Goal: Use online tool/utility: Utilize a website feature to perform a specific function

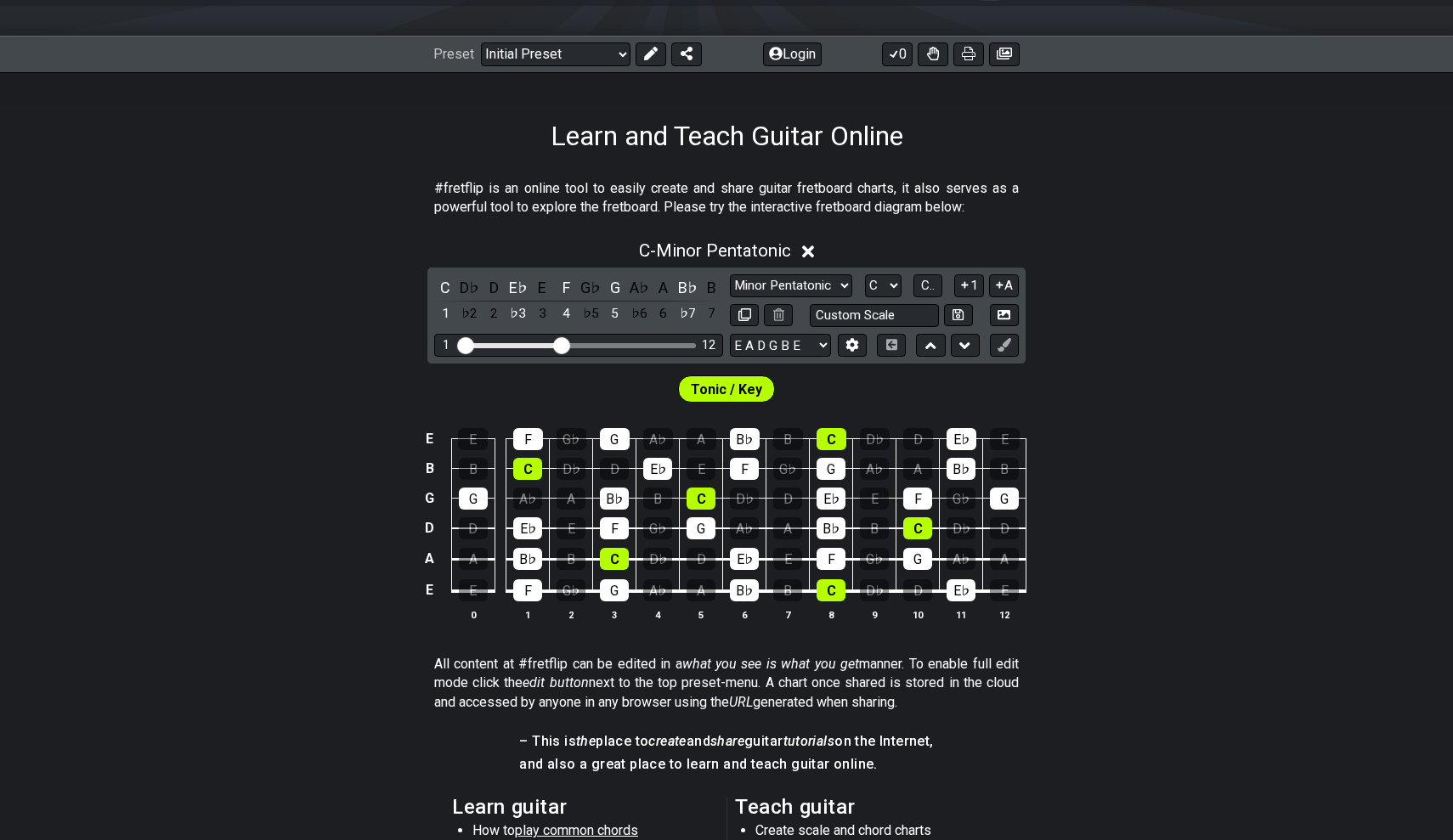
scroll to position [232, 0]
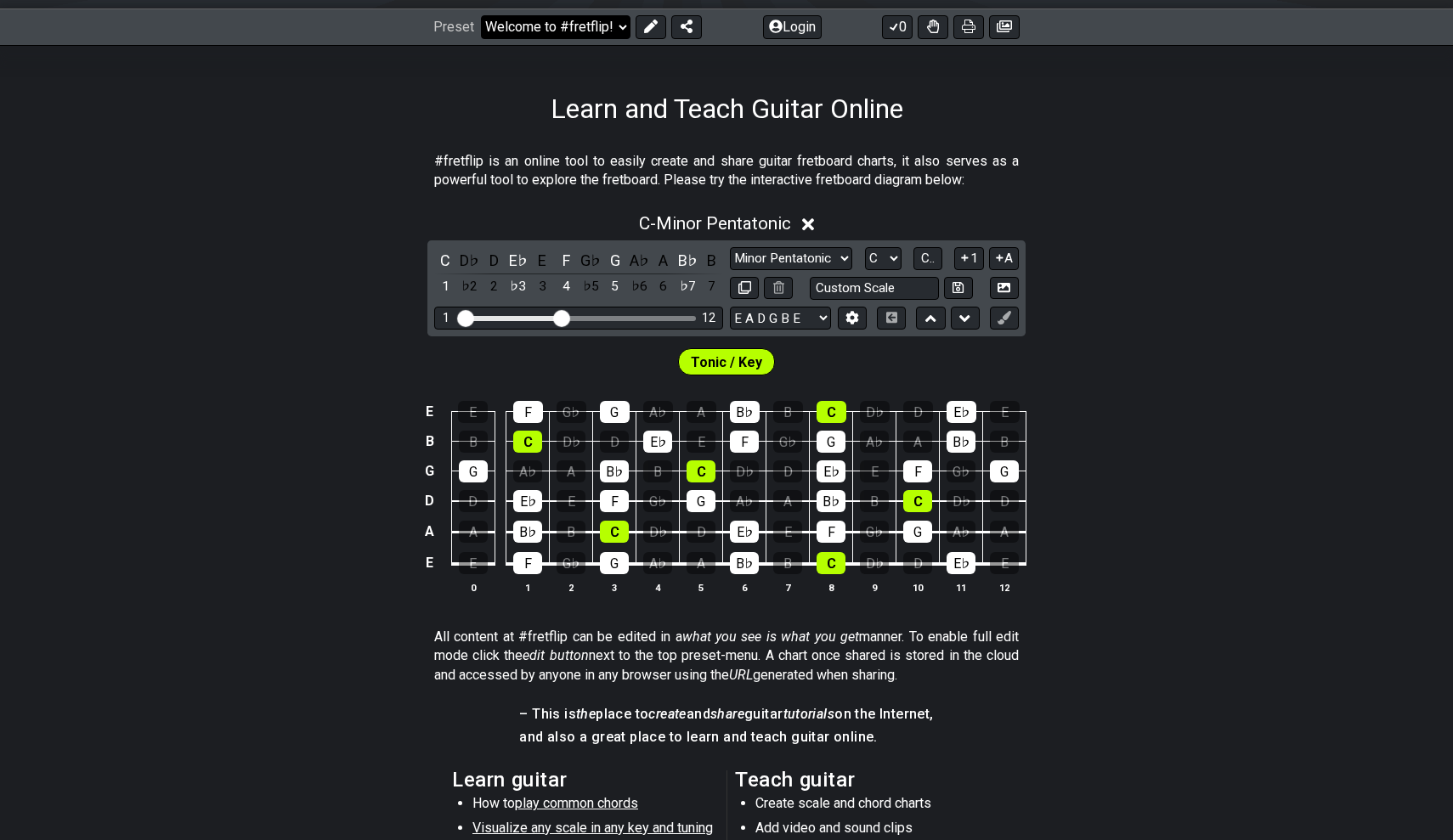
select select "/guitar-scales-generator"
select select "A"
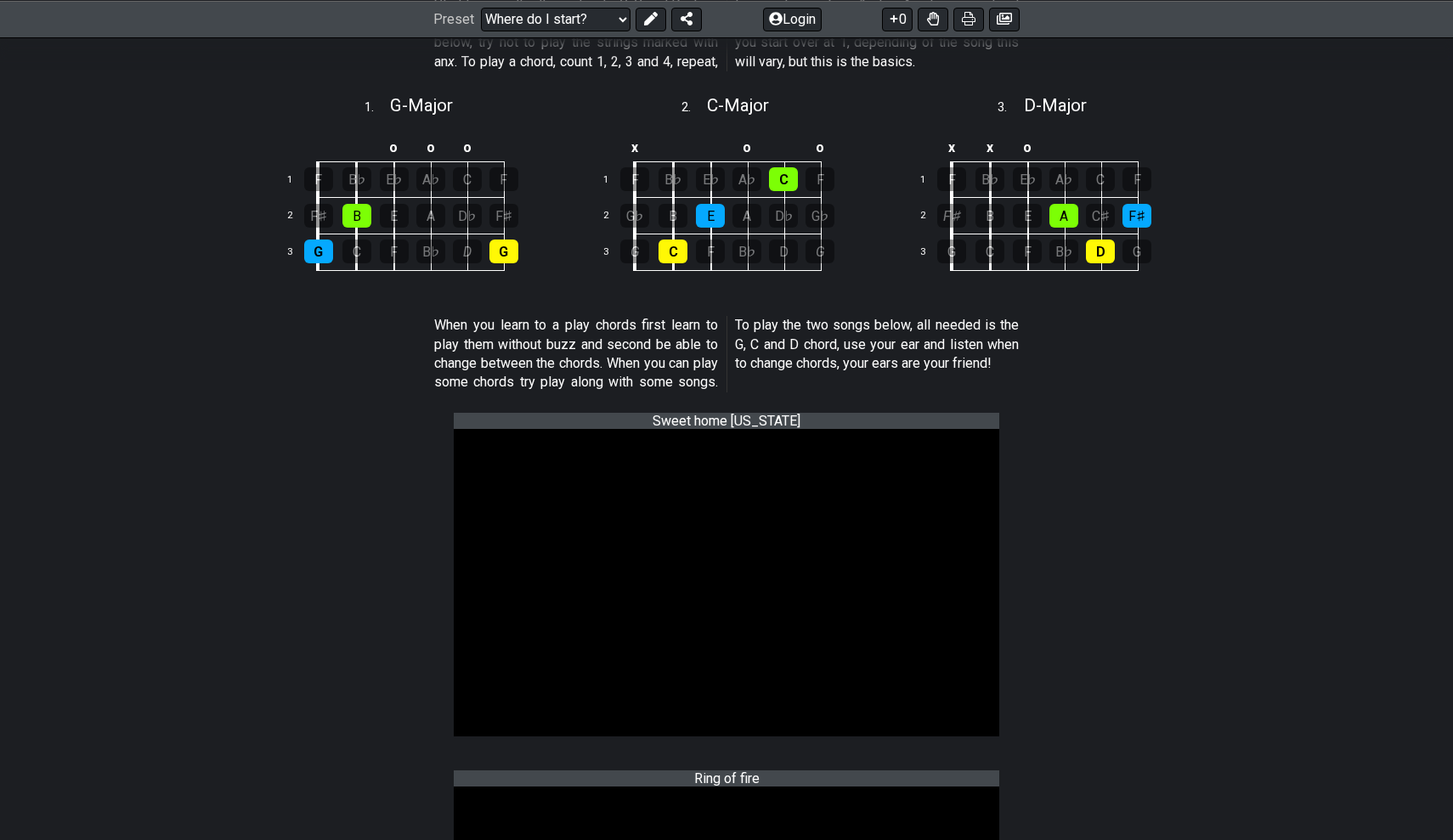
scroll to position [586, 0]
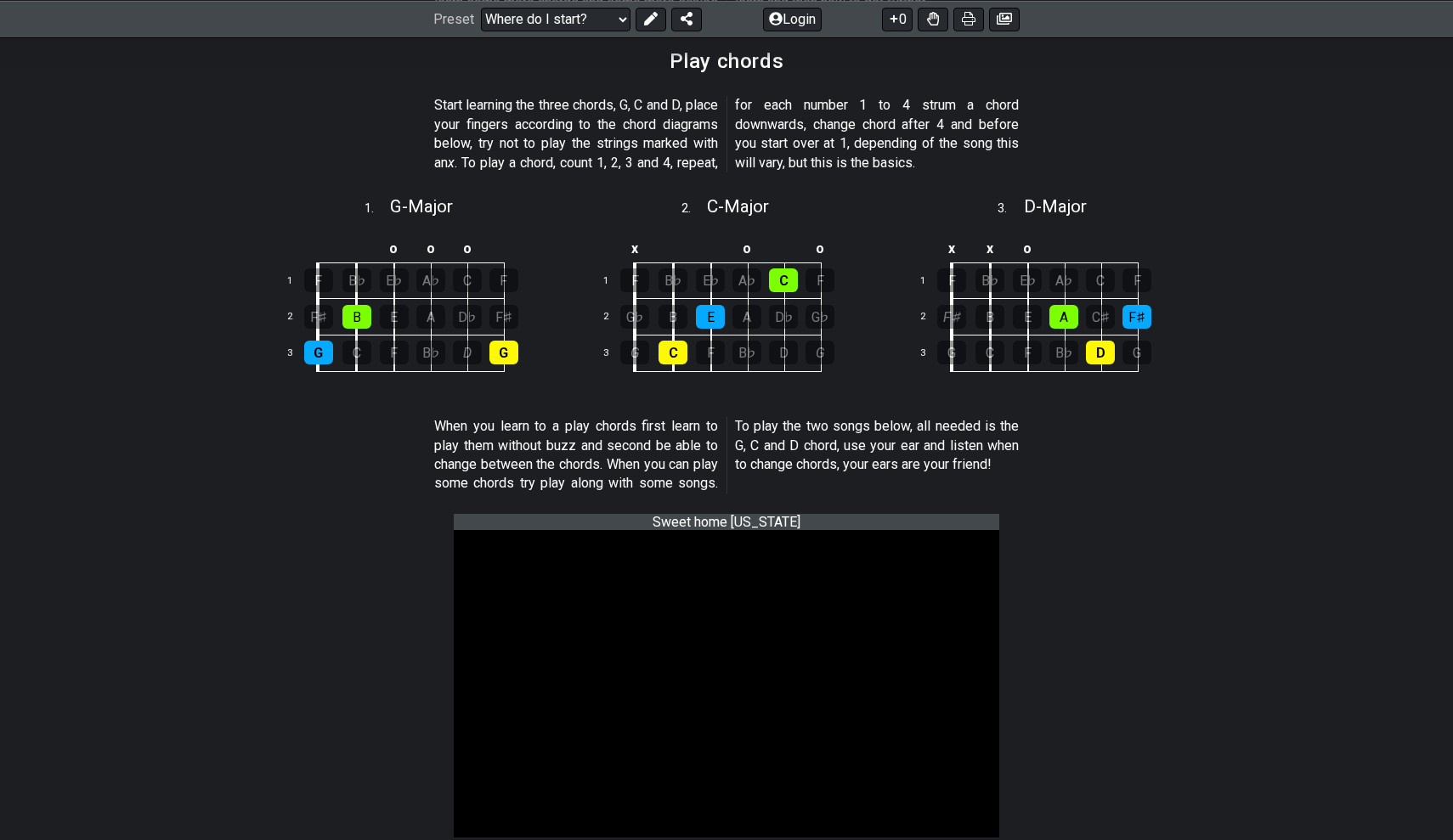
click at [571, 13] on select "Welcome to #fretflip! Initial Preset Custom Preset Minor Pentatonic Major Penta…" at bounding box center [556, 18] width 150 height 23
select select "/welcome"
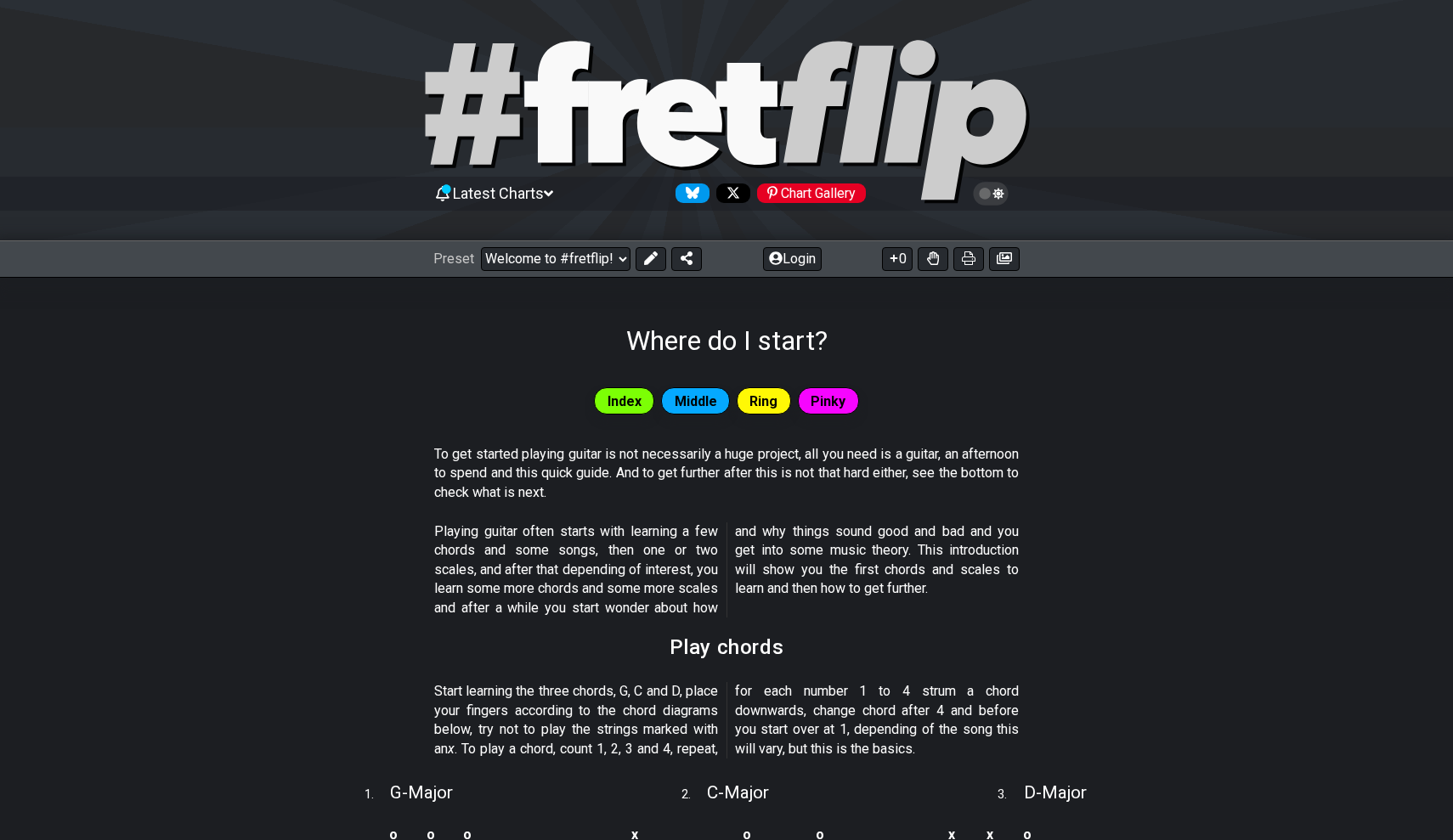
select select "C"
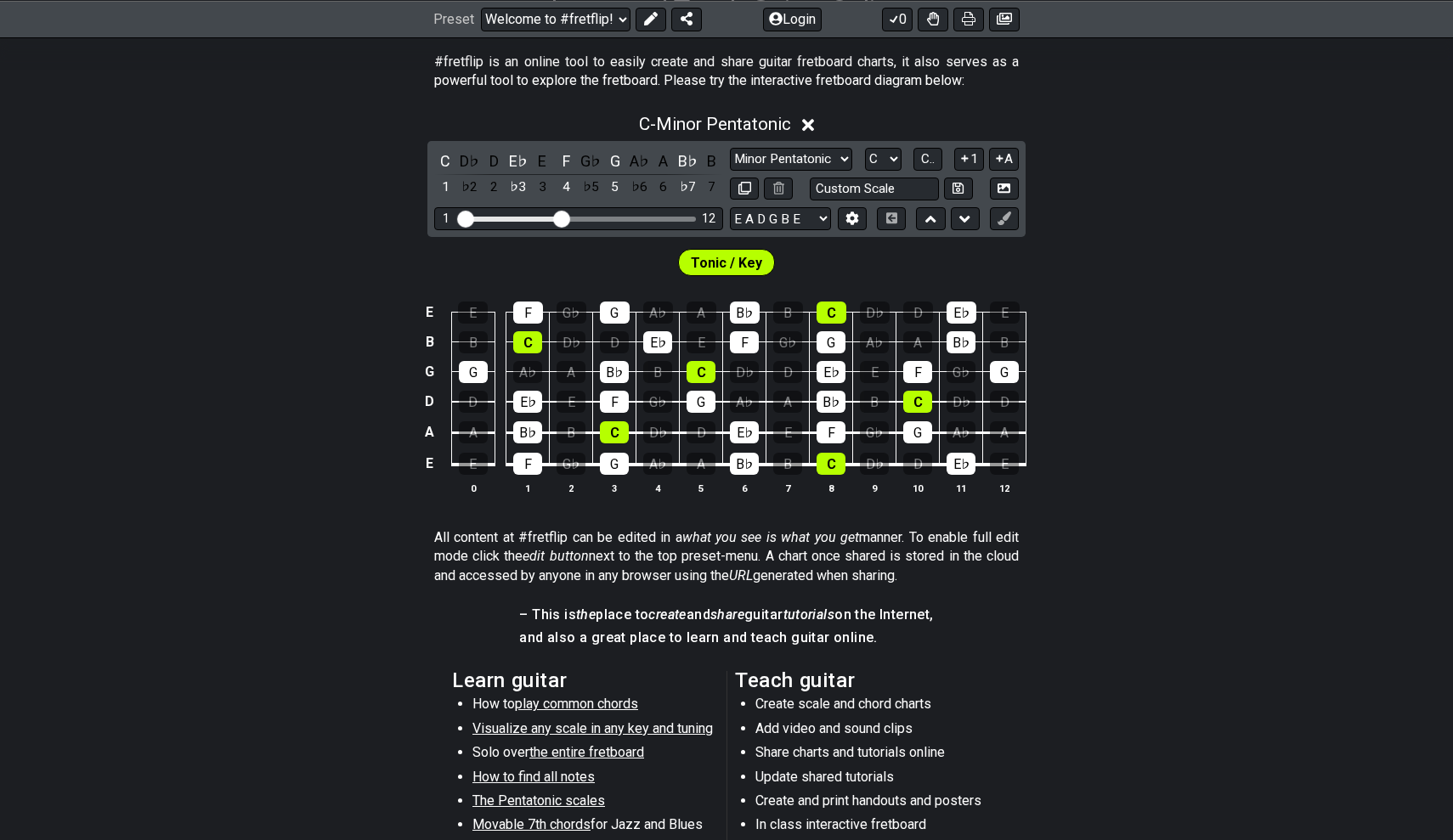
scroll to position [224, 0]
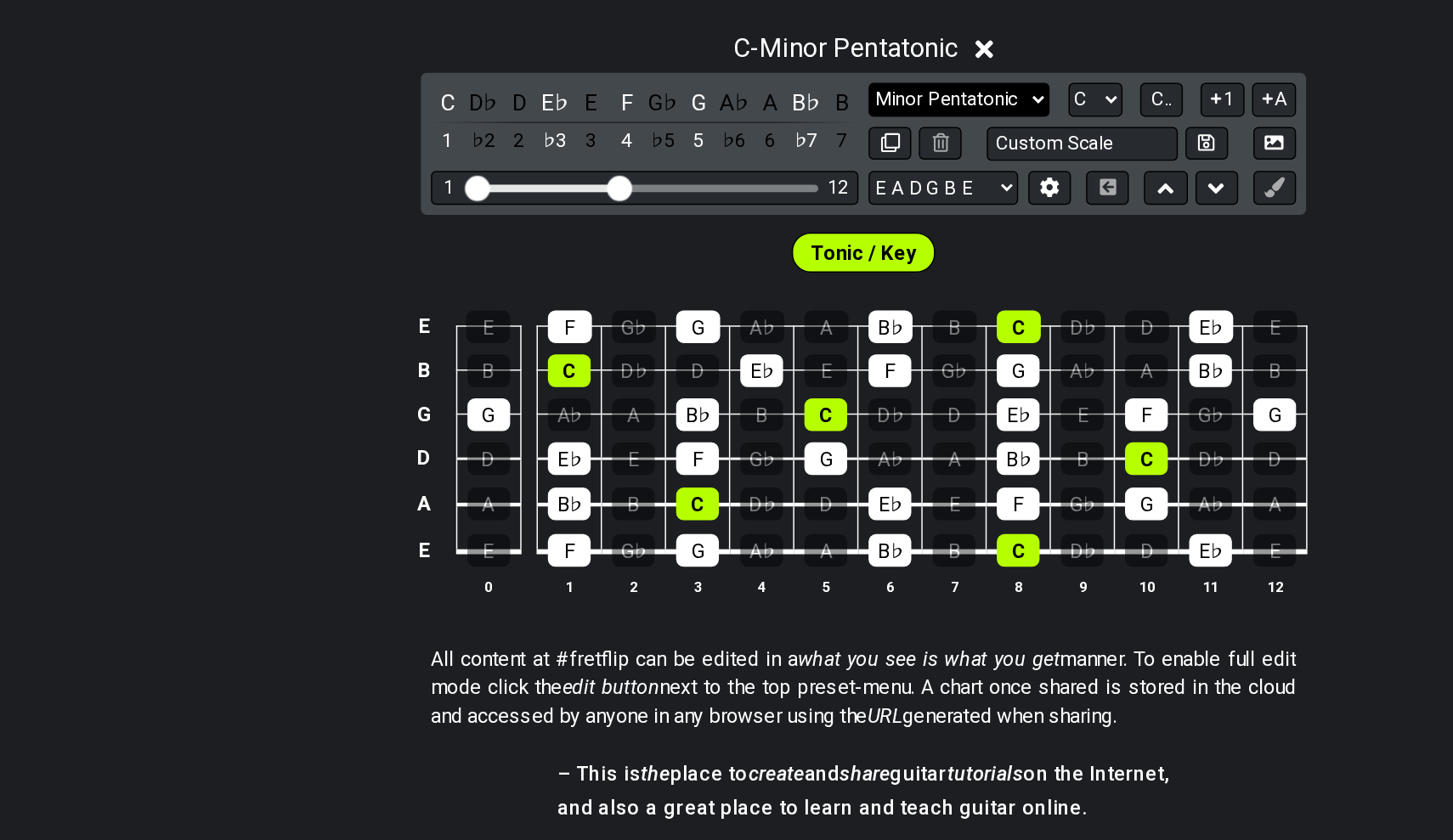
select select "Major / [PERSON_NAME]"
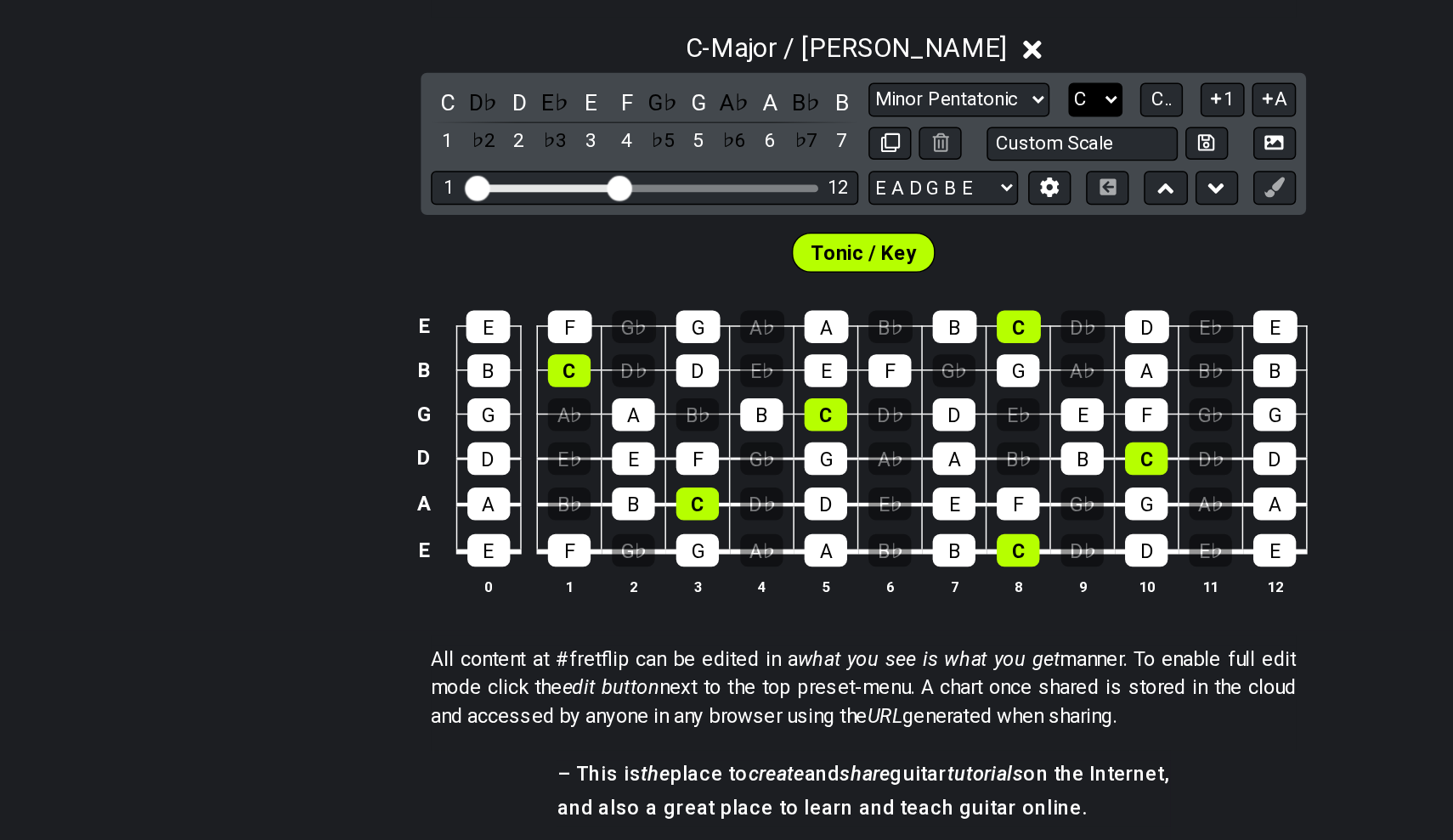
select select "A"
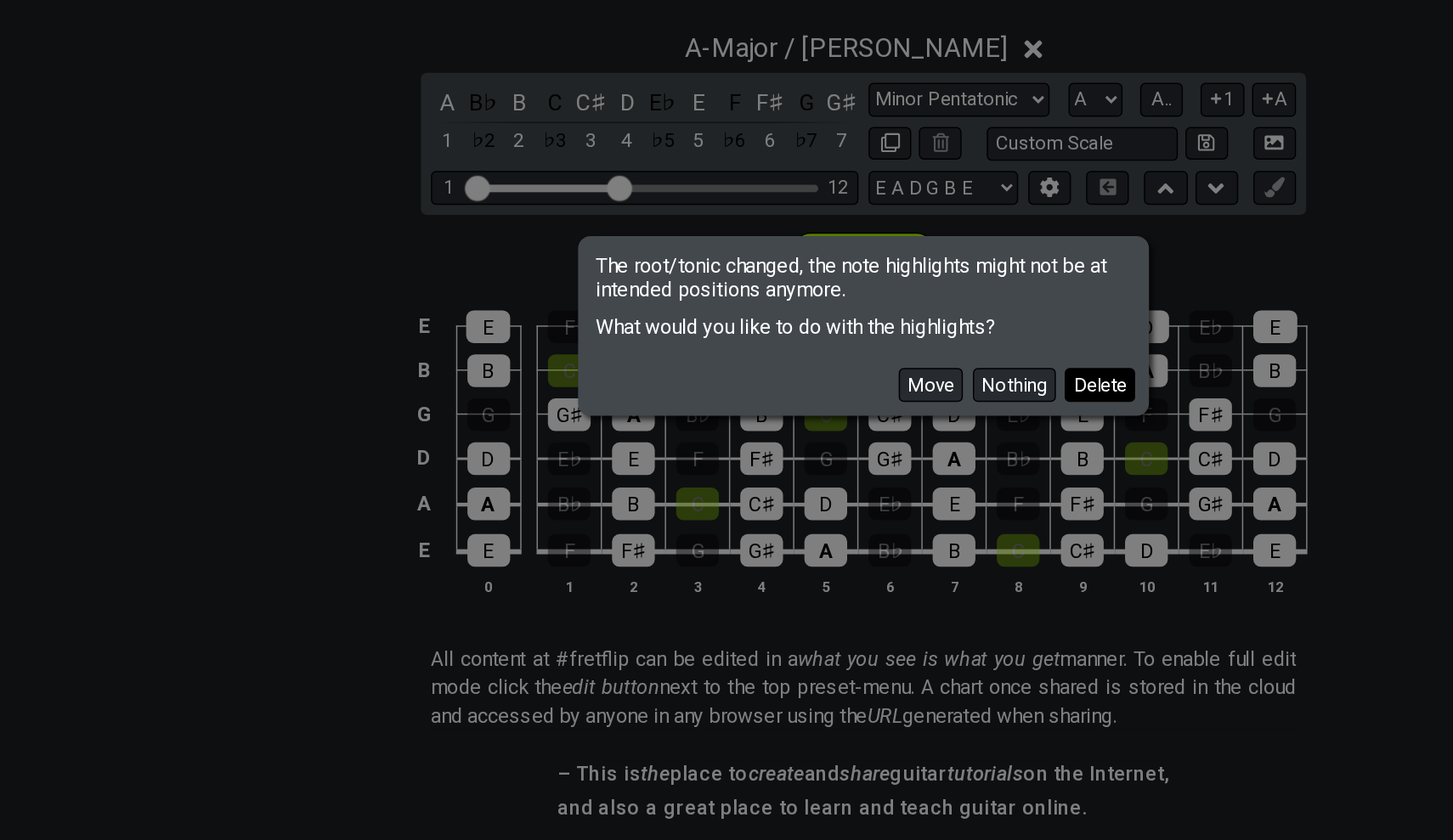
click at [863, 448] on button "Delete" at bounding box center [886, 459] width 48 height 23
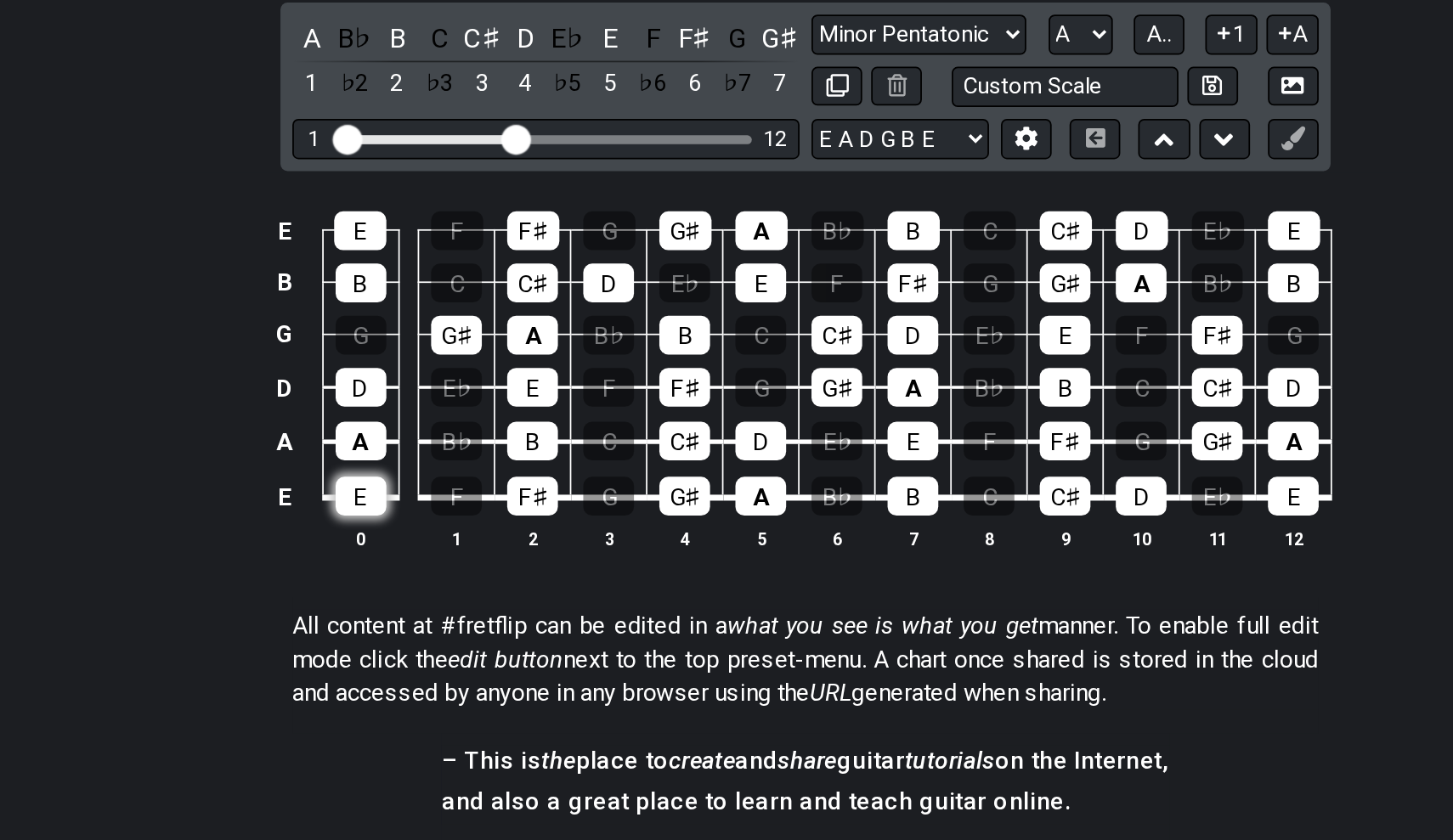
click at [458, 519] on div "E" at bounding box center [472, 530] width 29 height 22
click at [458, 487] on div "A" at bounding box center [472, 499] width 29 height 22
click at [458, 456] on div "D" at bounding box center [472, 468] width 29 height 22
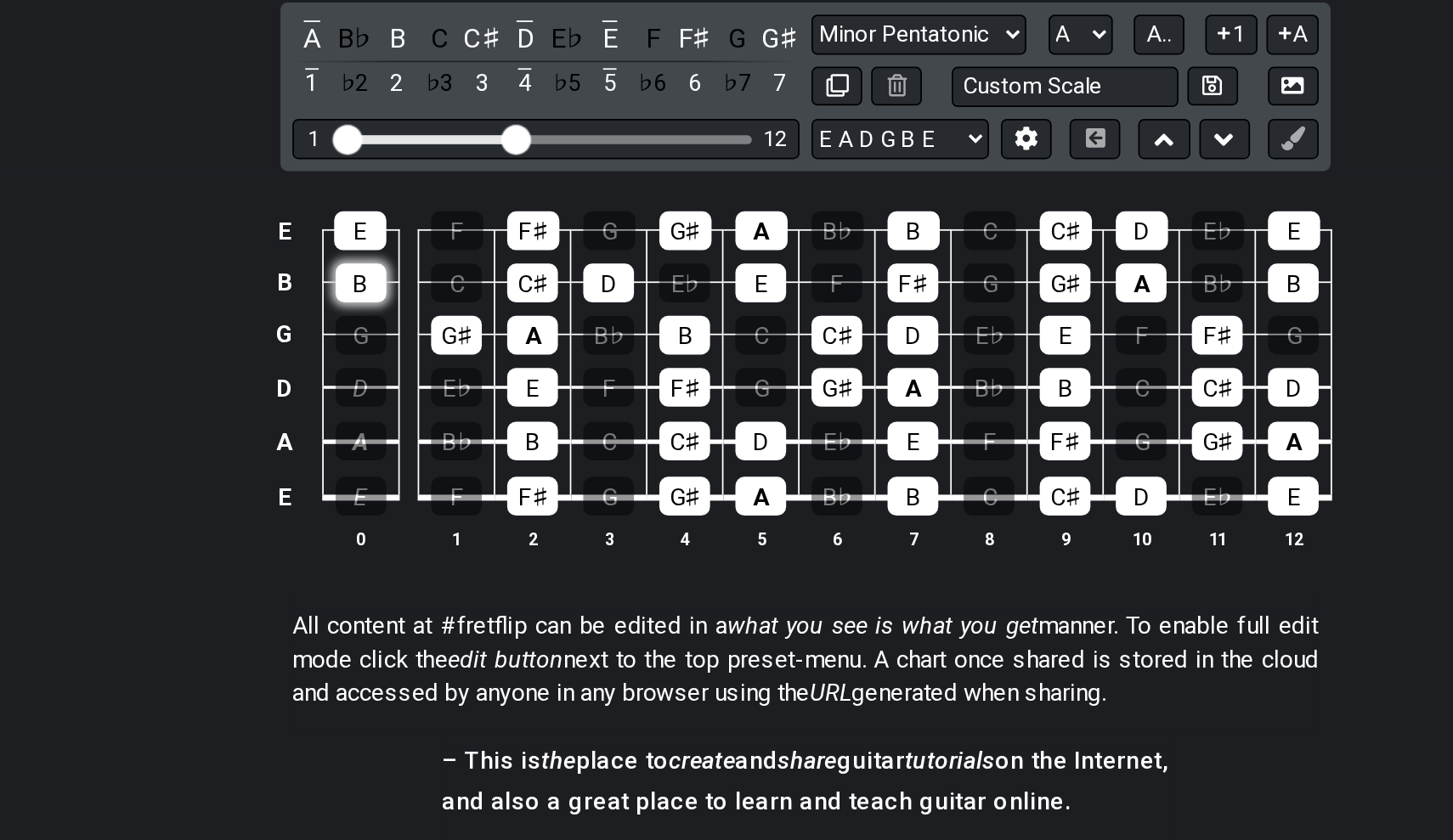
click at [458, 398] on div "B" at bounding box center [472, 409] width 29 height 22
click at [458, 368] on div "E" at bounding box center [472, 379] width 30 height 22
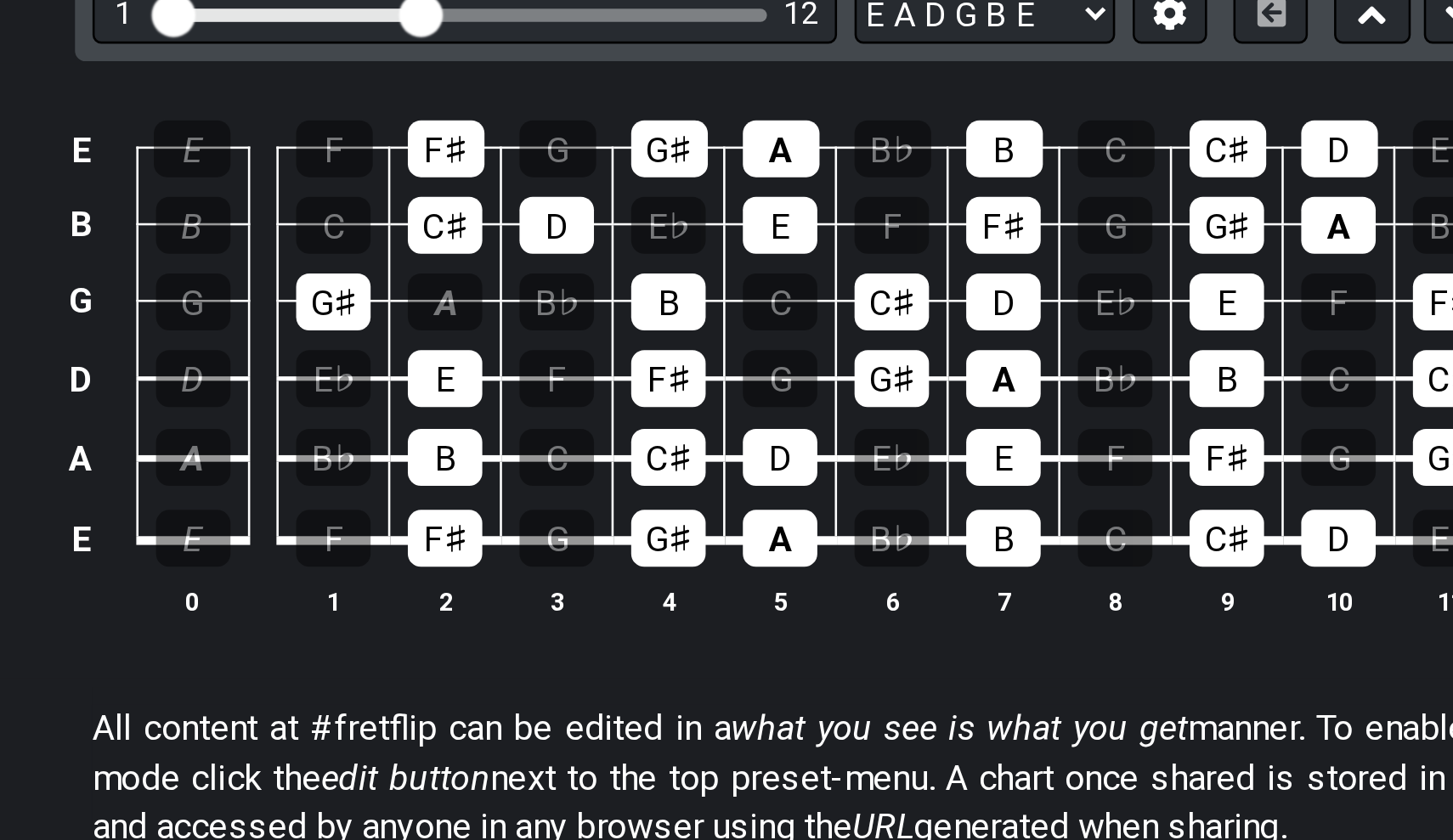
click at [549, 438] on td "E" at bounding box center [571, 453] width 43 height 31
click at [557, 456] on div "E" at bounding box center [571, 468] width 29 height 22
click at [513, 427] on div "G♯" at bounding box center [527, 439] width 29 height 22
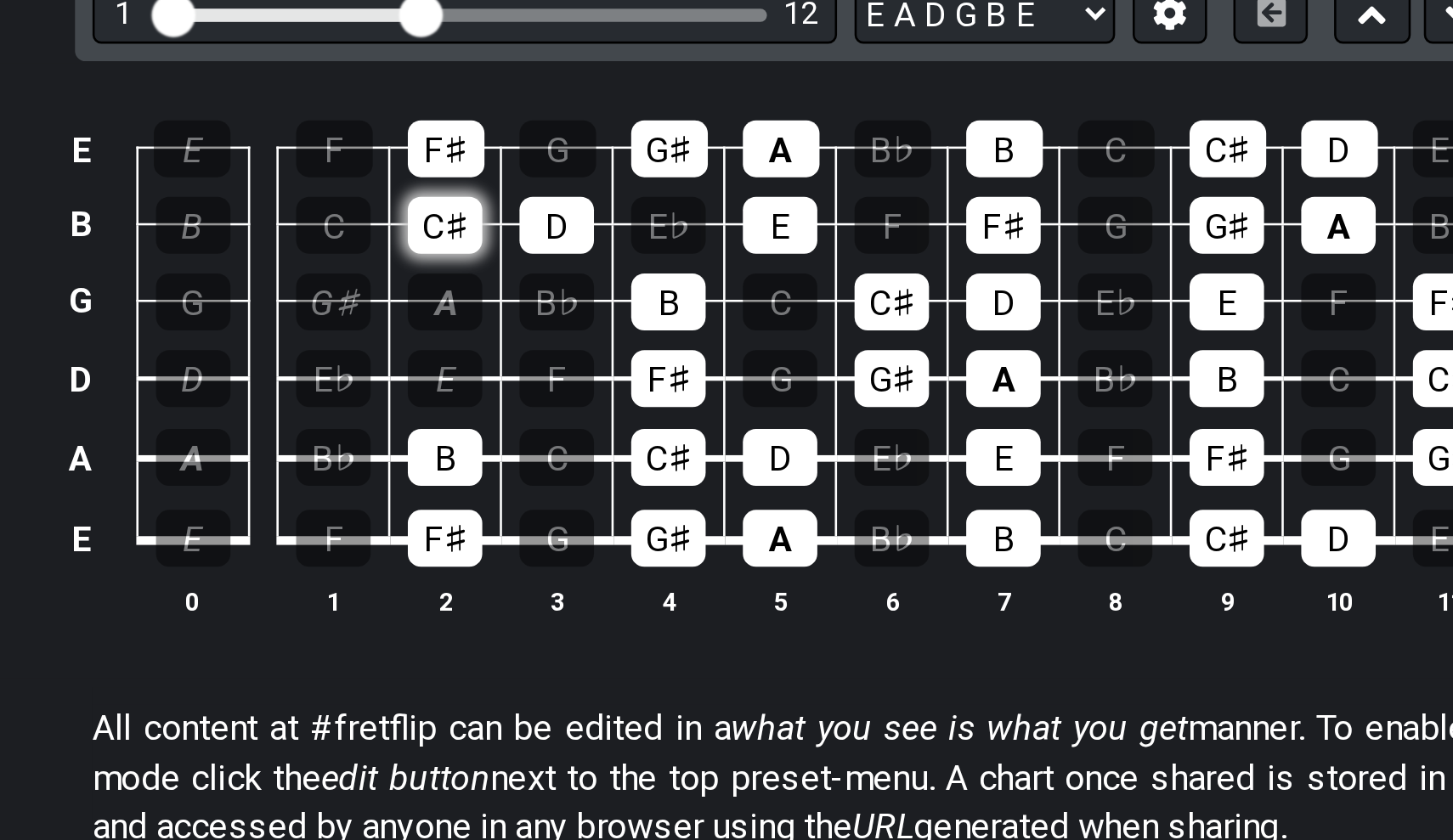
click at [557, 398] on div "C♯" at bounding box center [571, 409] width 29 height 22
click at [557, 368] on div "F♯" at bounding box center [572, 379] width 30 height 22
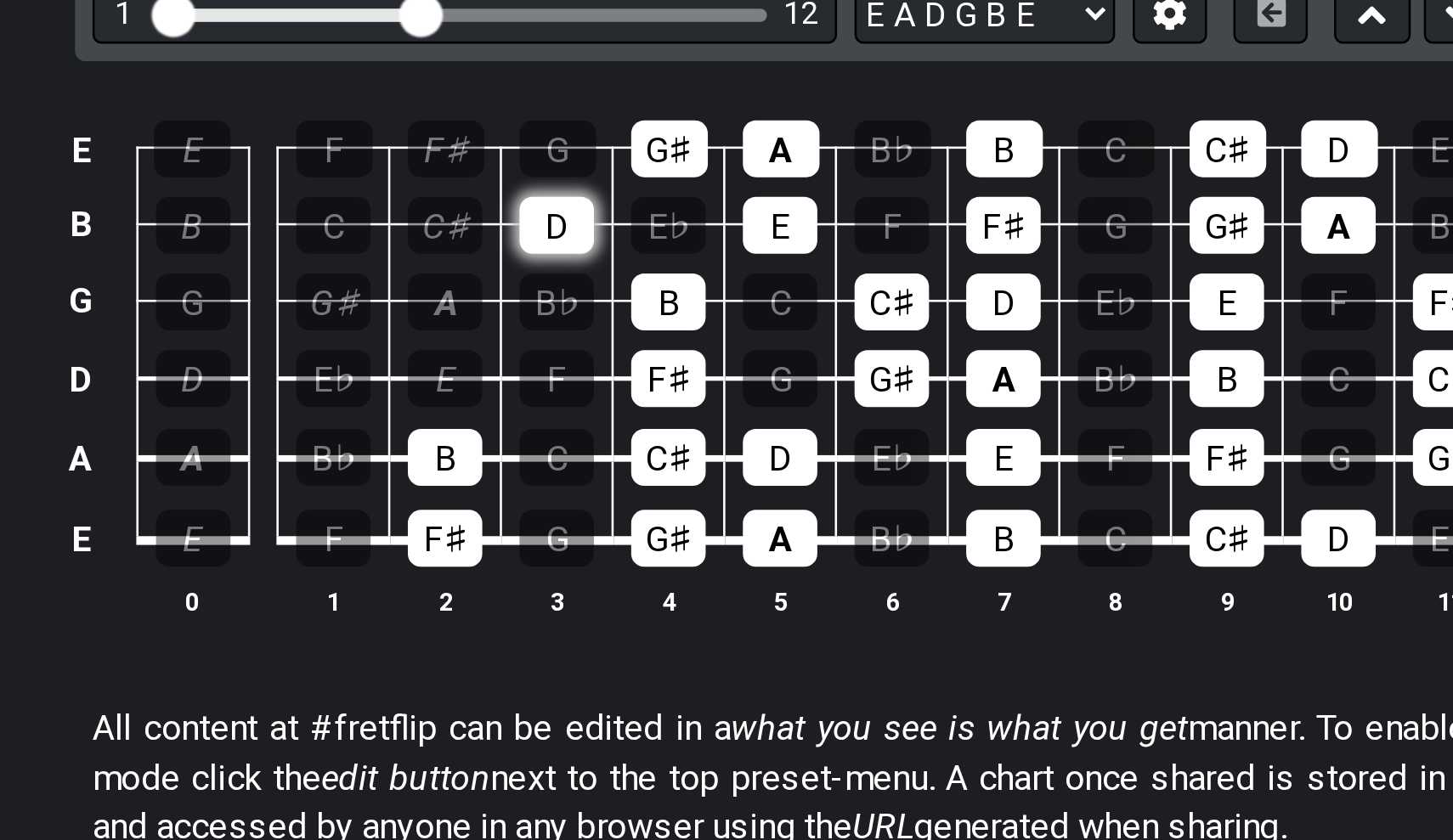
click at [600, 398] on div "D" at bounding box center [614, 409] width 29 height 22
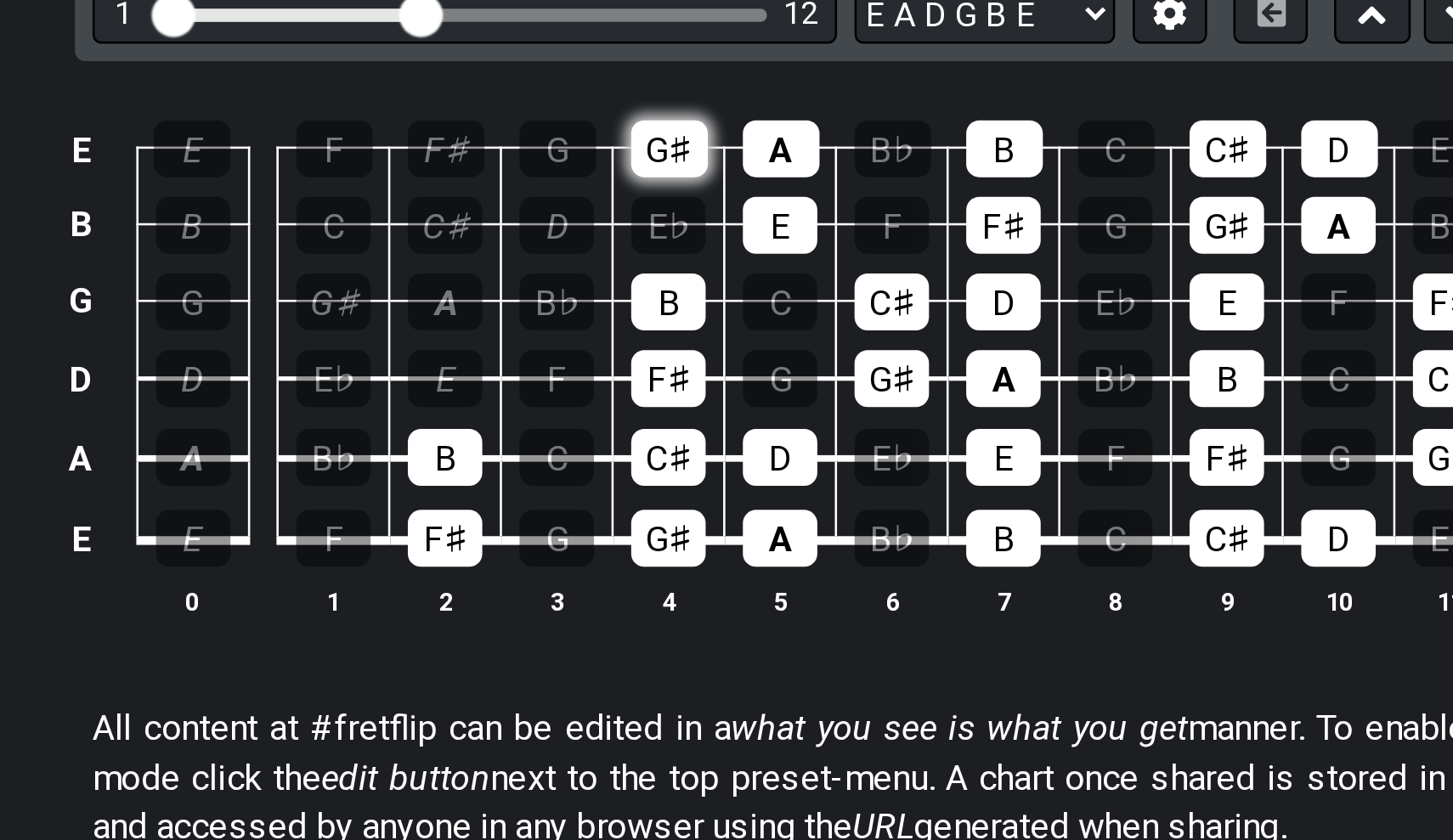
click at [643, 368] on div "G♯" at bounding box center [658, 379] width 30 height 22
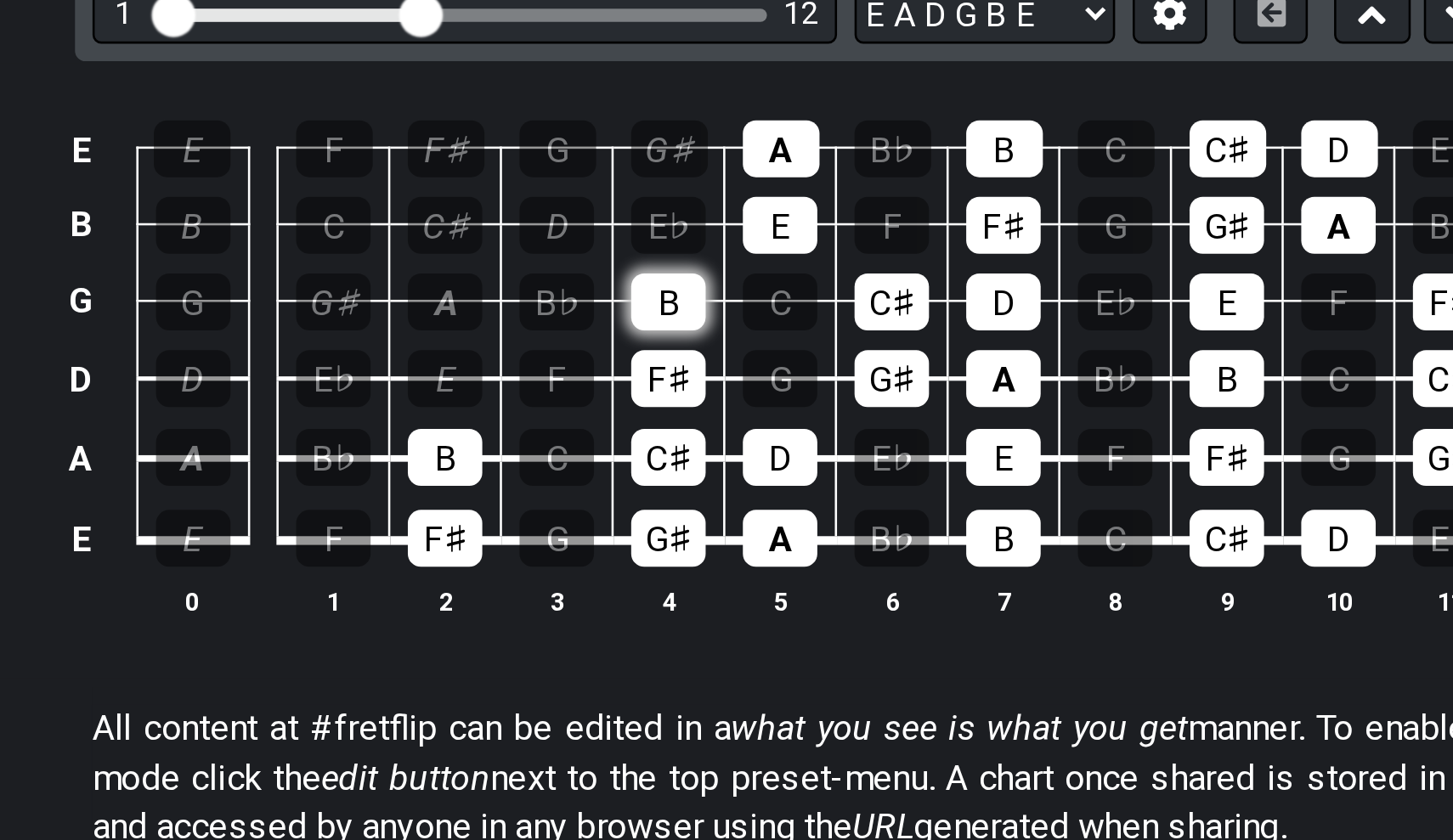
click at [643, 427] on div "B" at bounding box center [657, 439] width 29 height 22
click at [643, 456] on div "F♯" at bounding box center [657, 468] width 29 height 22
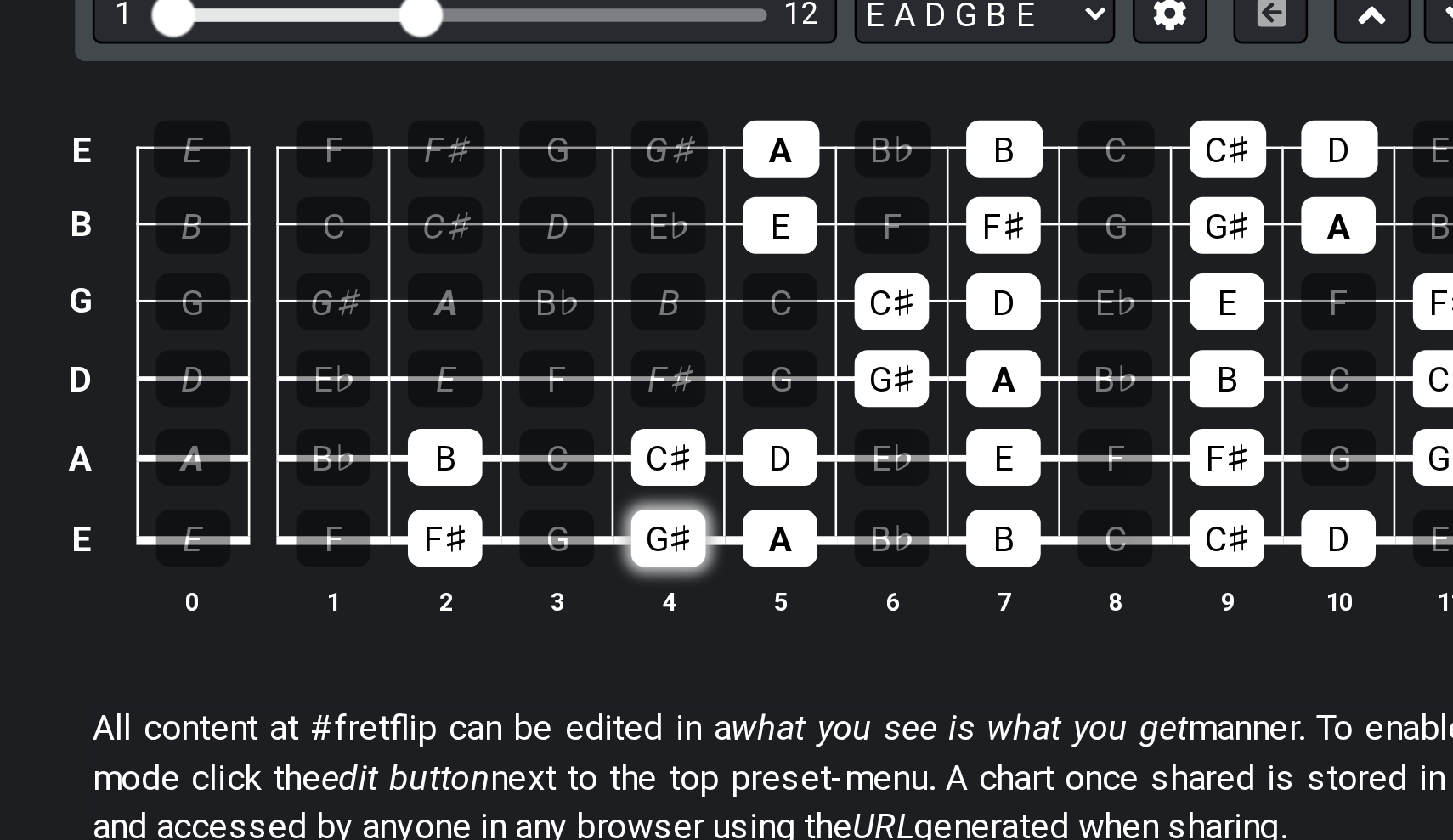
click at [643, 519] on div "G♯" at bounding box center [657, 530] width 29 height 22
click at [557, 519] on div "F♯" at bounding box center [571, 530] width 29 height 22
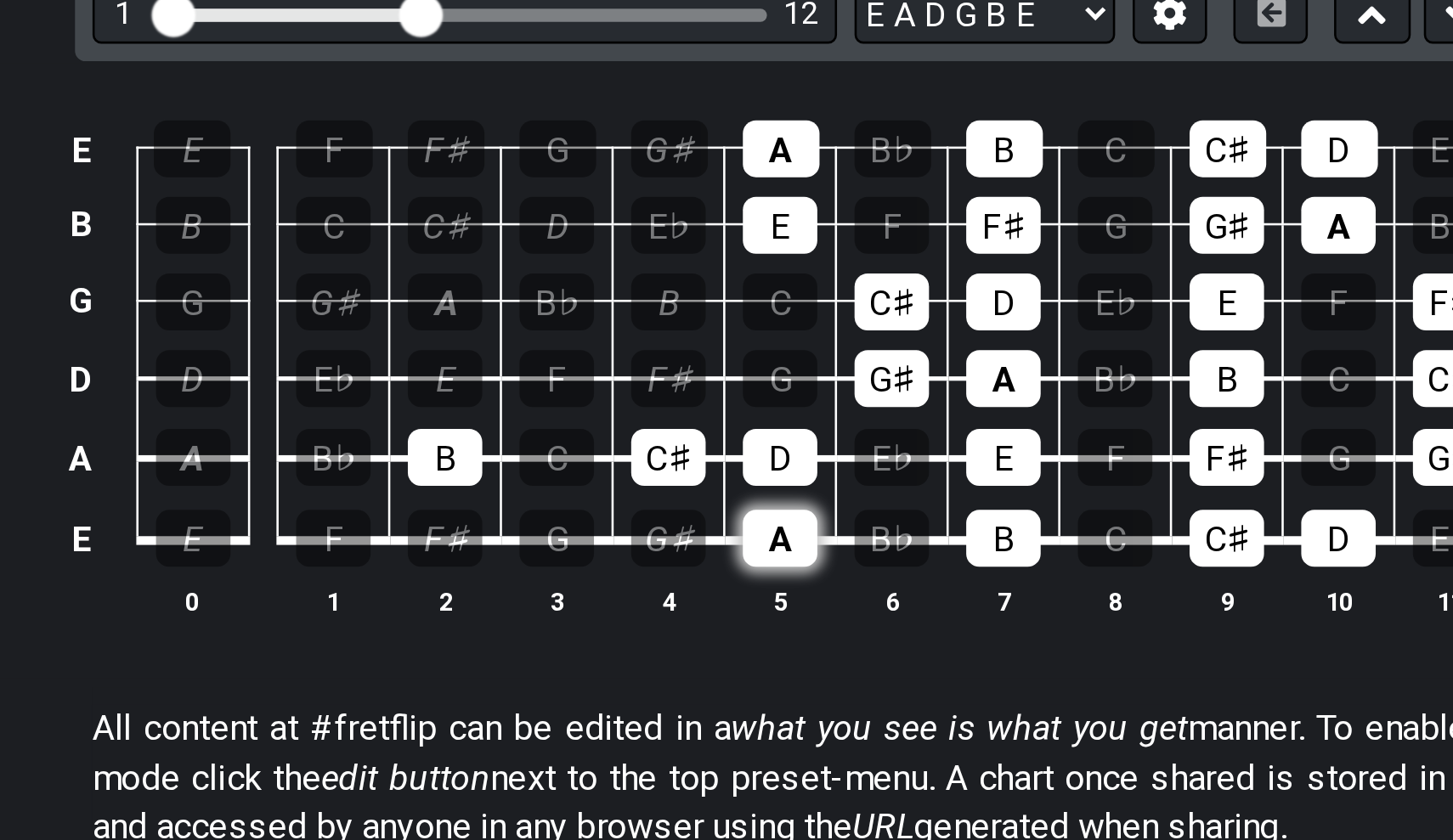
click at [687, 519] on div "A" at bounding box center [701, 530] width 29 height 22
click at [773, 519] on div "B" at bounding box center [787, 530] width 29 height 22
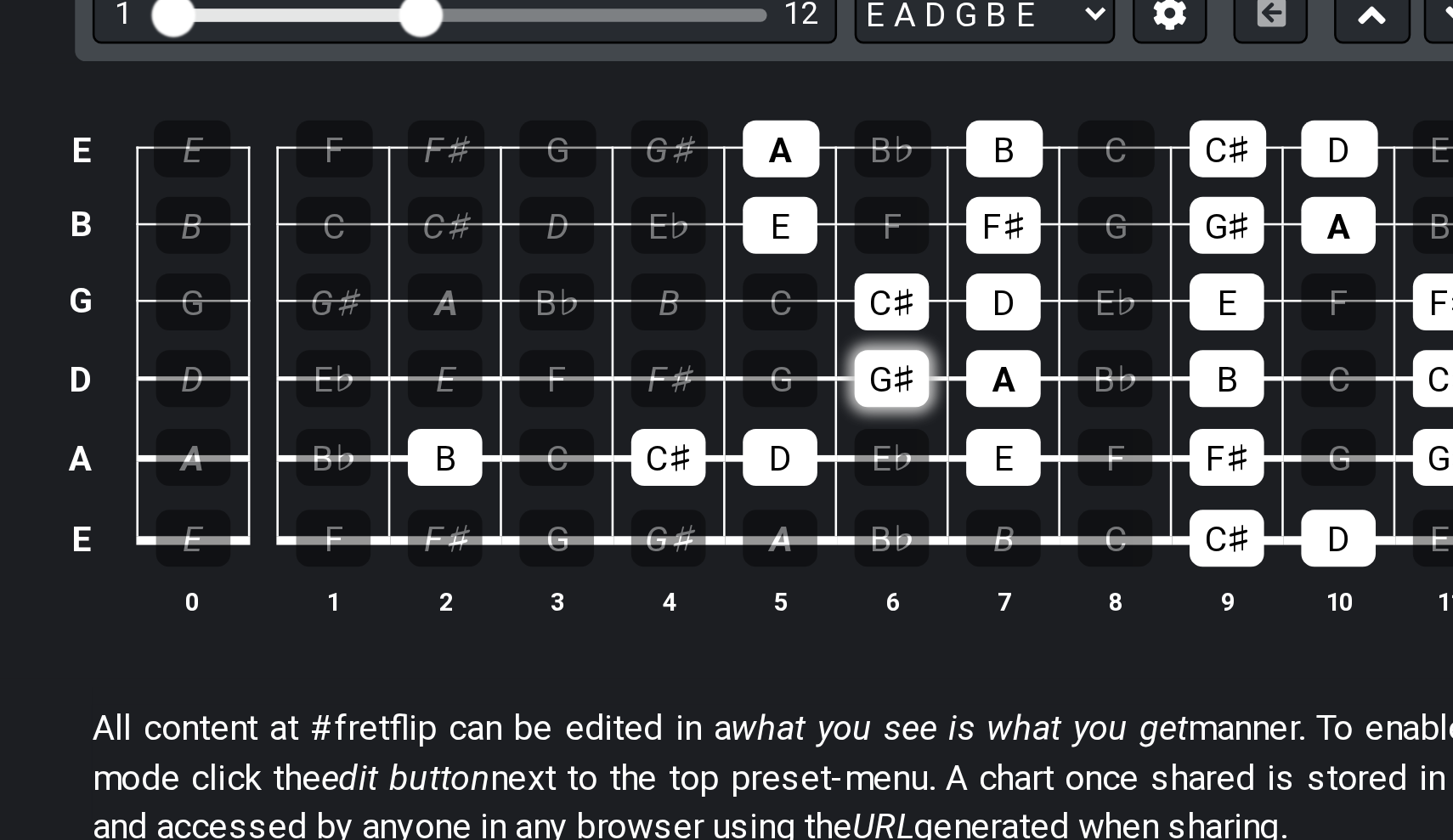
click at [730, 456] on div "G♯" at bounding box center [744, 468] width 29 height 22
click at [773, 456] on div "A" at bounding box center [787, 468] width 29 height 22
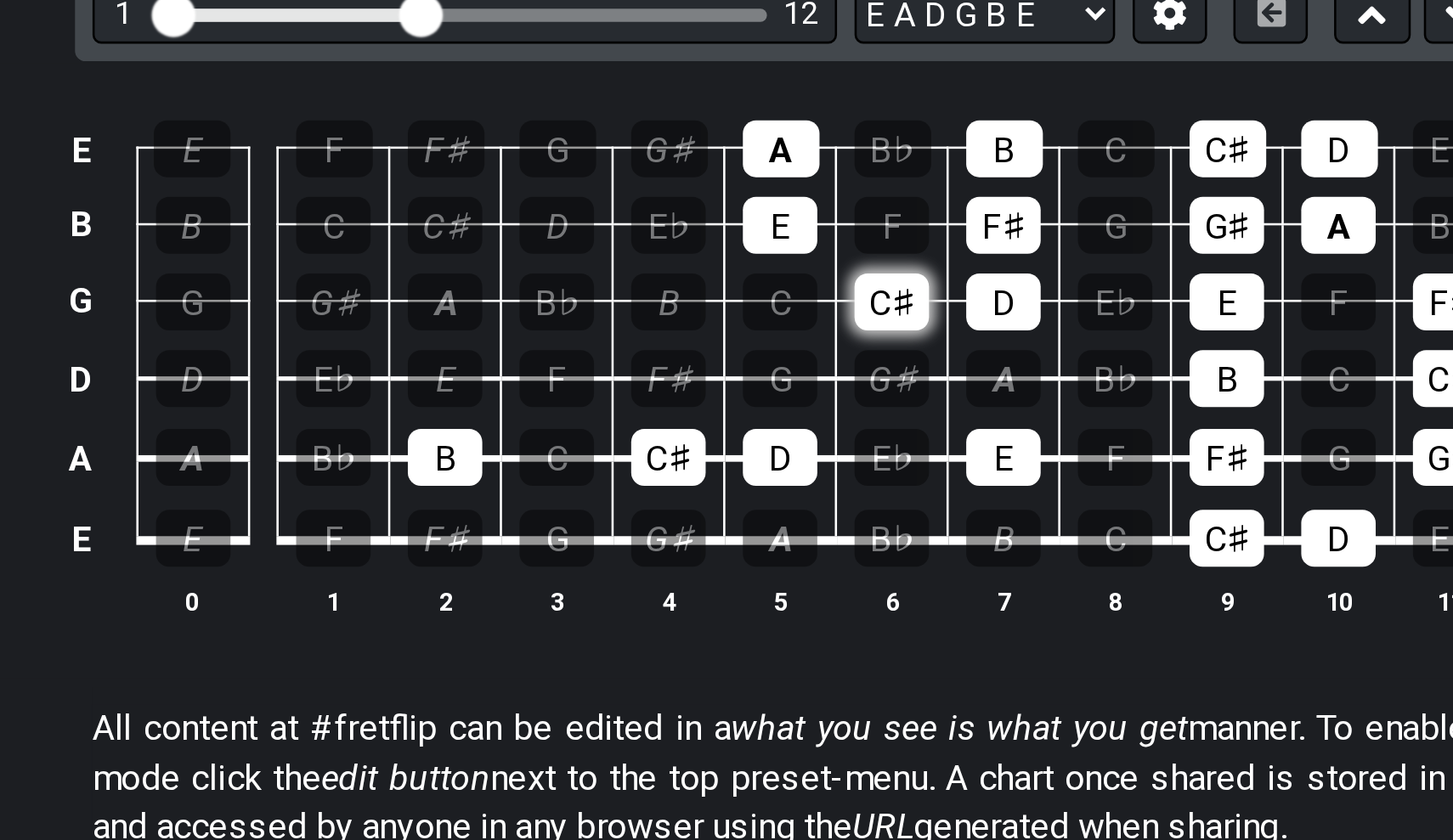
click at [730, 427] on div "C♯" at bounding box center [744, 439] width 29 height 22
click at [773, 427] on div "D" at bounding box center [787, 439] width 29 height 22
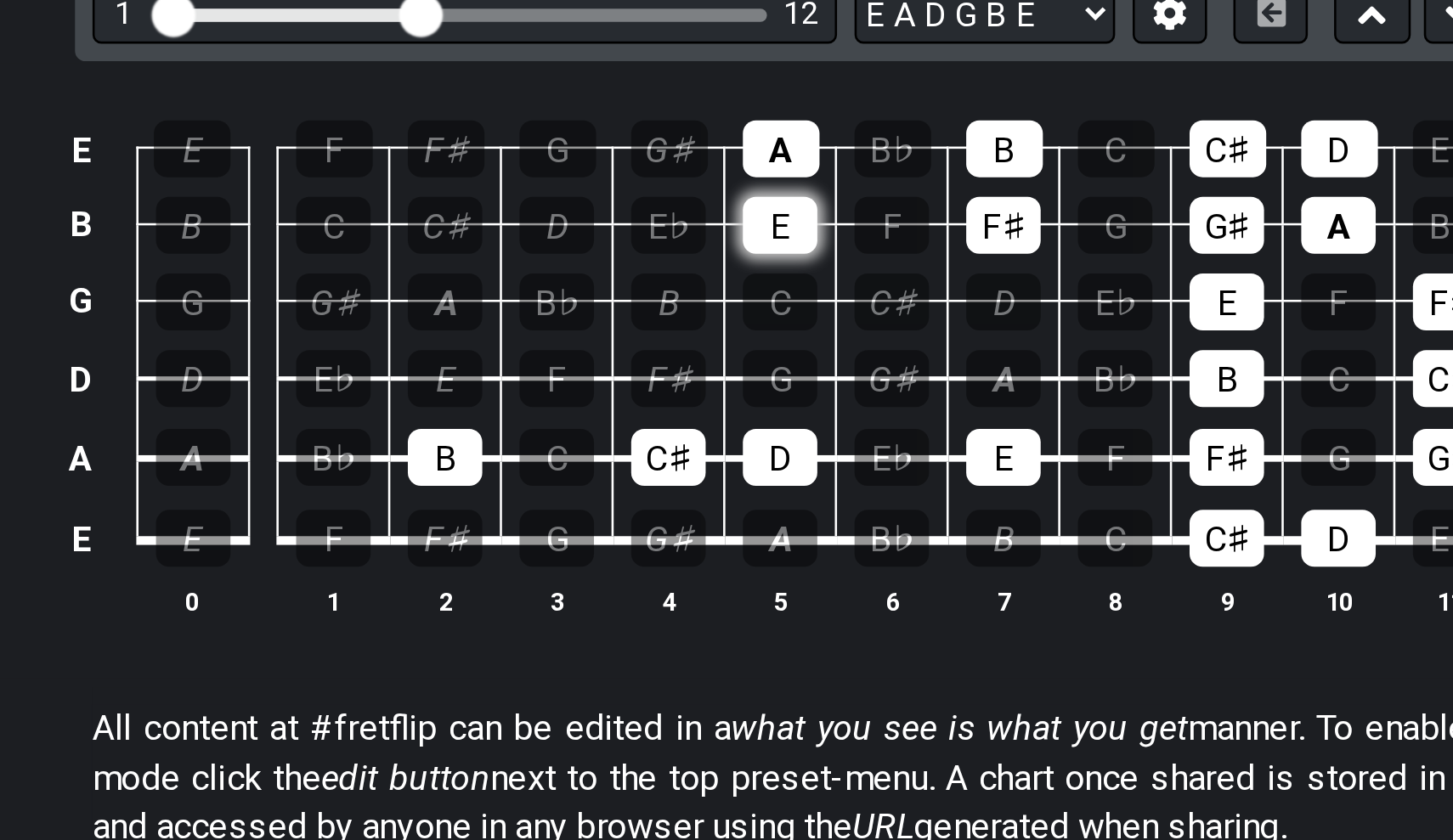
click at [687, 398] on div "E" at bounding box center [701, 409] width 29 height 22
click at [687, 368] on div "A" at bounding box center [702, 379] width 30 height 22
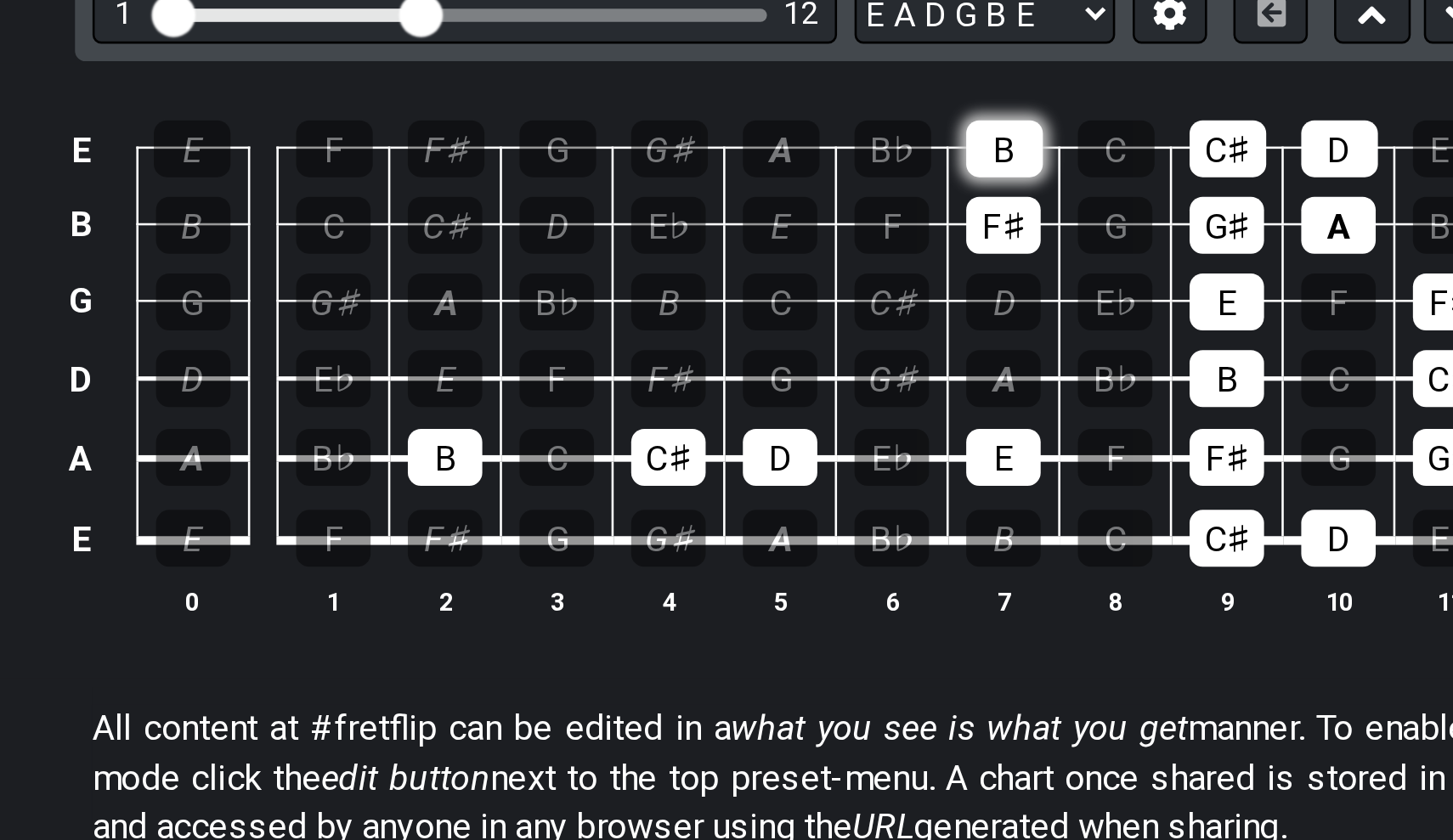
click at [773, 368] on div "B" at bounding box center [788, 379] width 30 height 22
click at [773, 398] on div "F♯" at bounding box center [787, 409] width 29 height 22
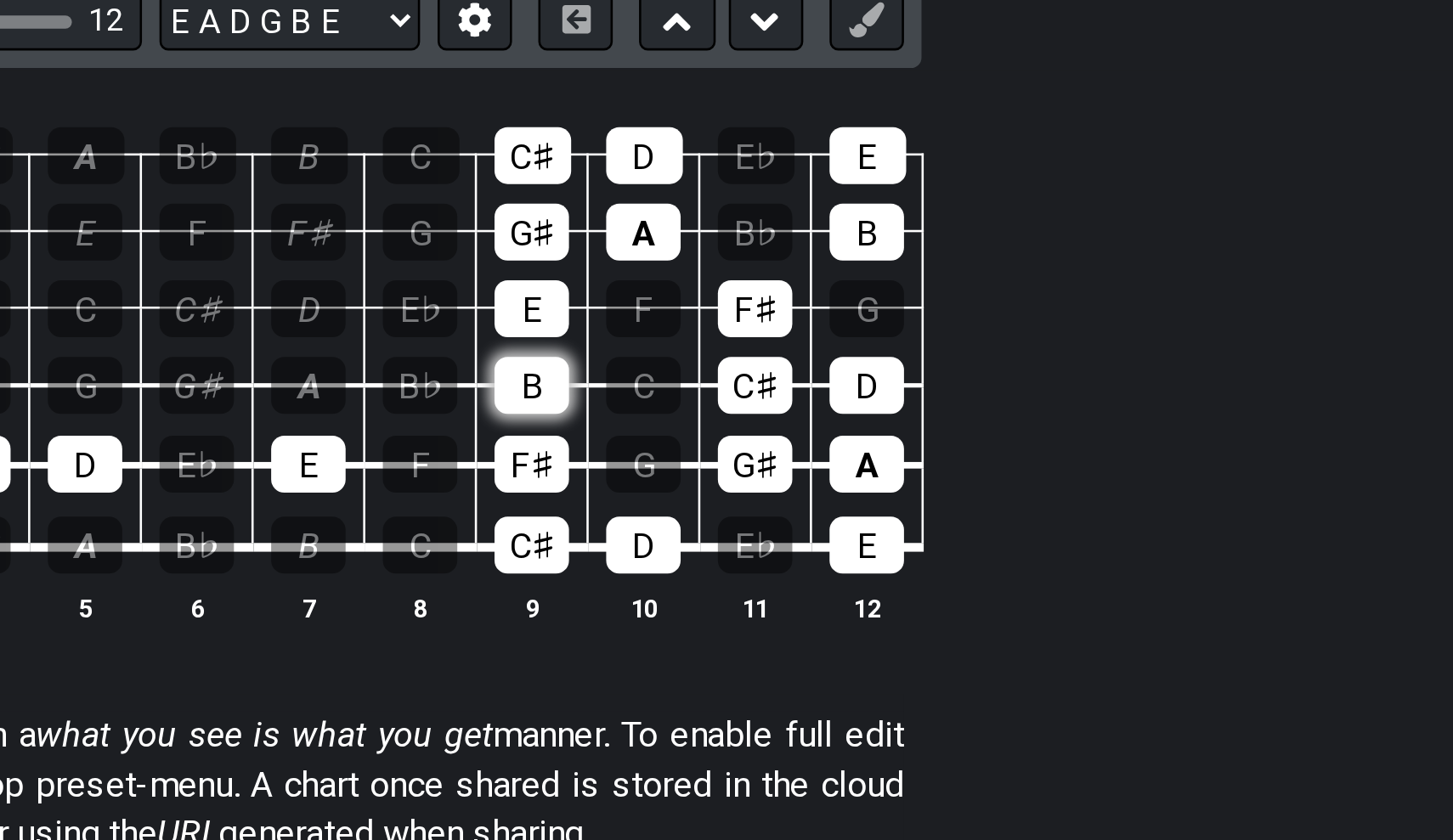
click at [860, 456] on div "B" at bounding box center [874, 468] width 29 height 22
click at [860, 427] on div "E" at bounding box center [874, 439] width 29 height 22
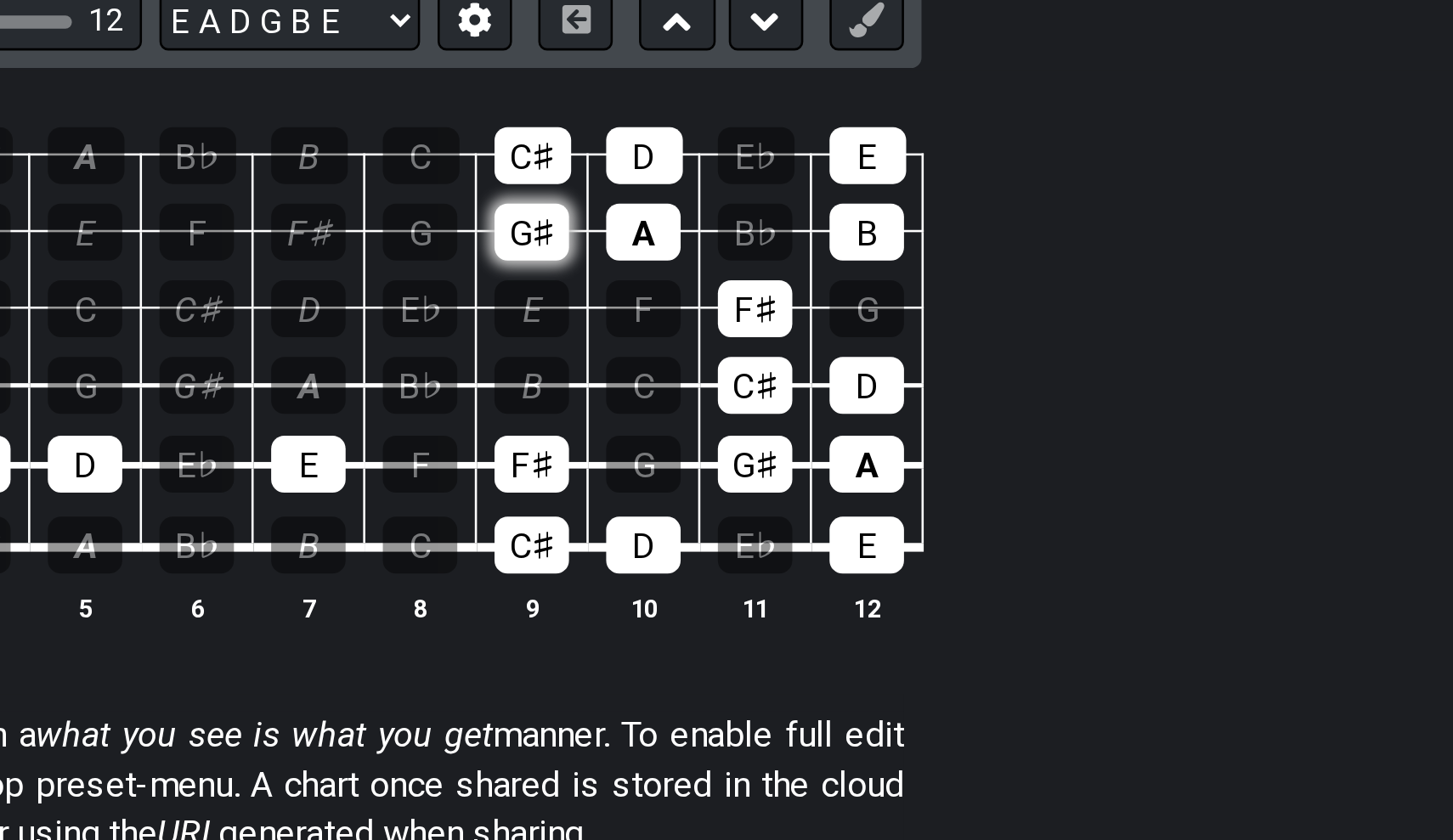
click at [860, 398] on div "G♯" at bounding box center [874, 409] width 29 height 22
click at [860, 368] on div "C♯" at bounding box center [875, 379] width 30 height 22
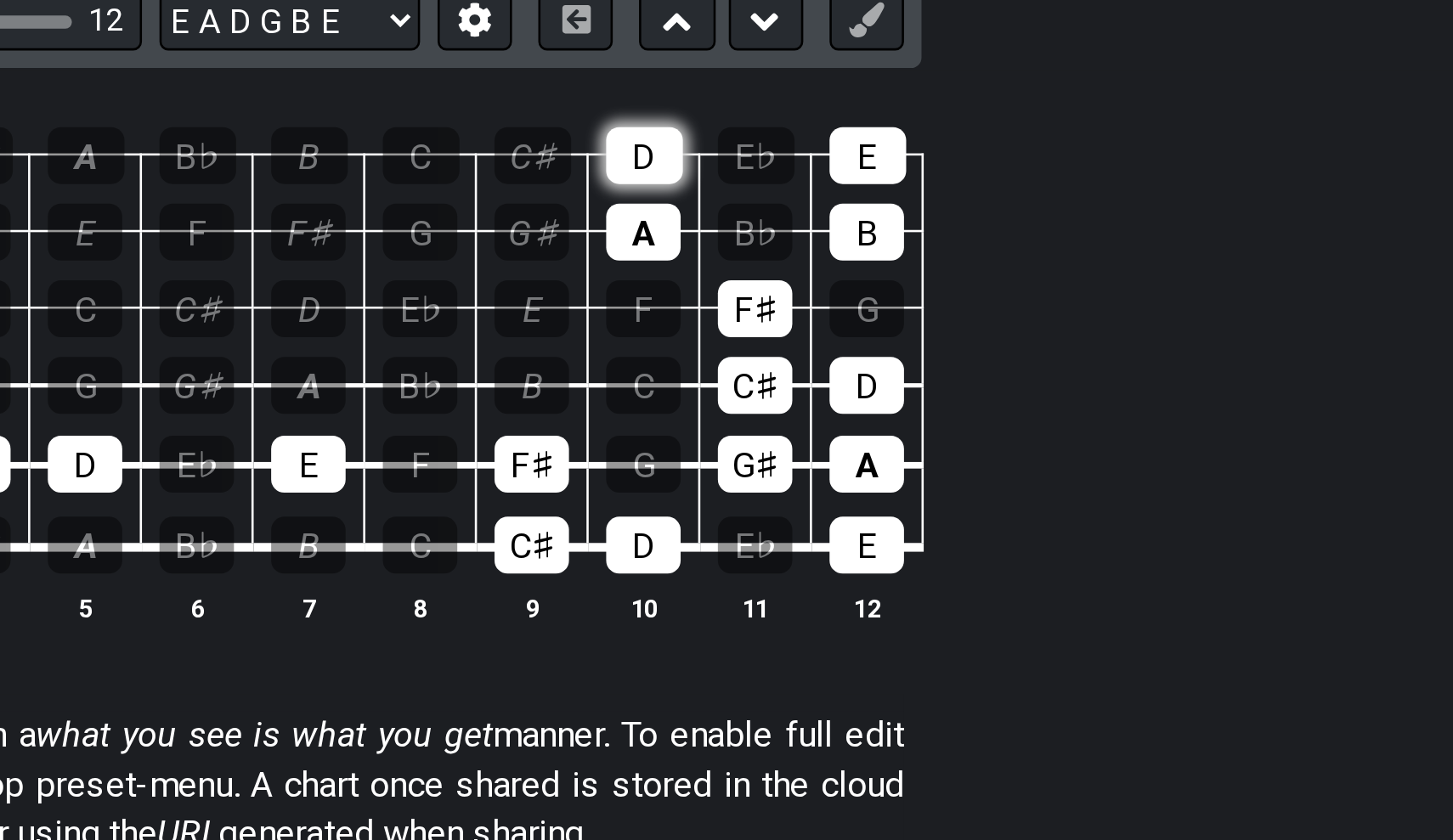
click at [903, 368] on div "D" at bounding box center [918, 379] width 30 height 22
click at [903, 398] on div "A" at bounding box center [917, 409] width 29 height 22
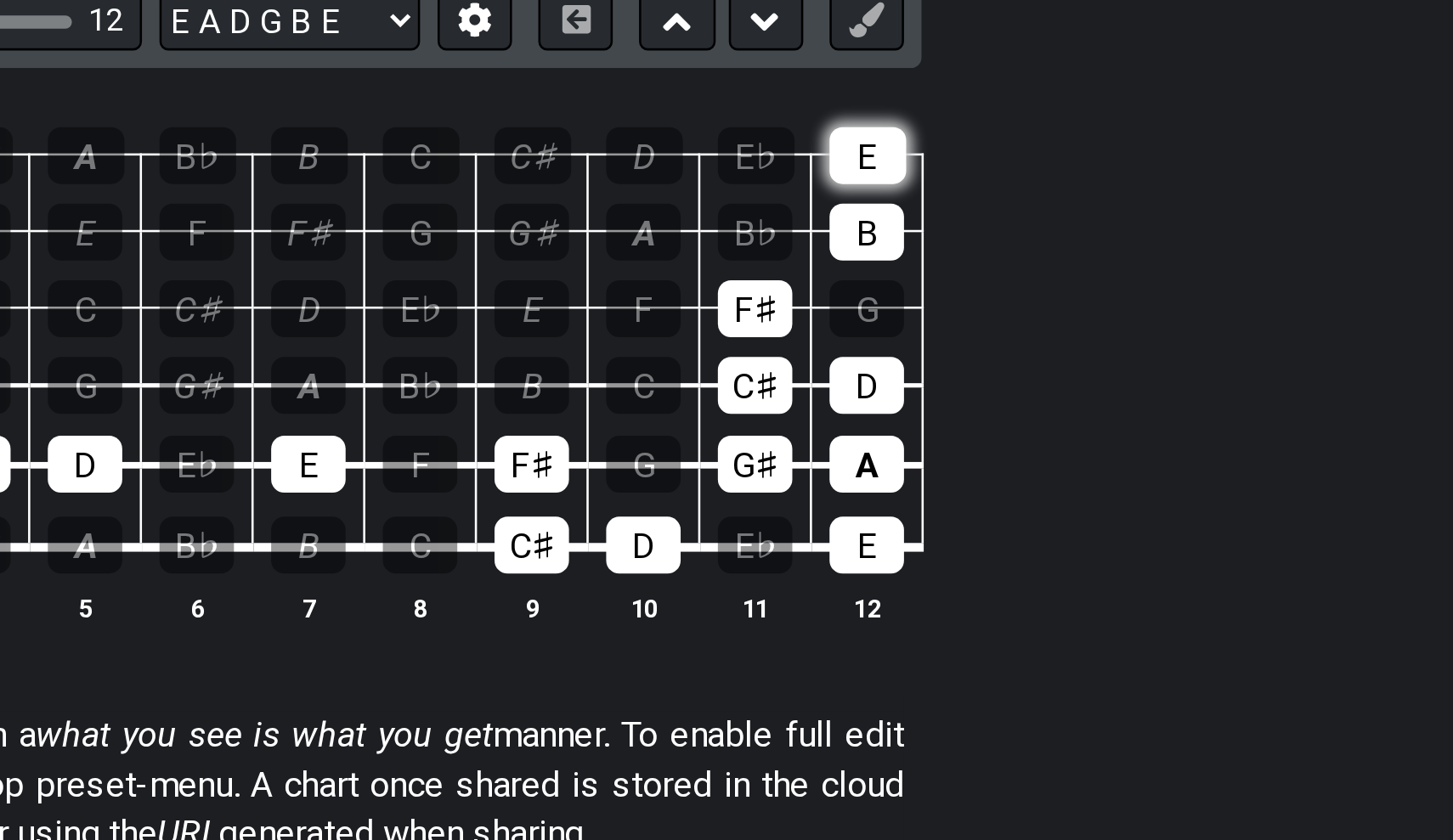
click at [990, 368] on div "E" at bounding box center [1005, 379] width 30 height 22
click at [990, 398] on div "B" at bounding box center [1004, 409] width 29 height 22
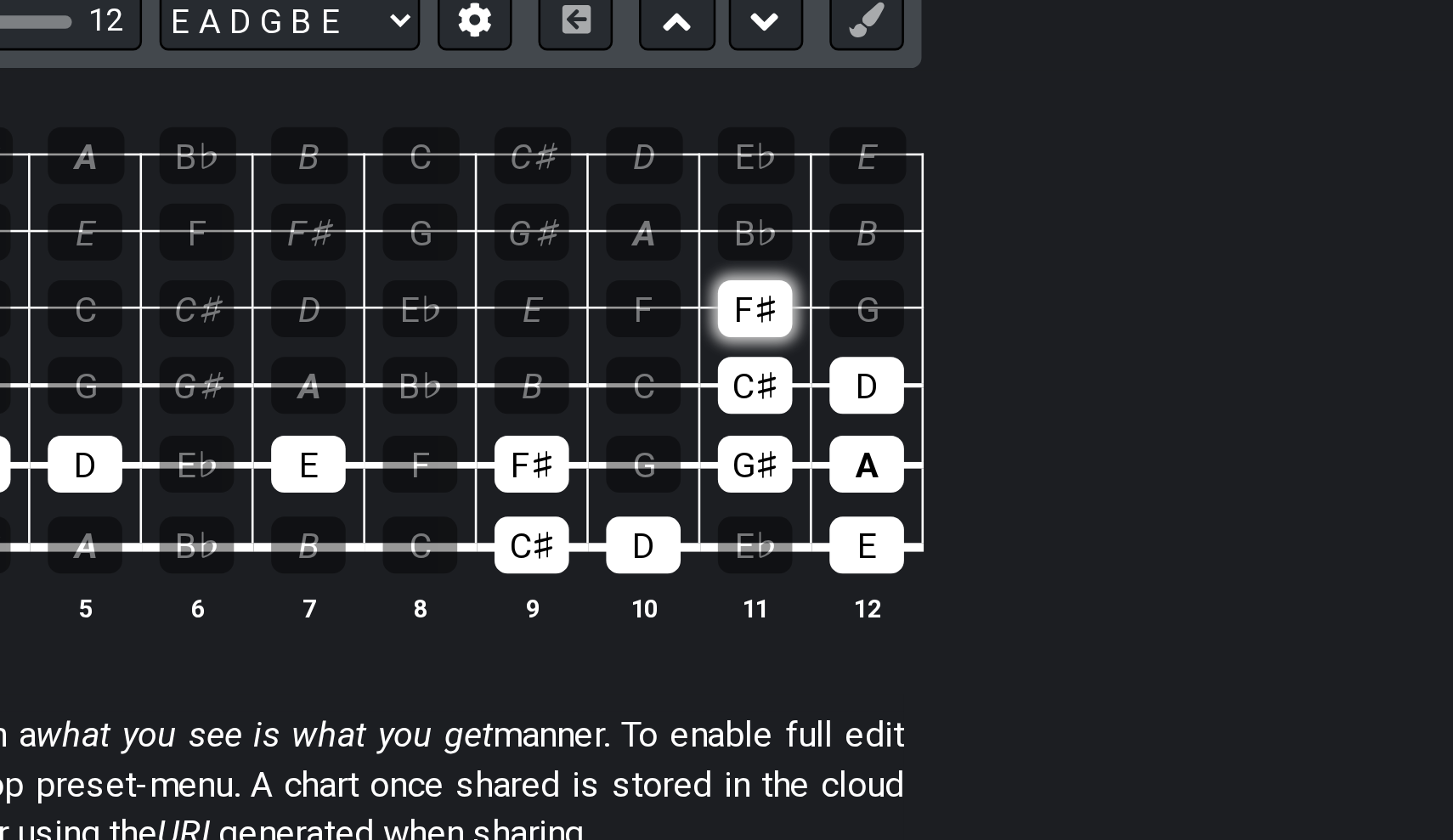
click at [946, 427] on div "F♯" at bounding box center [960, 439] width 29 height 22
click at [946, 456] on div "C♯" at bounding box center [960, 468] width 29 height 22
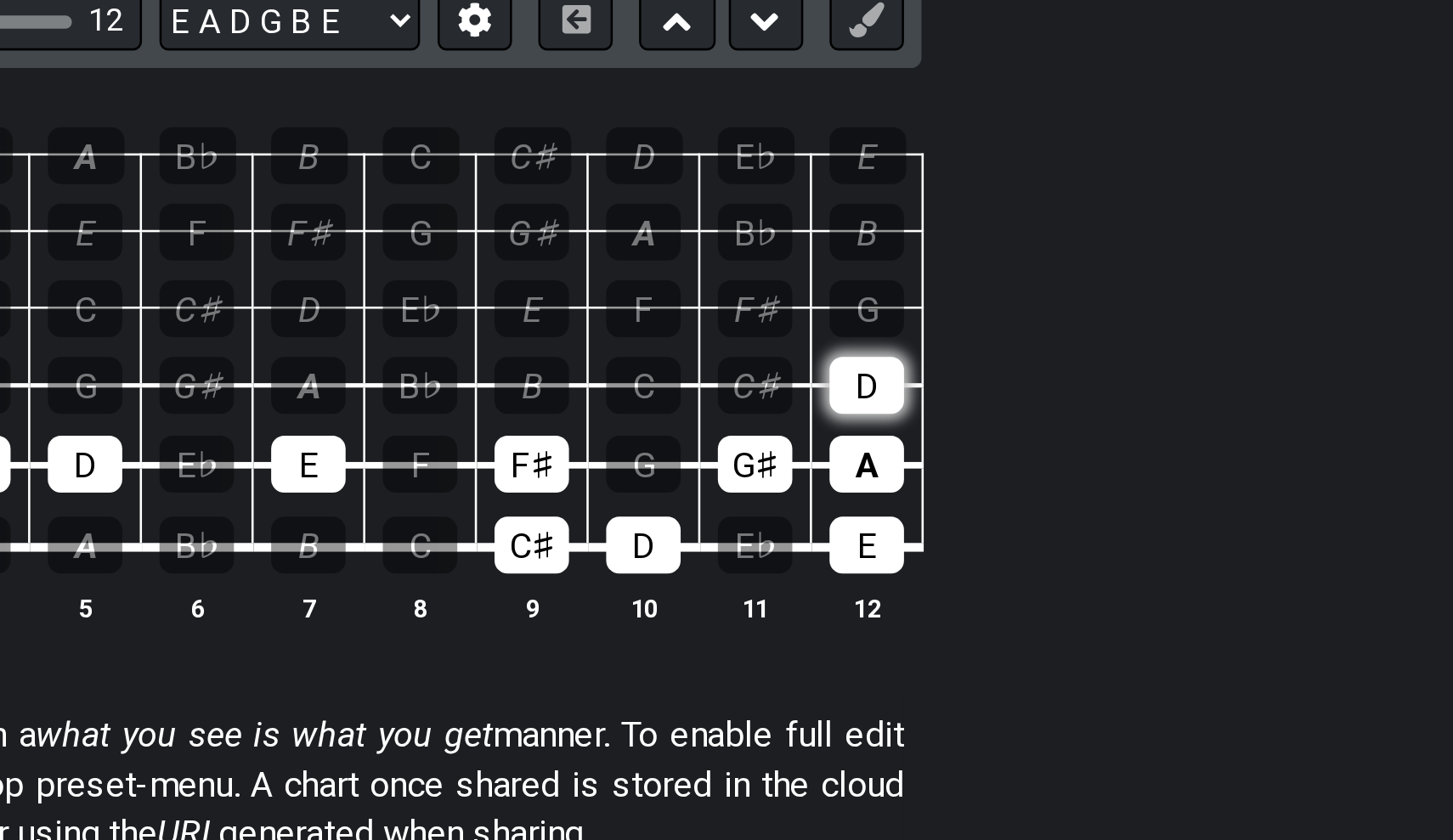
click at [990, 456] on div "D" at bounding box center [1004, 468] width 29 height 22
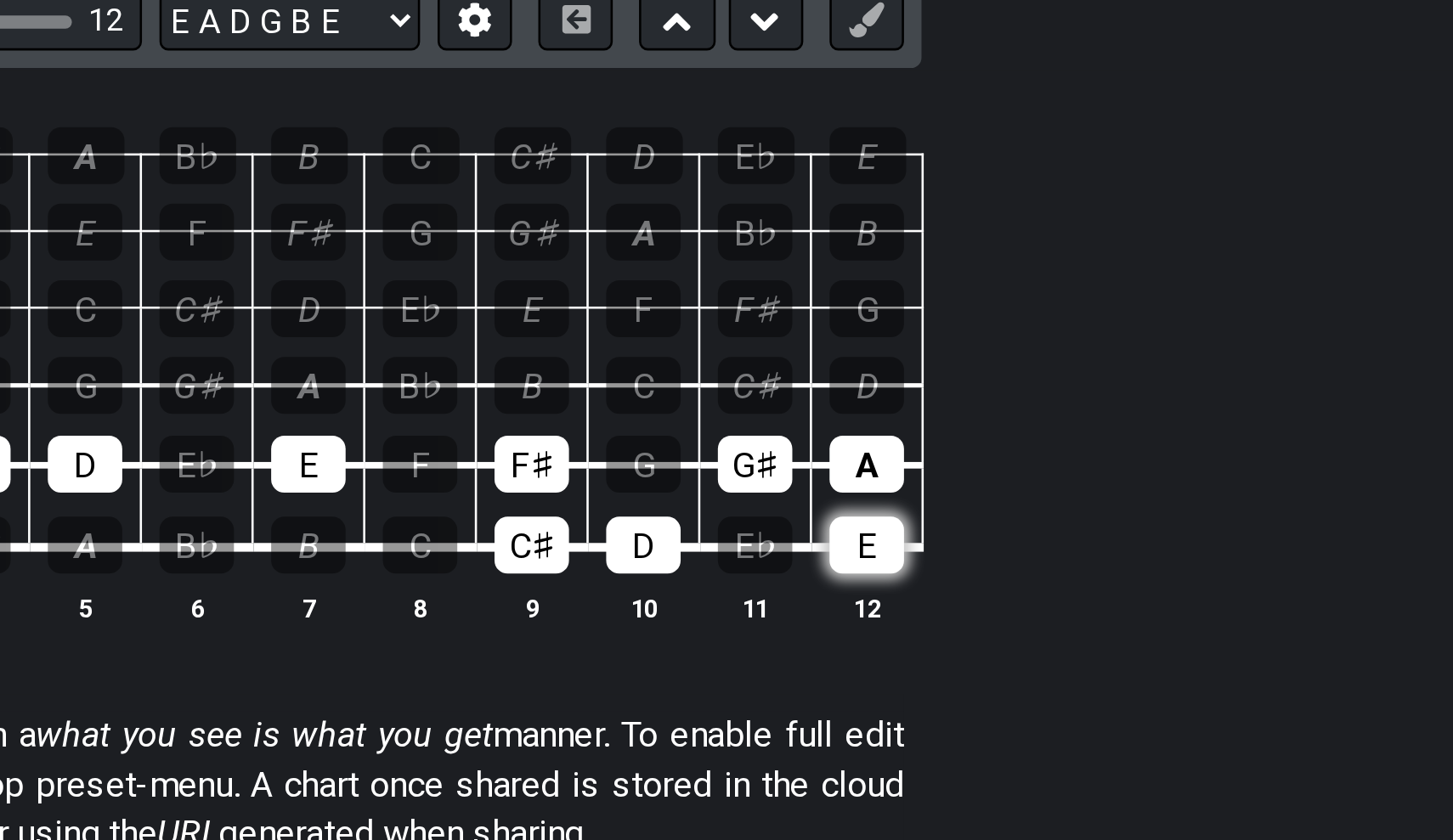
click at [990, 519] on div "E" at bounding box center [1004, 530] width 29 height 22
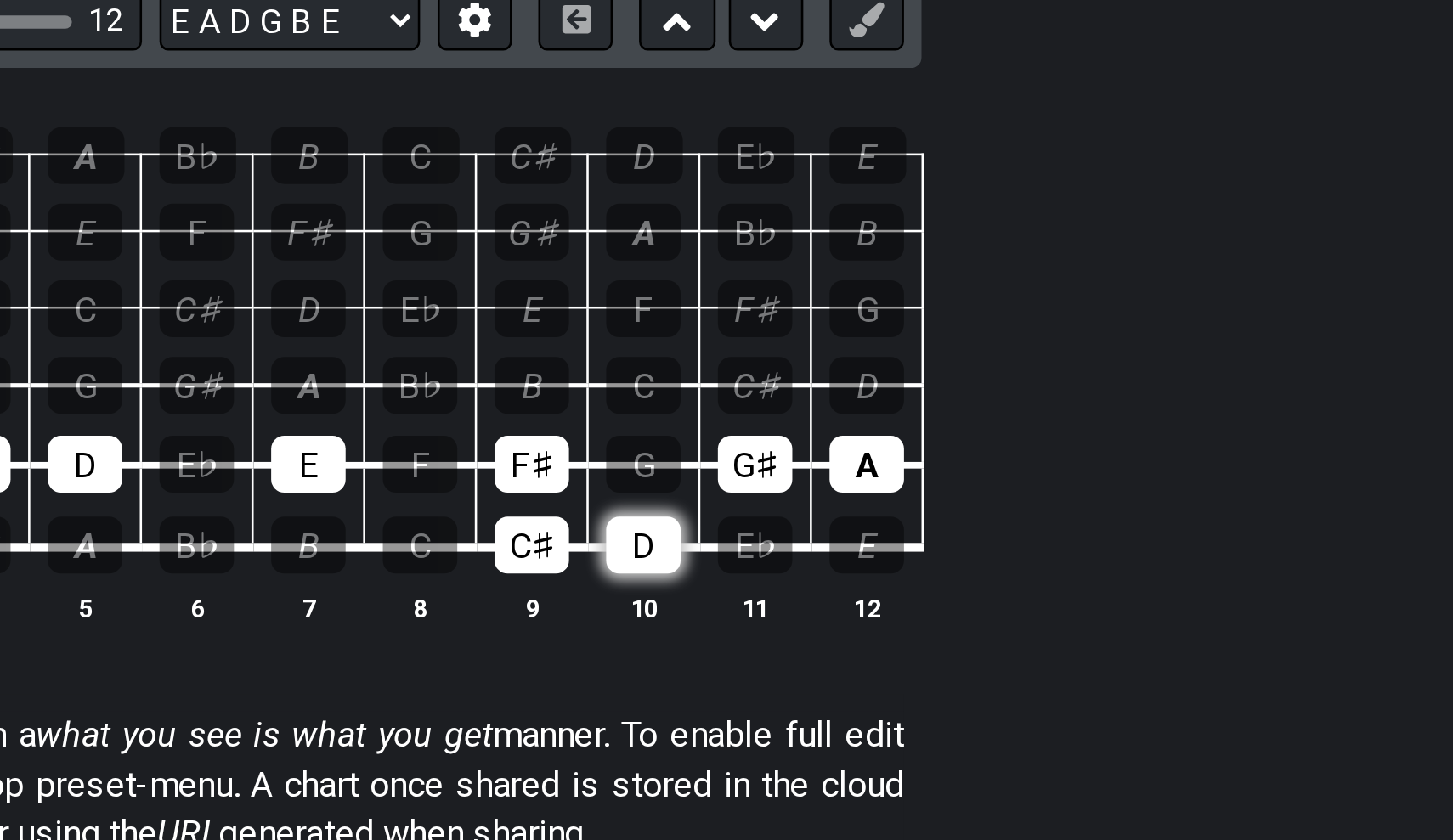
click at [903, 519] on div "D" at bounding box center [917, 530] width 29 height 22
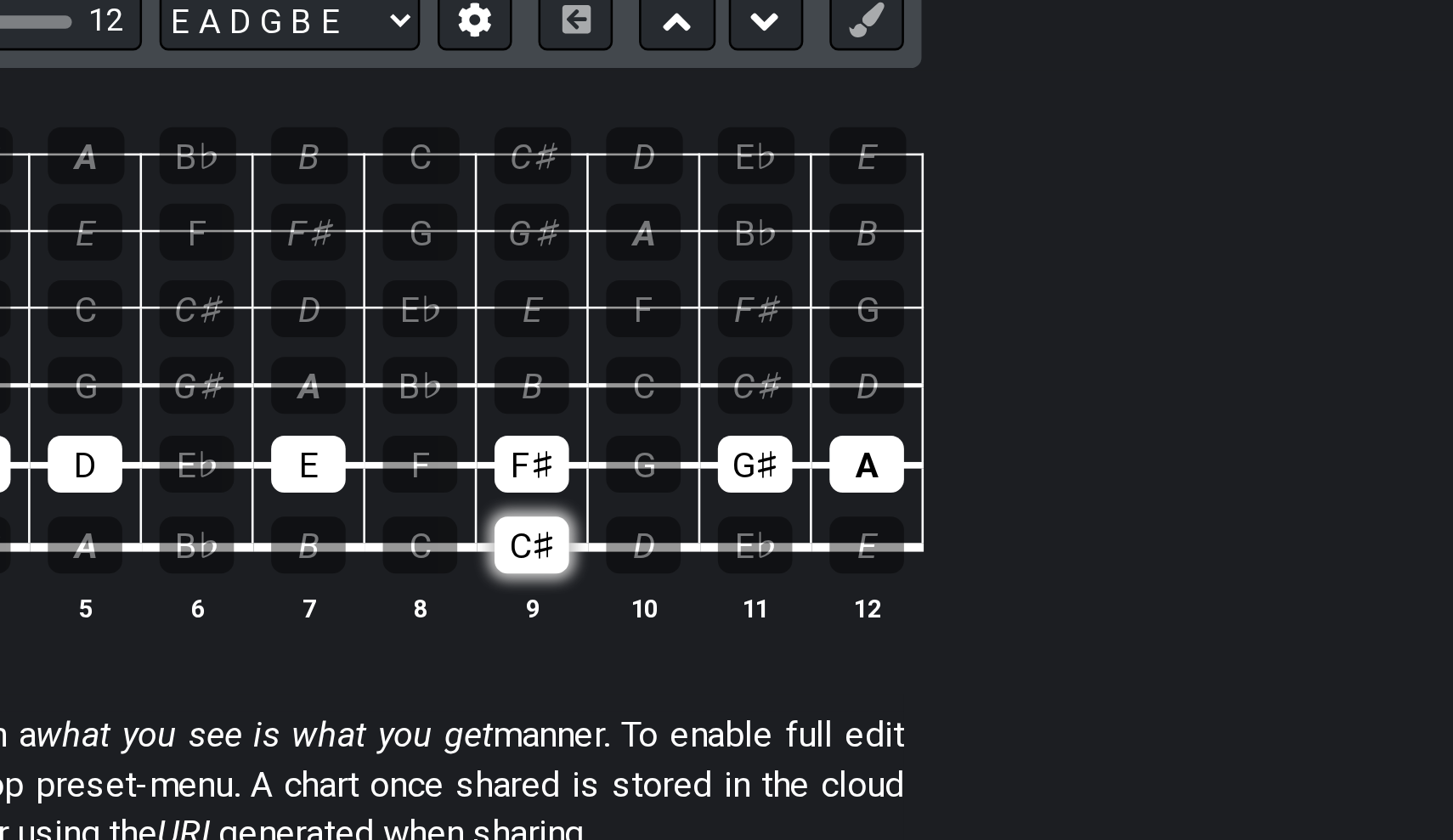
click at [860, 519] on div "C♯" at bounding box center [874, 530] width 29 height 22
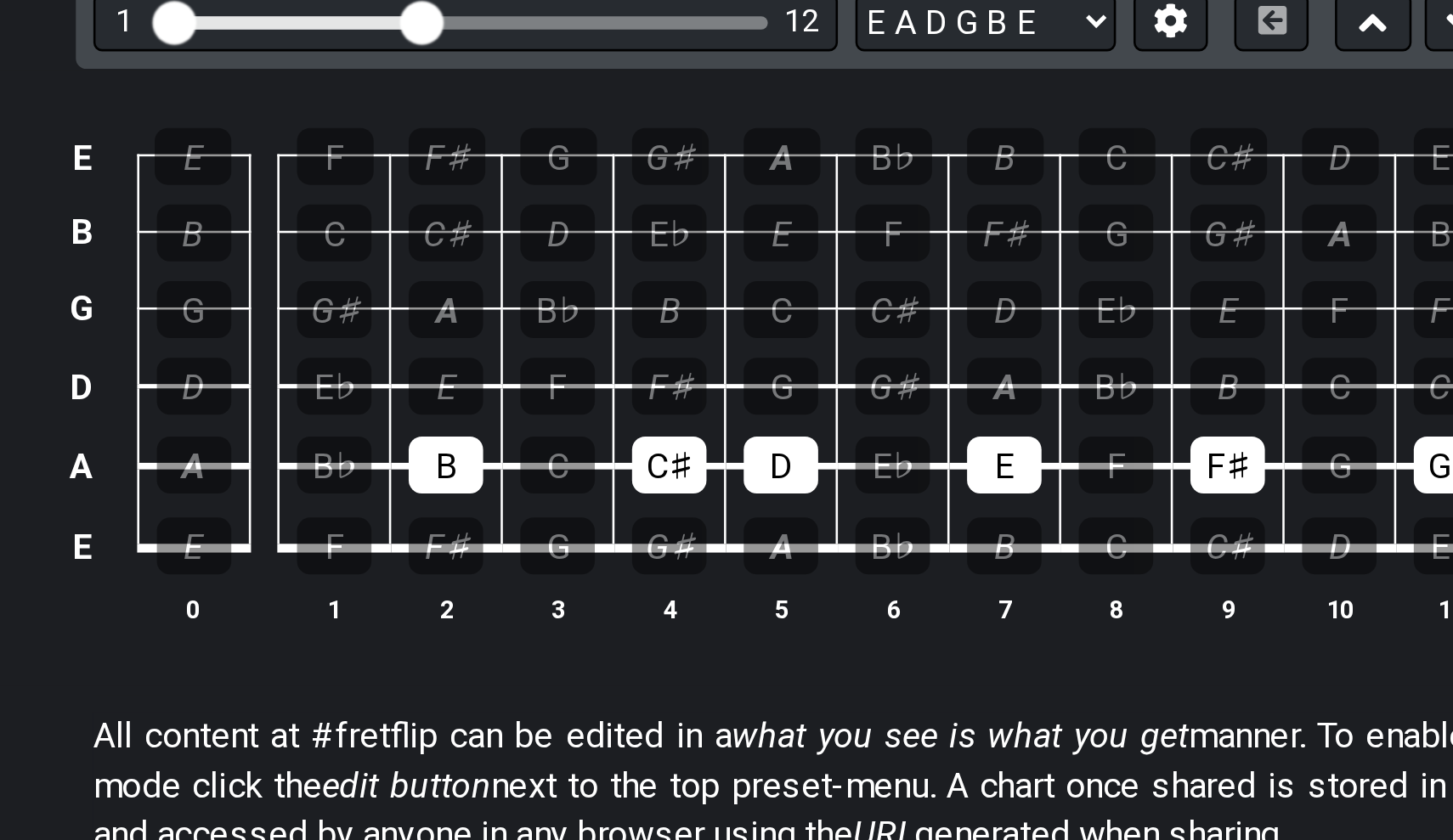
scroll to position [325, 0]
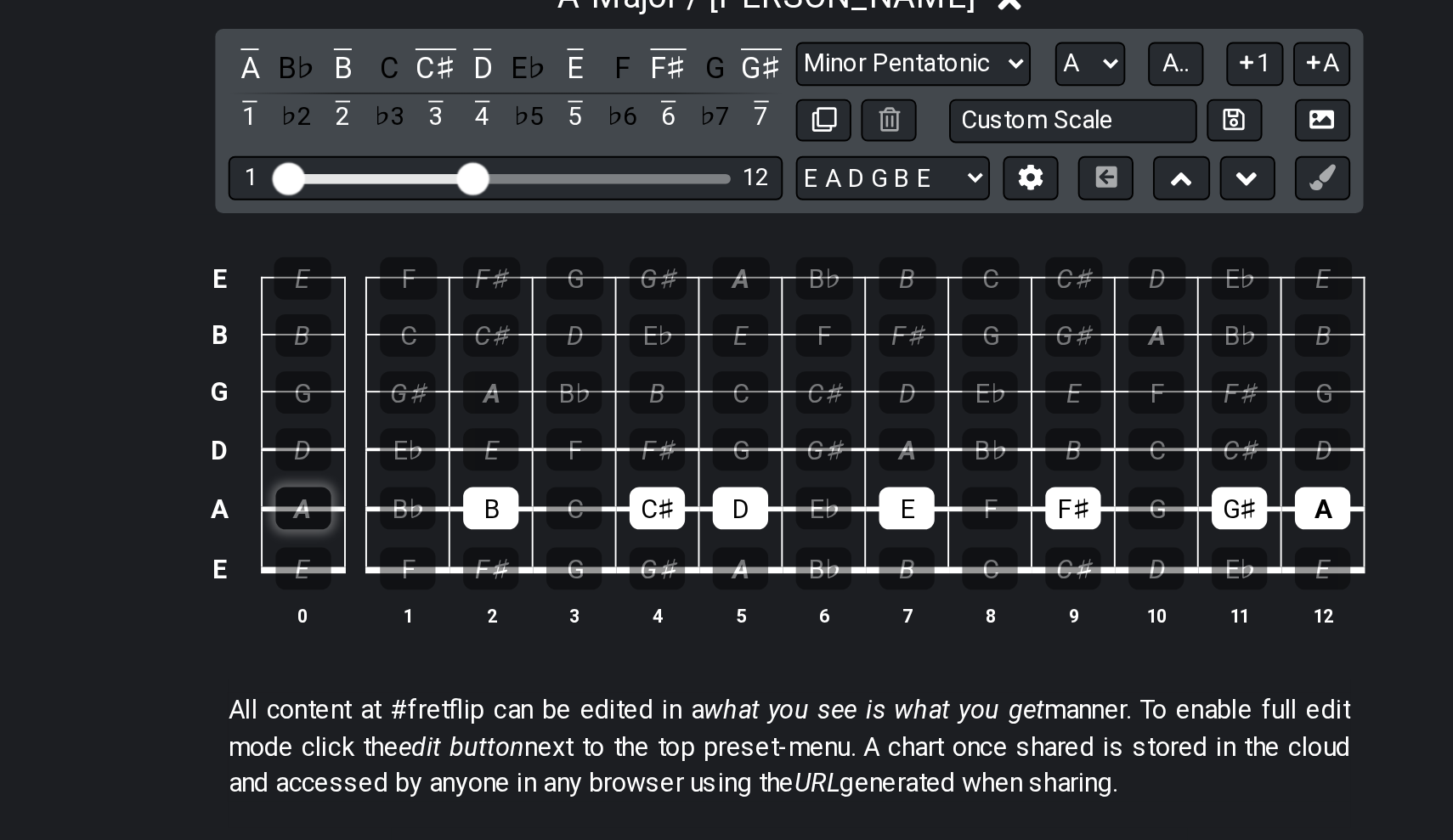
click at [458, 386] on div "A" at bounding box center [472, 398] width 29 height 22
drag, startPoint x: 681, startPoint y: 318, endPoint x: 700, endPoint y: 317, distance: 19.0
click at [982, 444] on th "12" at bounding box center [1004, 453] width 43 height 18
click at [687, 418] on div "A" at bounding box center [701, 429] width 29 height 22
click at [643, 386] on div "C♯" at bounding box center [657, 398] width 29 height 22
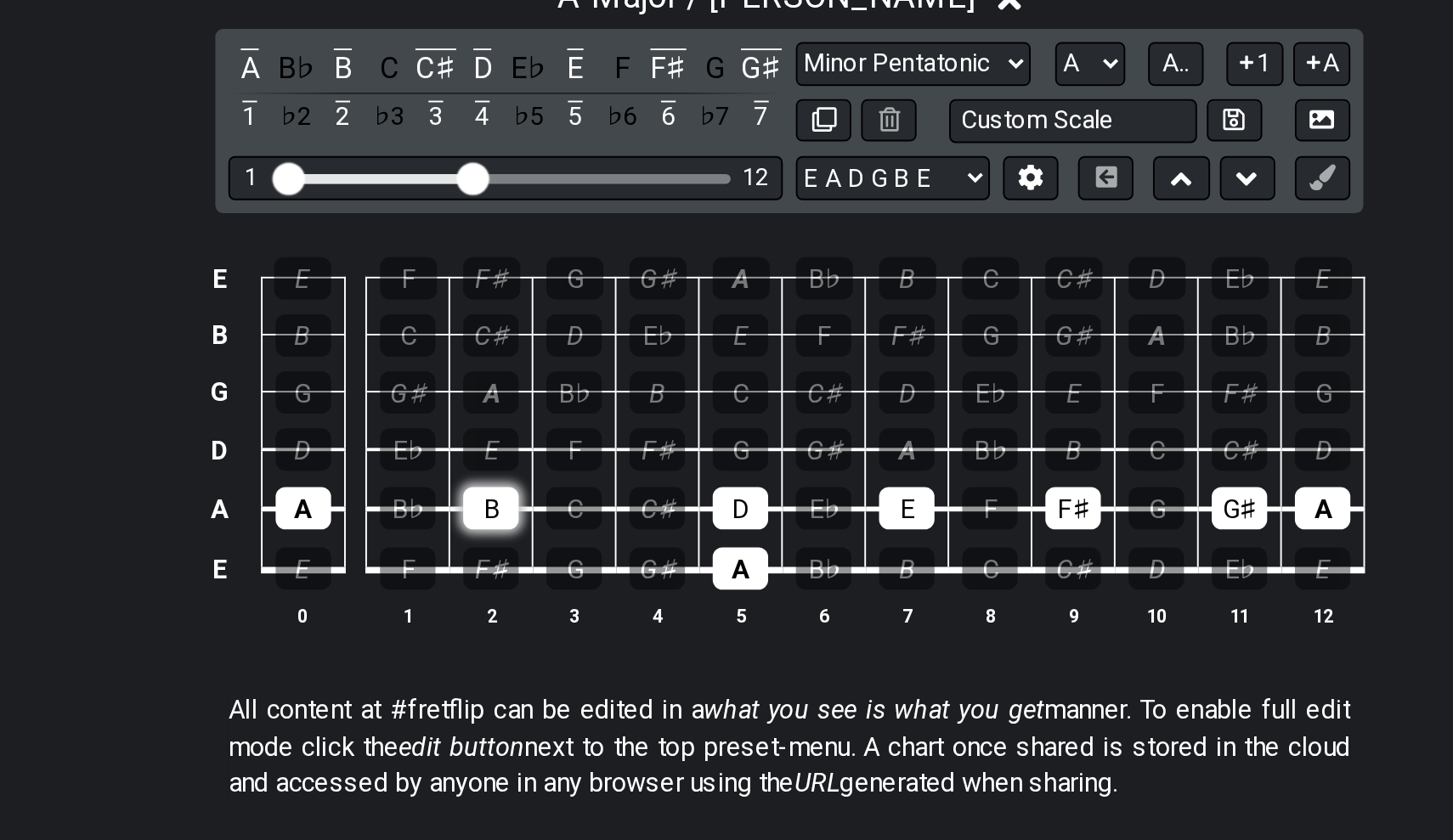
click at [557, 386] on div "B" at bounding box center [571, 398] width 29 height 22
click at [458, 386] on div "A" at bounding box center [472, 398] width 29 height 22
click at [687, 386] on div "D" at bounding box center [701, 398] width 29 height 22
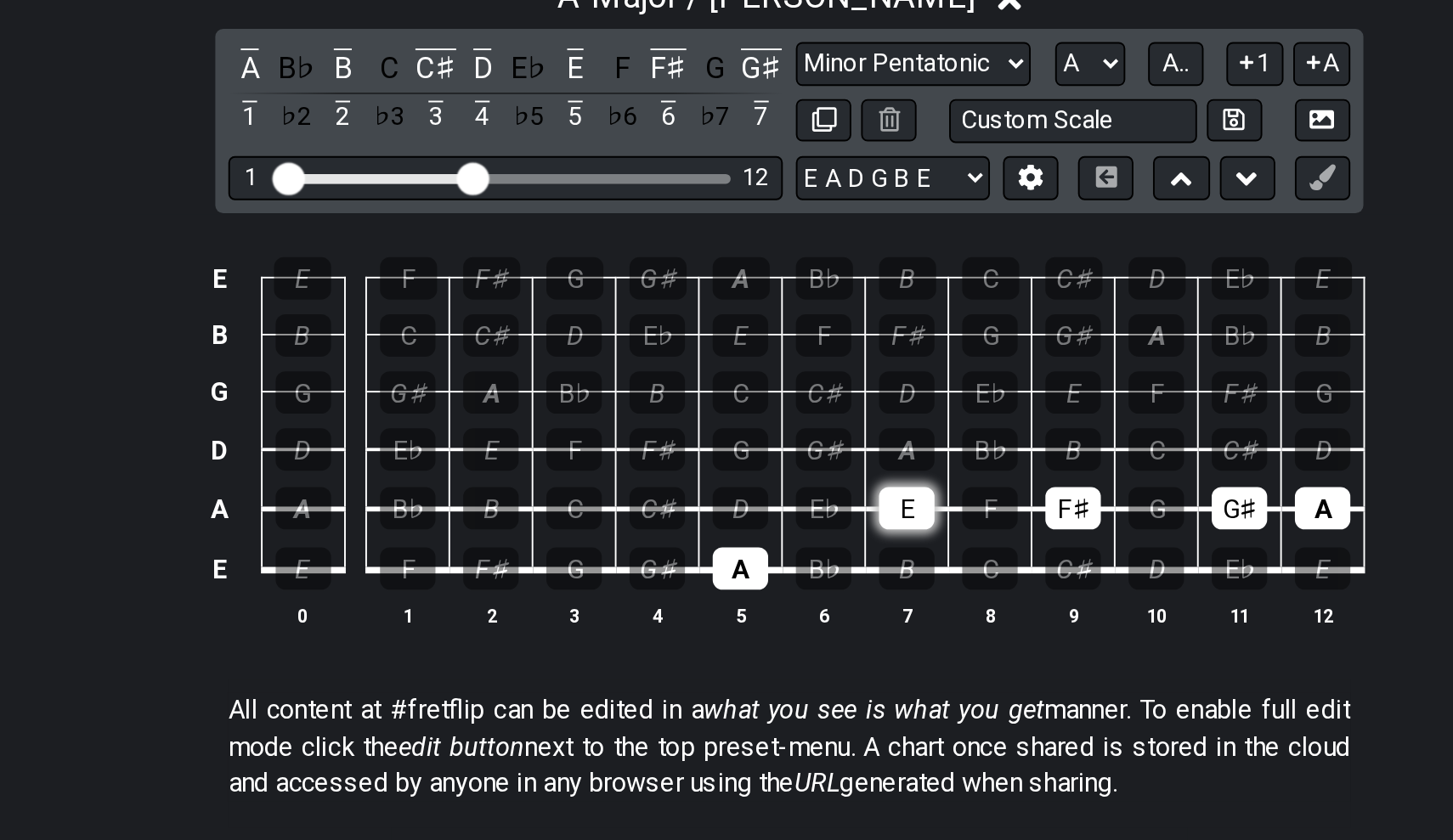
click at [773, 386] on div "E" at bounding box center [787, 398] width 29 height 22
click at [853, 367] on td "F♯" at bounding box center [875, 383] width 43 height 32
click at [860, 386] on div "F♯" at bounding box center [874, 398] width 29 height 22
click at [946, 386] on div "G♯" at bounding box center [960, 398] width 29 height 22
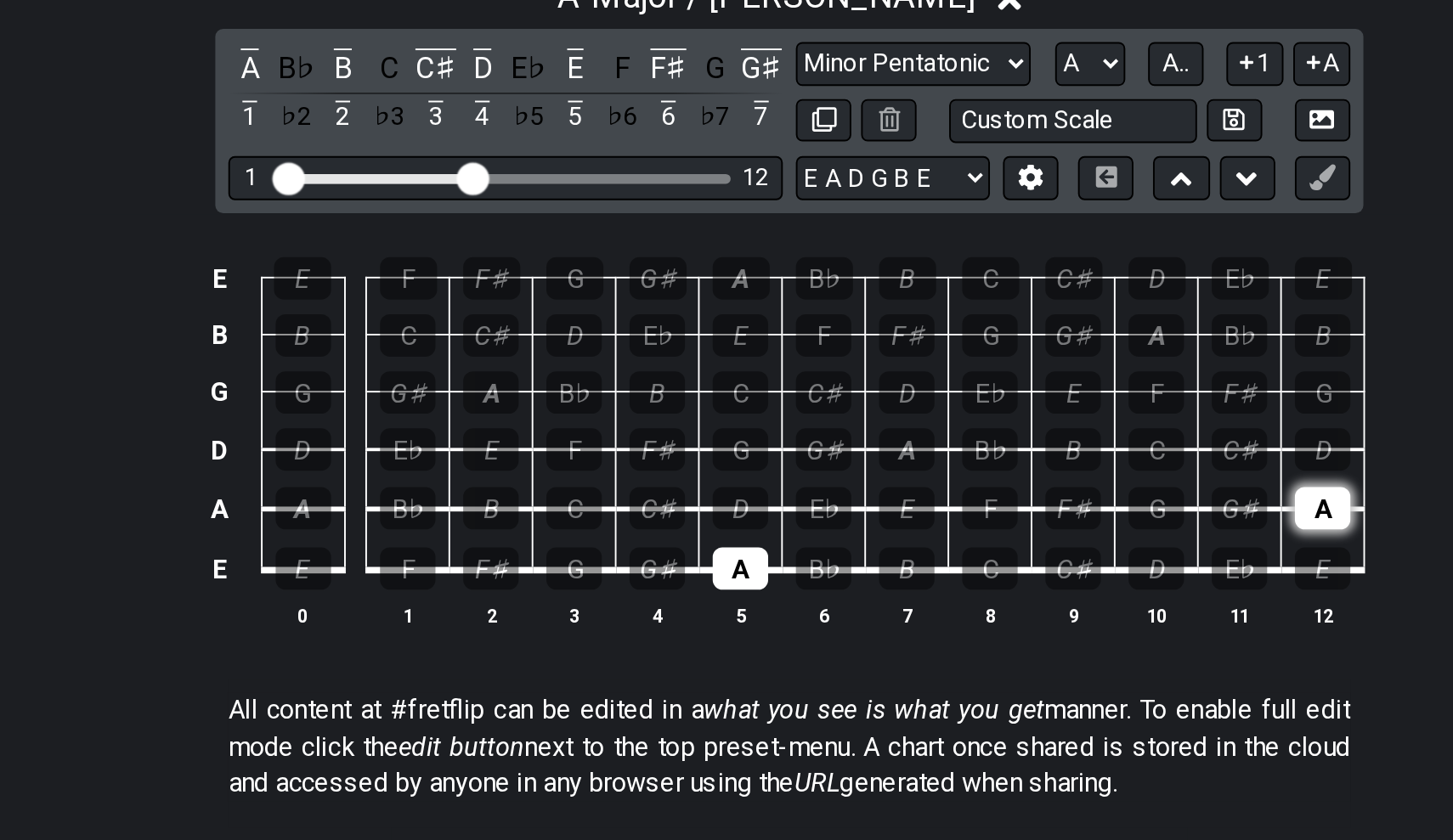
click at [990, 386] on div "A" at bounding box center [1004, 398] width 29 height 22
click at [773, 418] on div "B" at bounding box center [787, 429] width 29 height 22
click at [643, 386] on div "C♯" at bounding box center [657, 398] width 29 height 22
click at [860, 418] on div "C♯" at bounding box center [874, 429] width 29 height 22
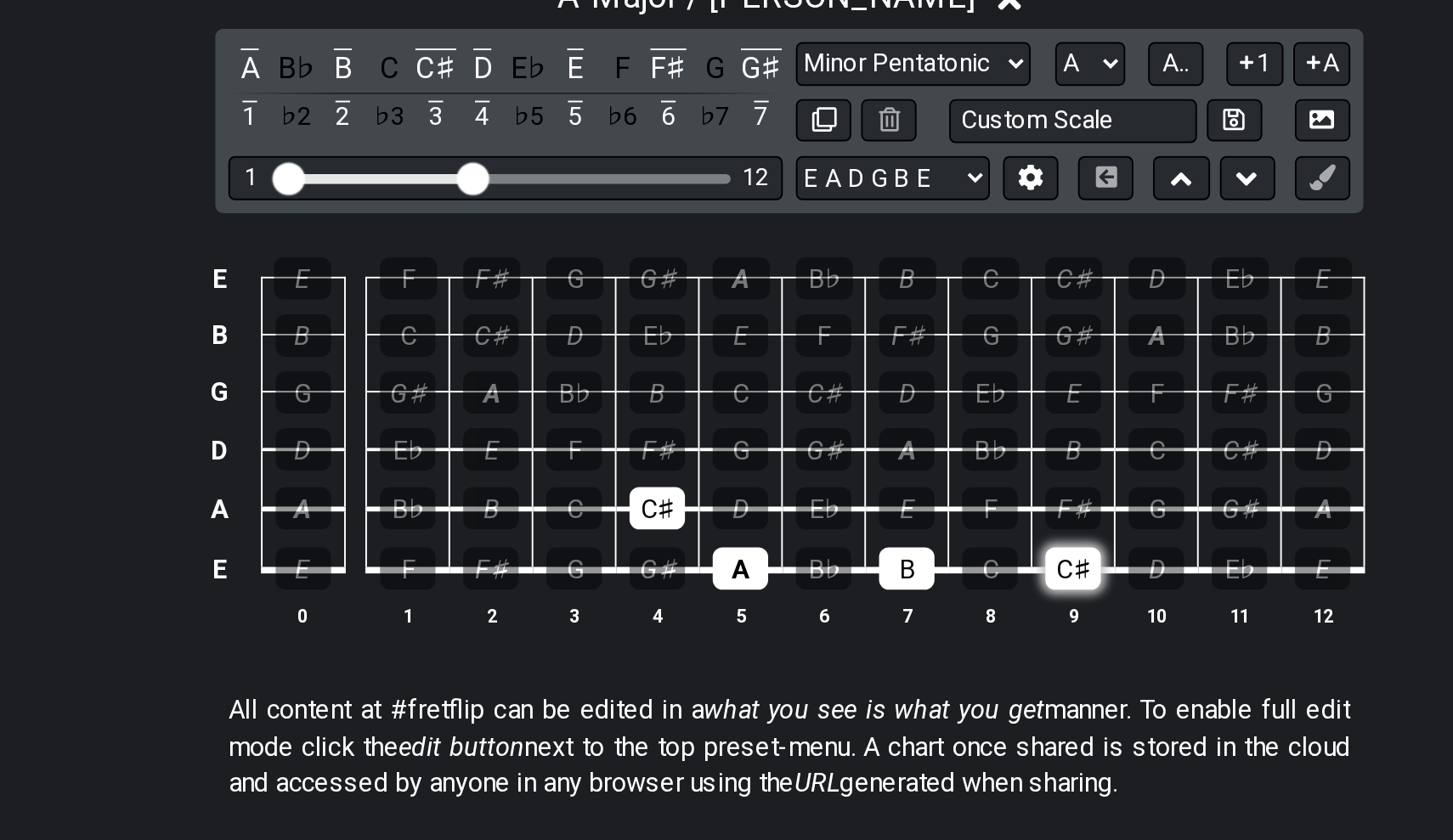
click at [860, 418] on div "C♯" at bounding box center [874, 429] width 29 height 22
click at [687, 386] on div "D" at bounding box center [701, 398] width 29 height 22
click at [773, 386] on div "E" at bounding box center [787, 398] width 29 height 22
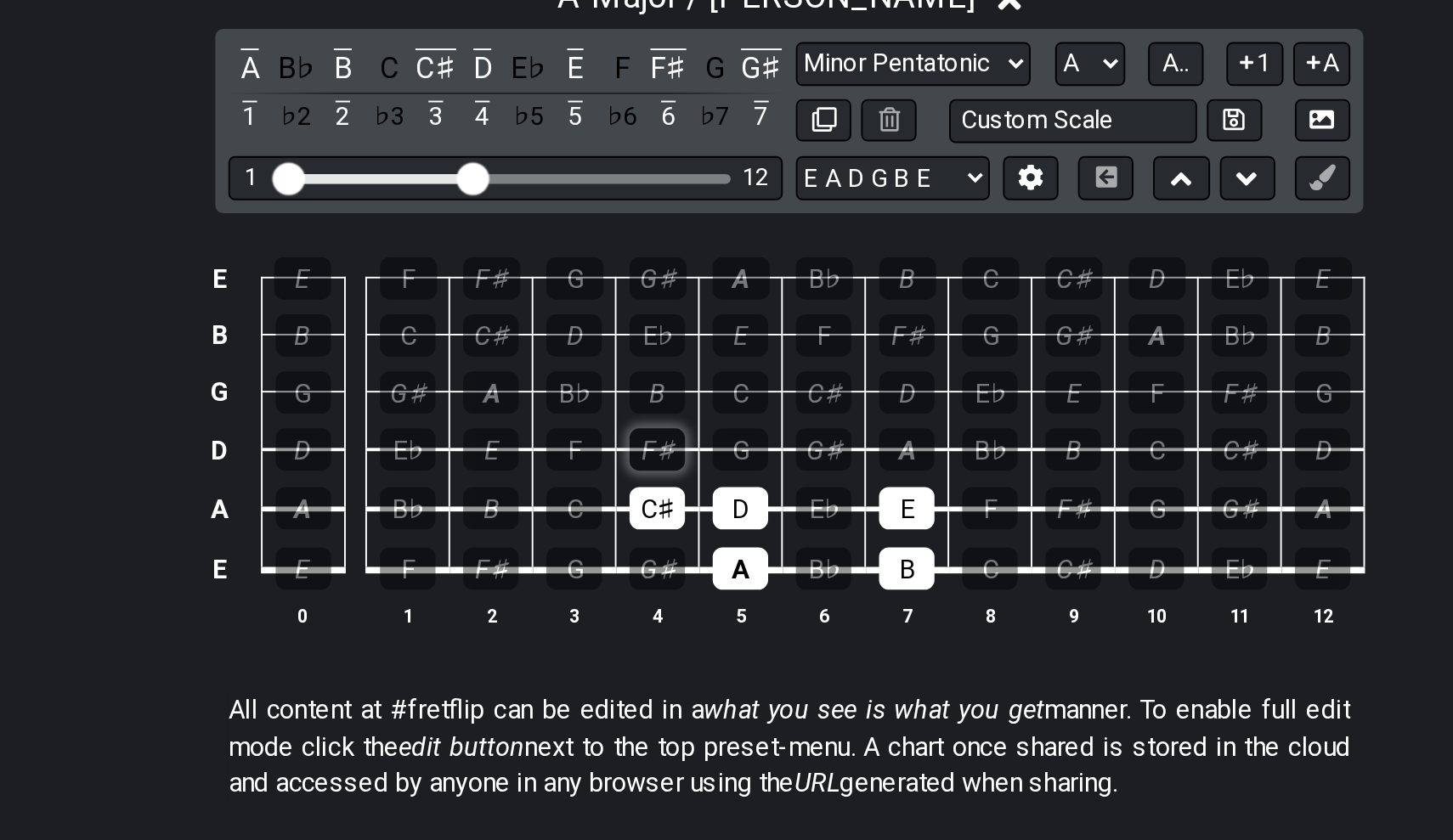
click at [643, 355] on div "F♯" at bounding box center [657, 367] width 29 height 22
click at [730, 355] on div "G♯" at bounding box center [744, 367] width 29 height 22
click at [773, 355] on div "A" at bounding box center [787, 367] width 29 height 22
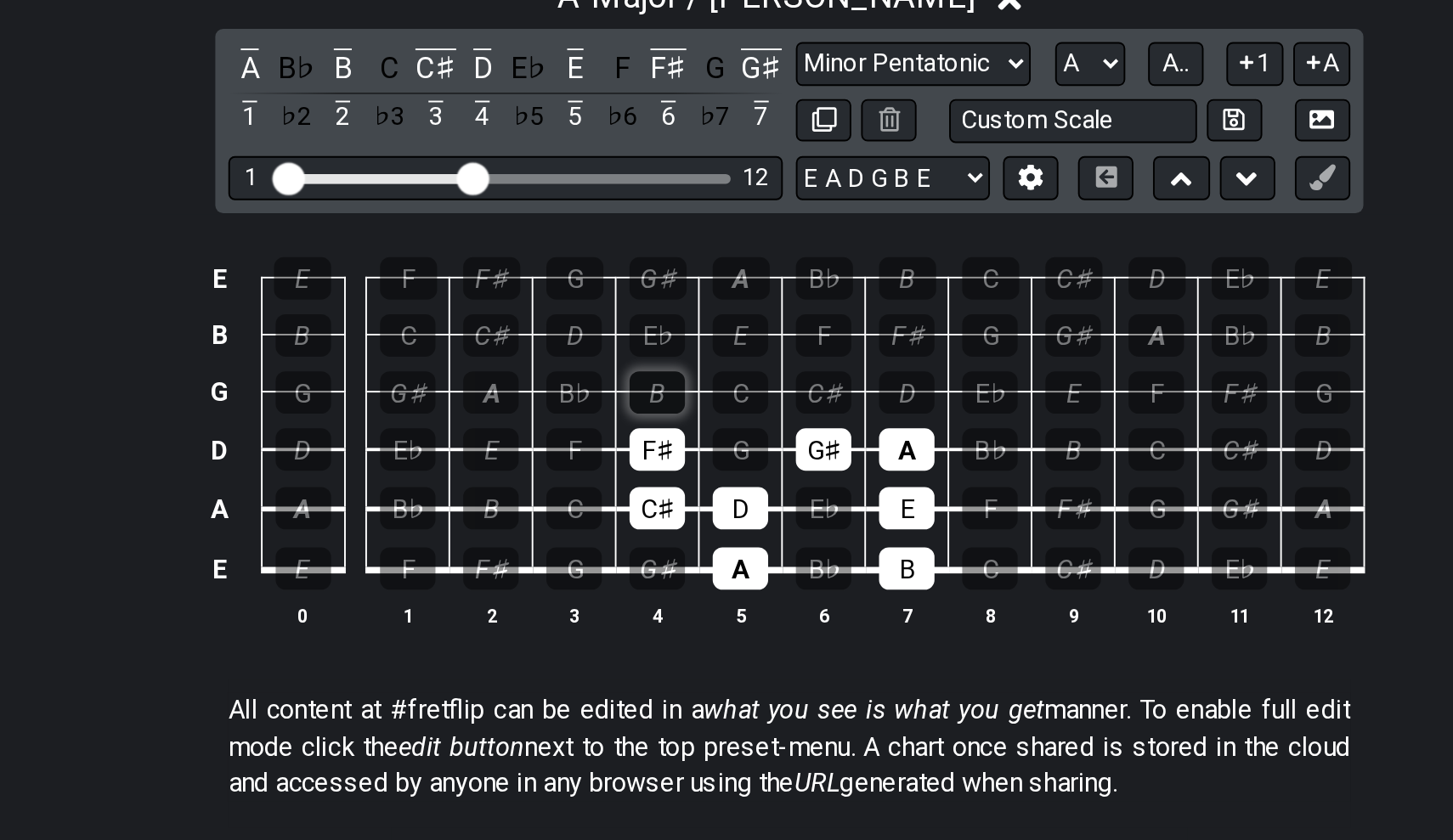
click at [643, 326] on div "B" at bounding box center [657, 338] width 29 height 22
click at [730, 326] on div "C♯" at bounding box center [744, 338] width 29 height 22
click at [773, 326] on div "D" at bounding box center [787, 338] width 29 height 22
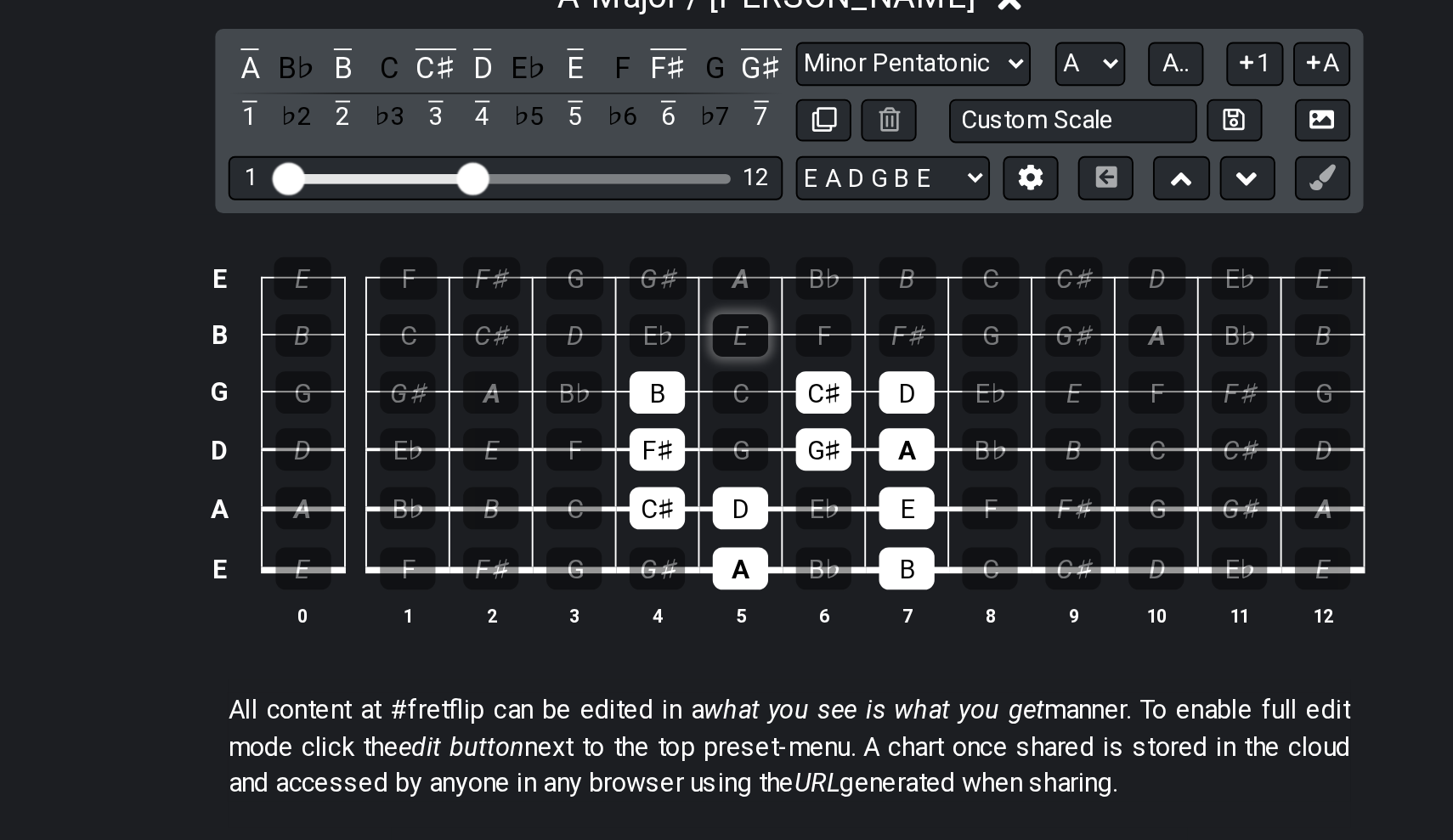
click at [687, 297] on div "E" at bounding box center [701, 308] width 29 height 22
click at [773, 297] on div "F♯" at bounding box center [787, 308] width 29 height 22
click at [643, 267] on div "G♯" at bounding box center [658, 278] width 30 height 22
click at [687, 267] on div "A" at bounding box center [702, 278] width 30 height 22
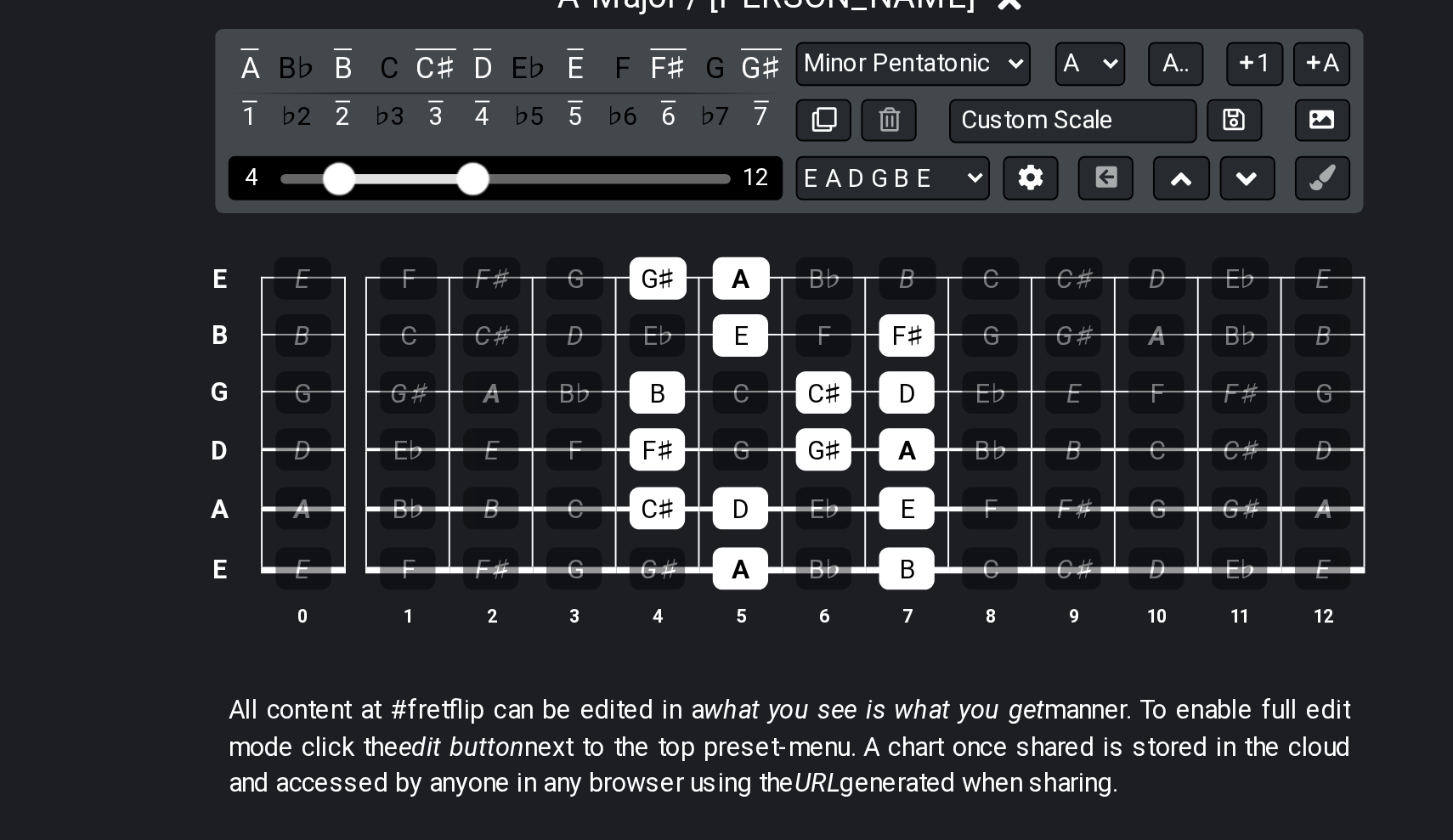
drag, startPoint x: 153, startPoint y: 98, endPoint x: 175, endPoint y: 97, distance: 22.0
click at [458, 224] on input "Visible fret range" at bounding box center [578, 224] width 241 height 0
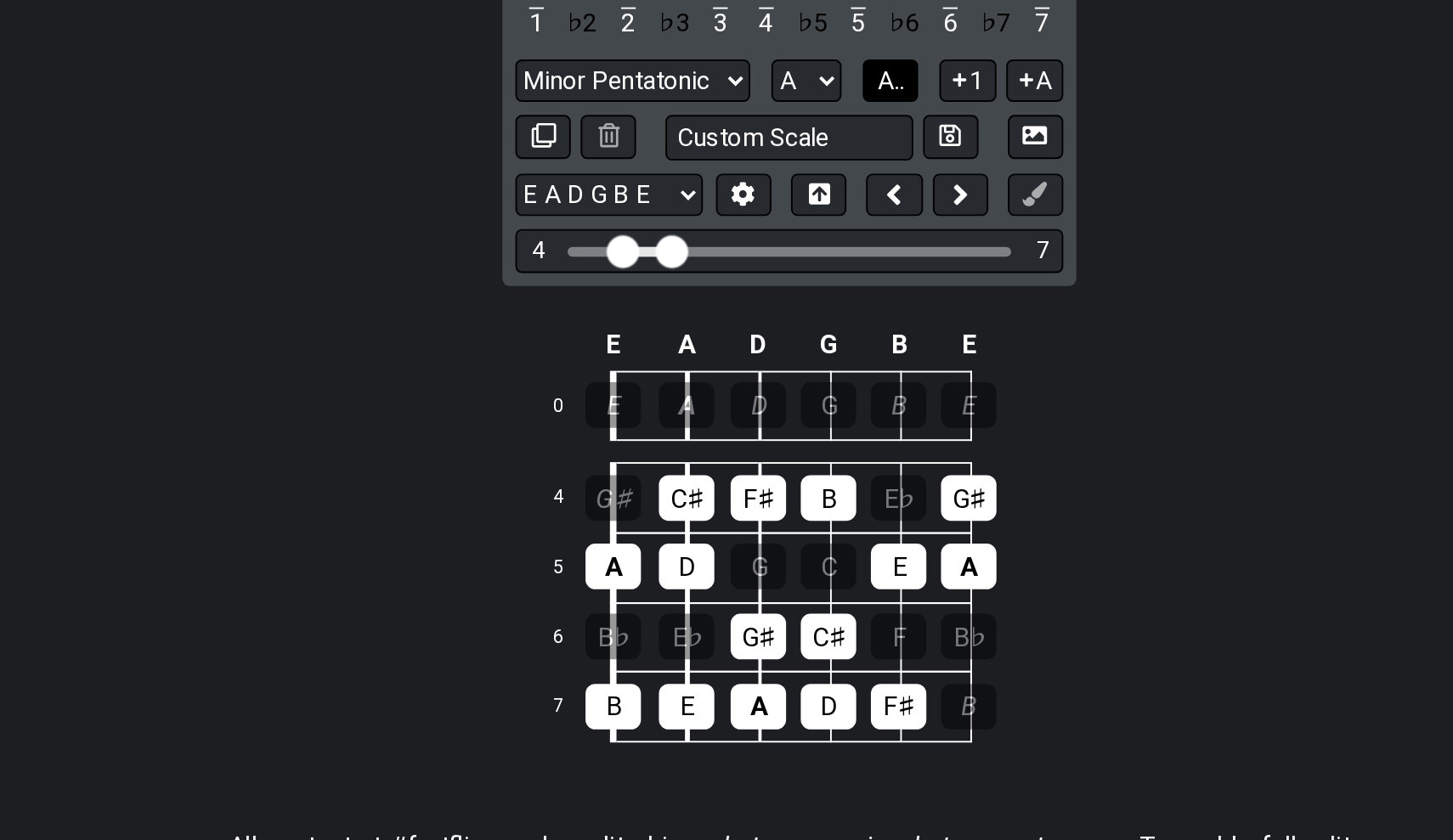
click at [772, 215] on span "A.." at bounding box center [778, 223] width 14 height 15
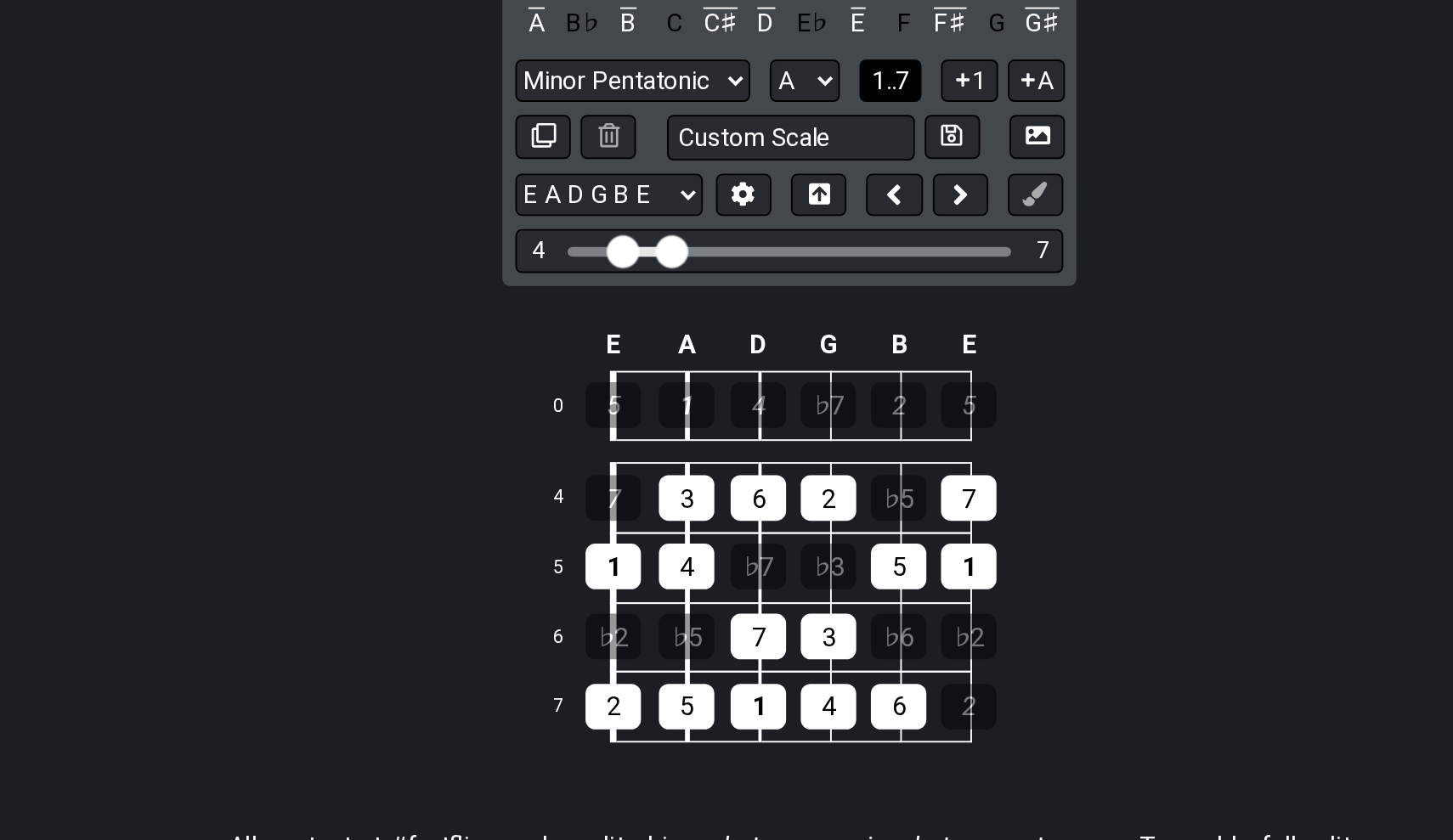
click at [769, 215] on span "1..7" at bounding box center [779, 223] width 21 height 15
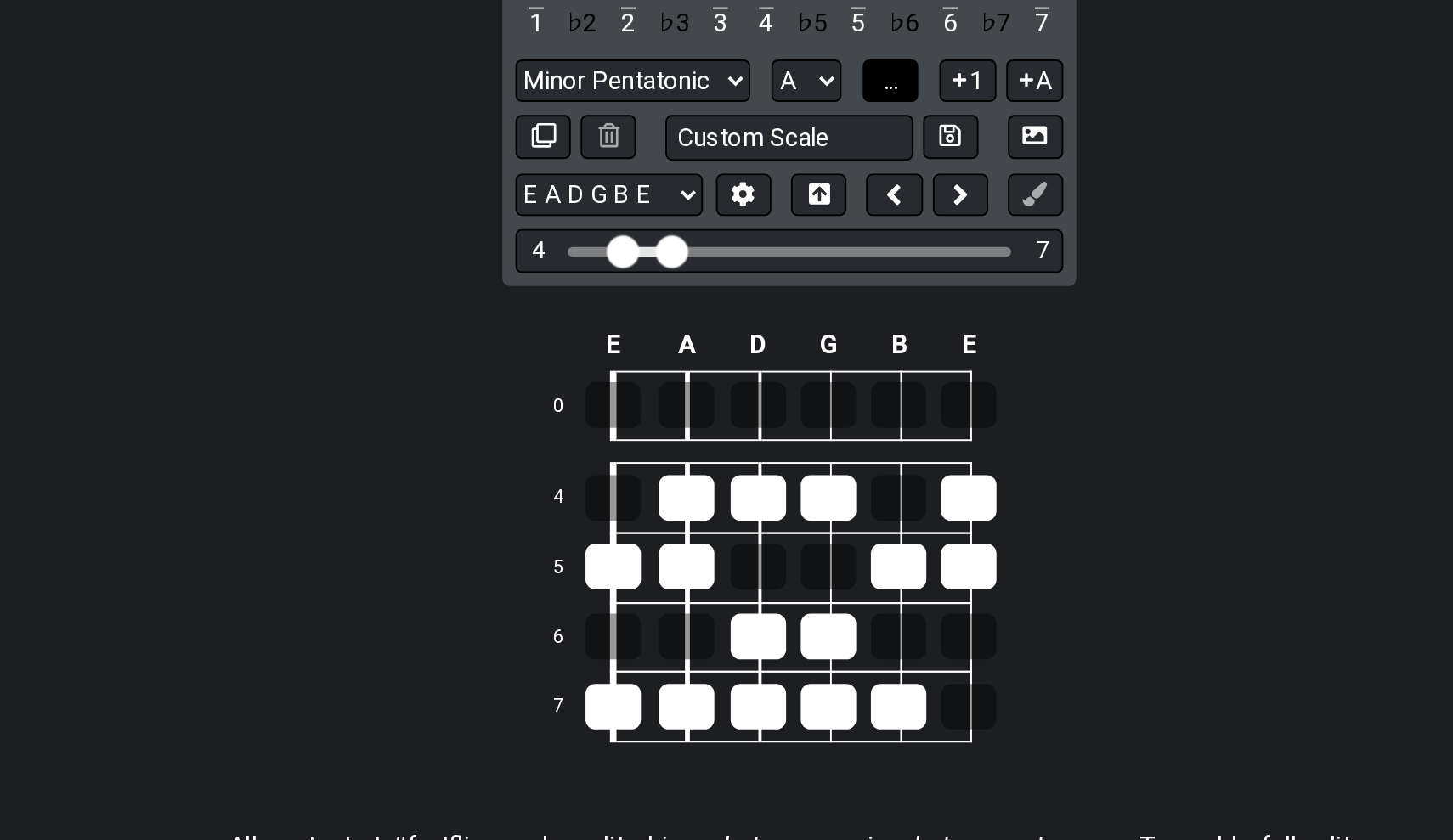
click at [764, 211] on button "..." at bounding box center [778, 223] width 29 height 23
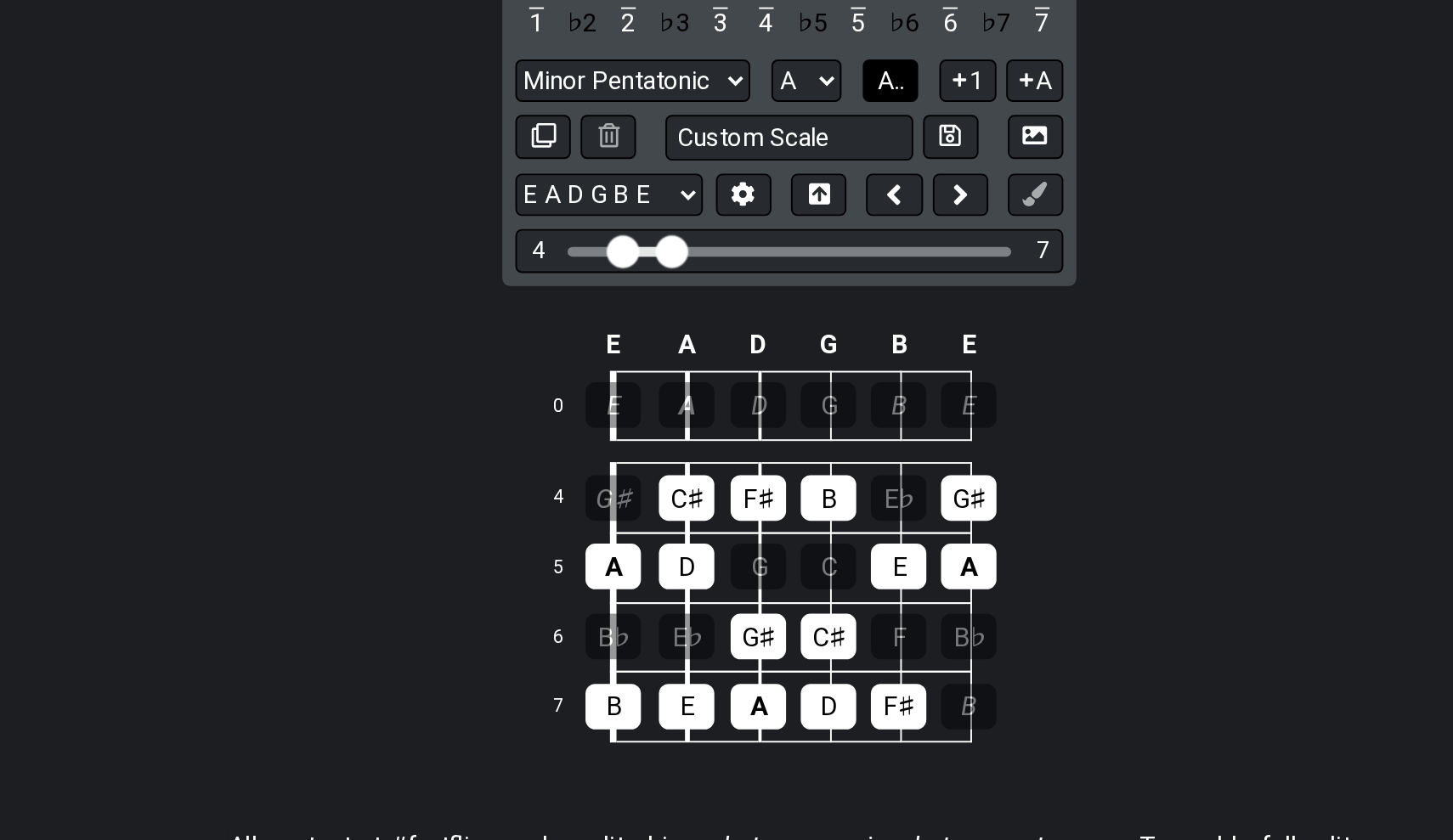
click at [772, 215] on span "A.." at bounding box center [778, 223] width 14 height 15
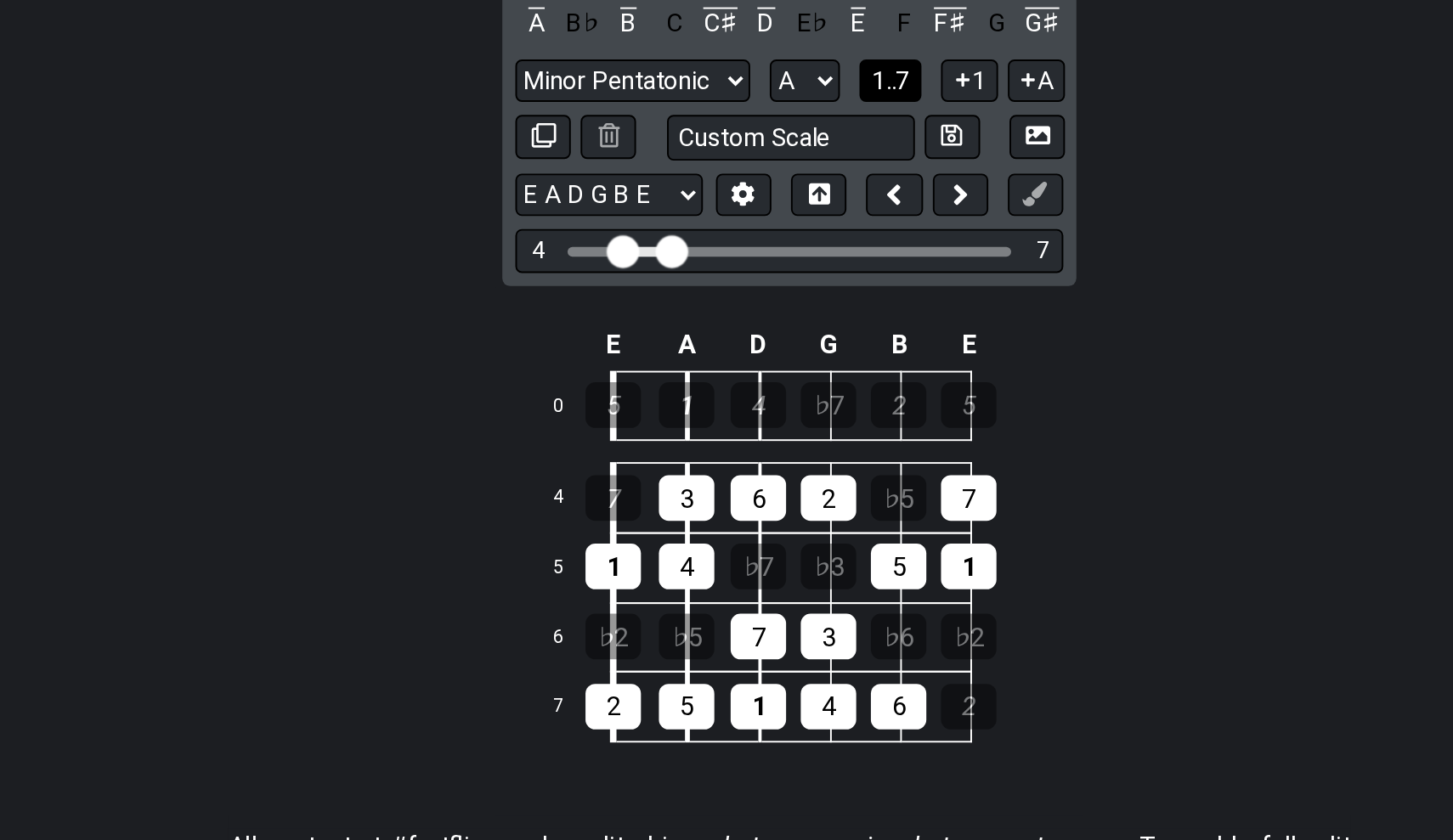
click at [769, 215] on span "1..7" at bounding box center [779, 223] width 21 height 15
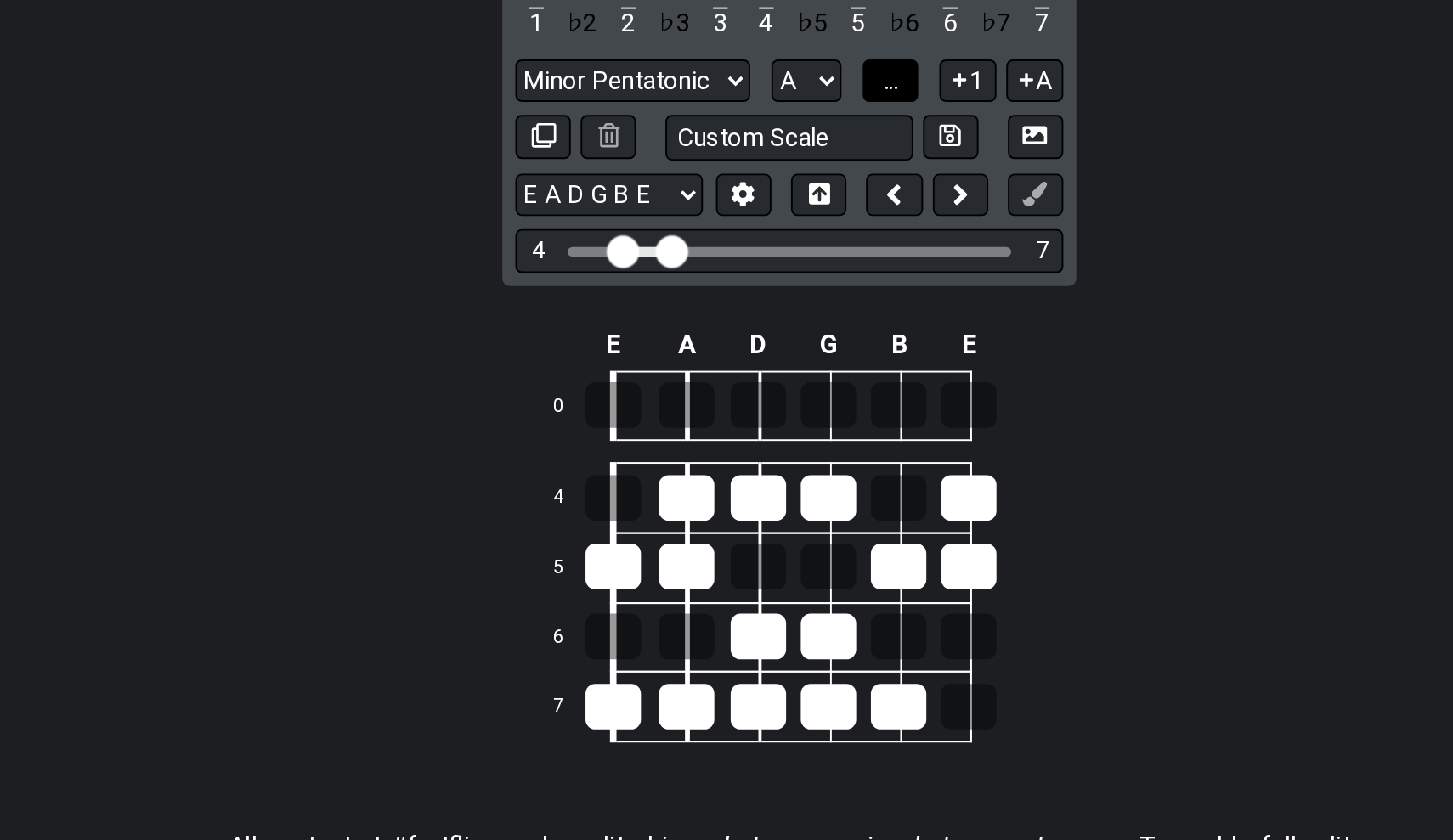
click at [776, 215] on span "..." at bounding box center [779, 223] width 7 height 15
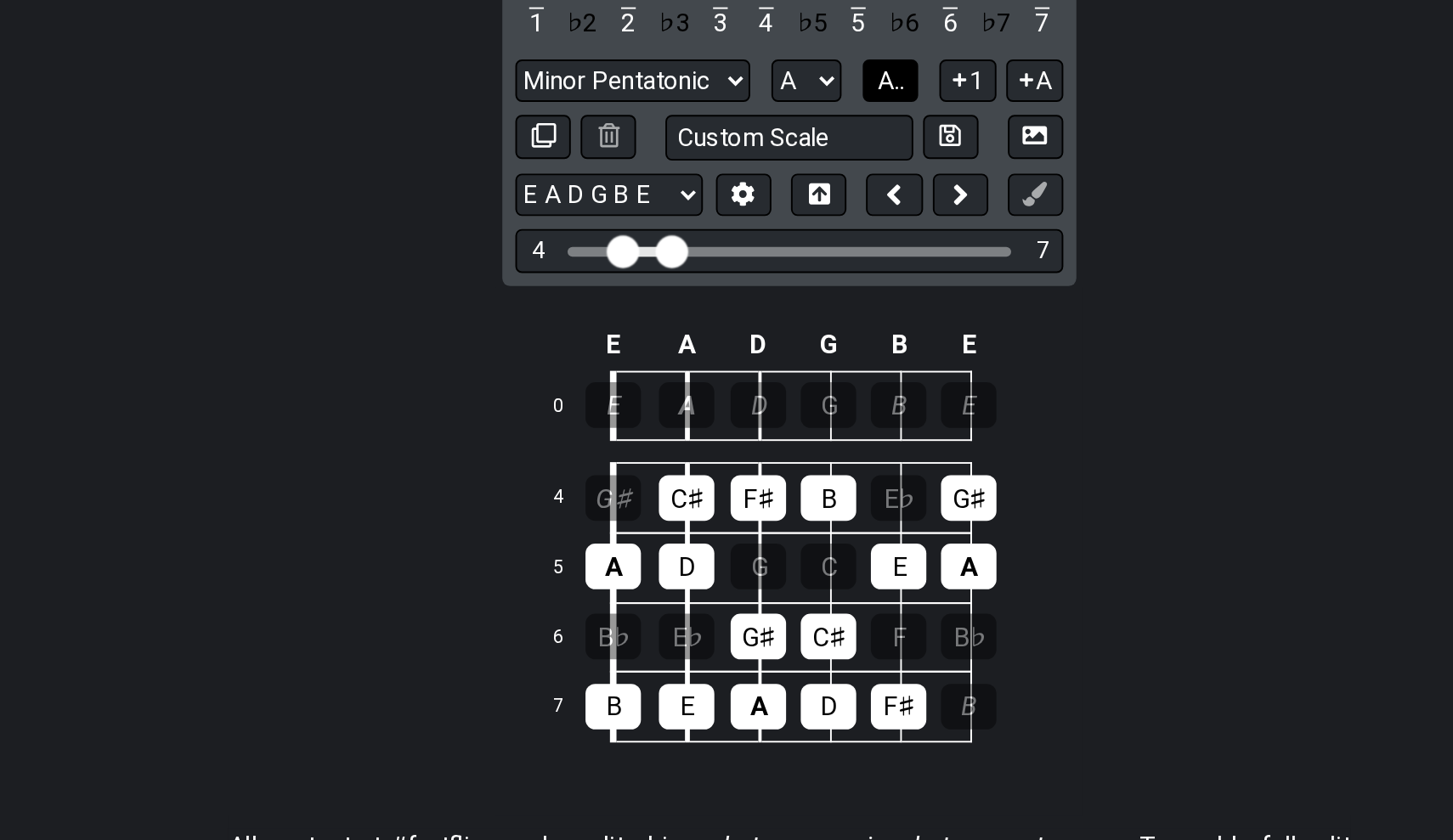
click at [772, 215] on span "A.." at bounding box center [778, 223] width 14 height 15
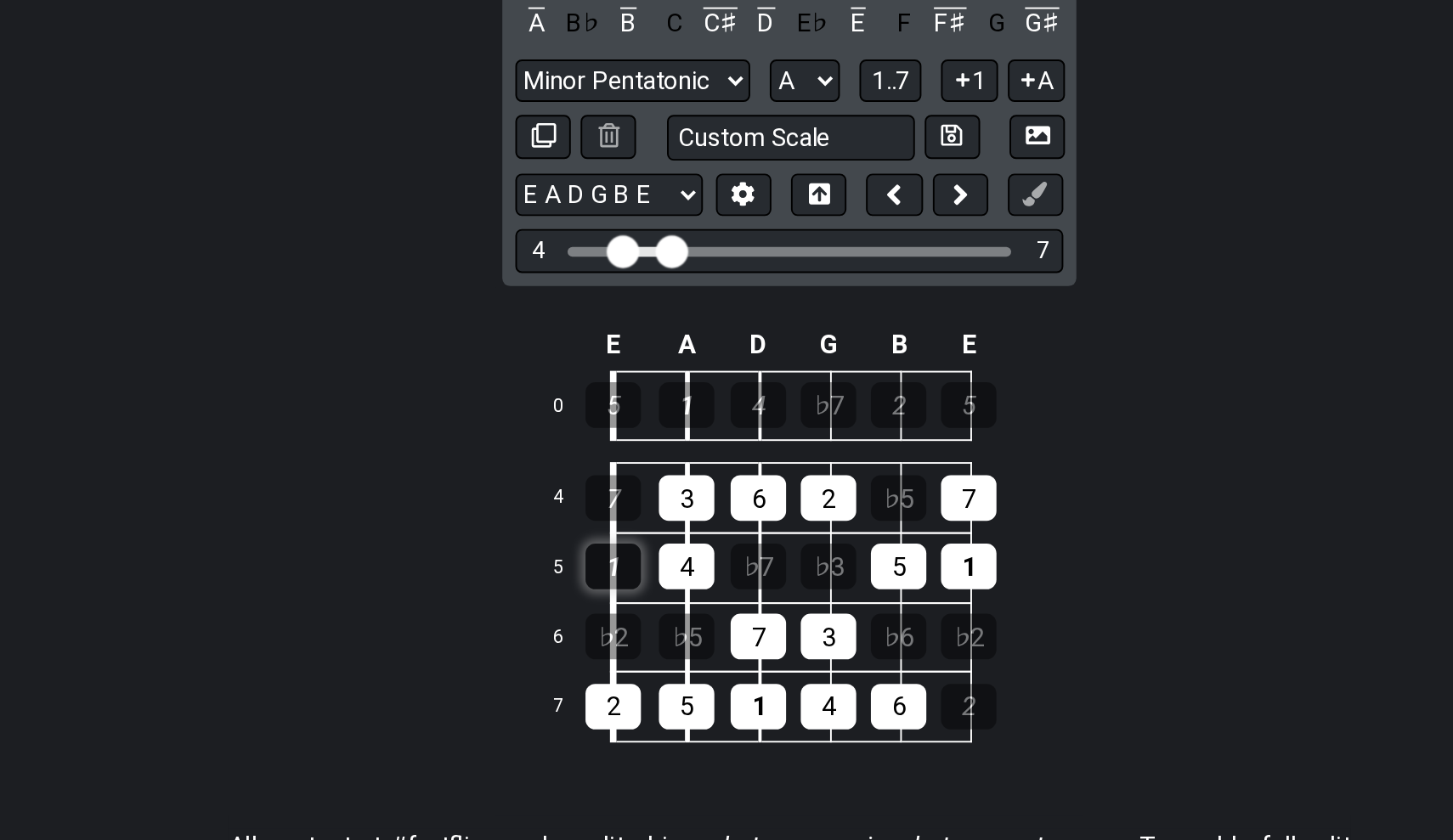
click at [620, 464] on div "1" at bounding box center [634, 475] width 29 height 23
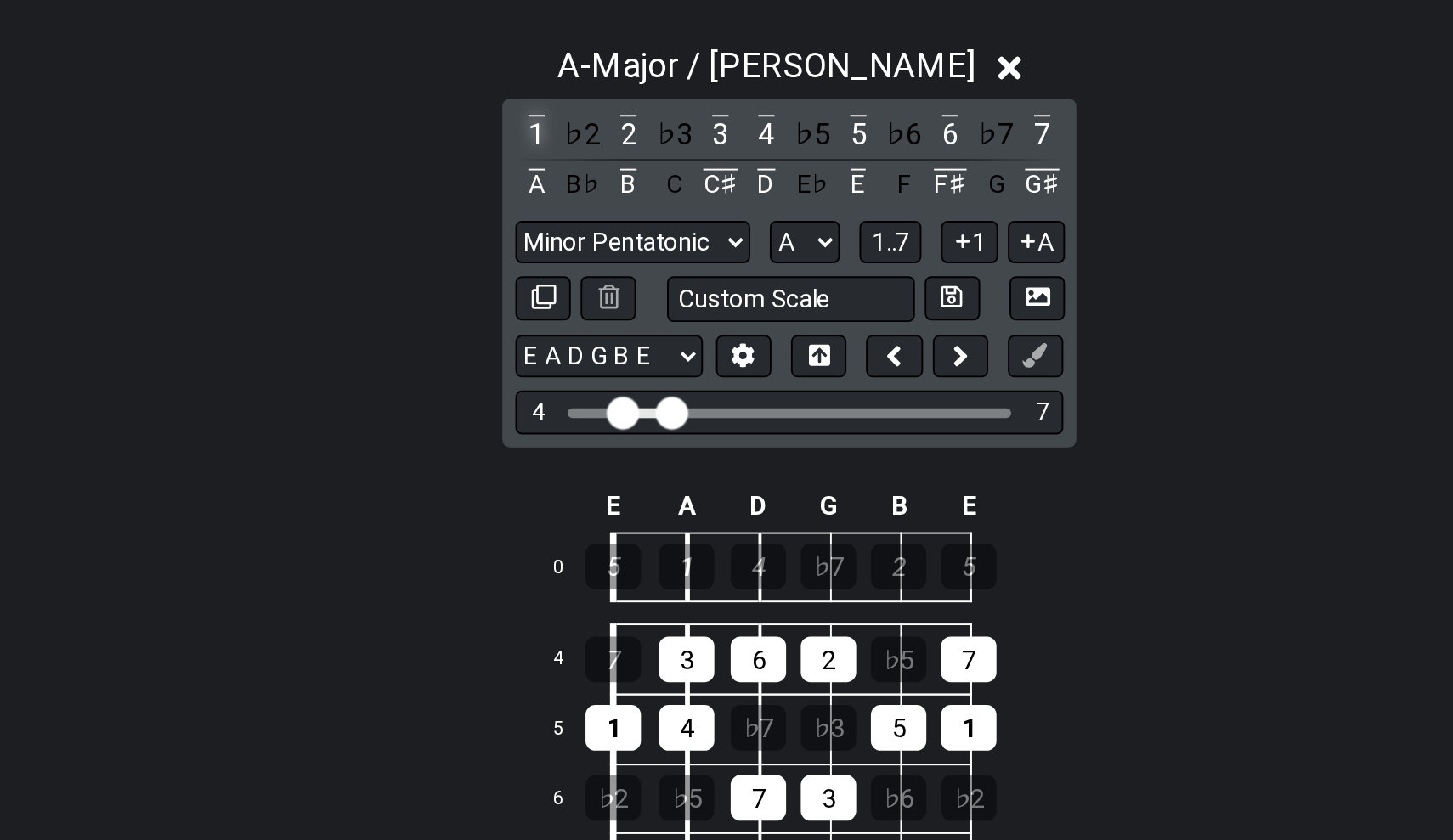
click at [584, 154] on div "1" at bounding box center [595, 166] width 22 height 23
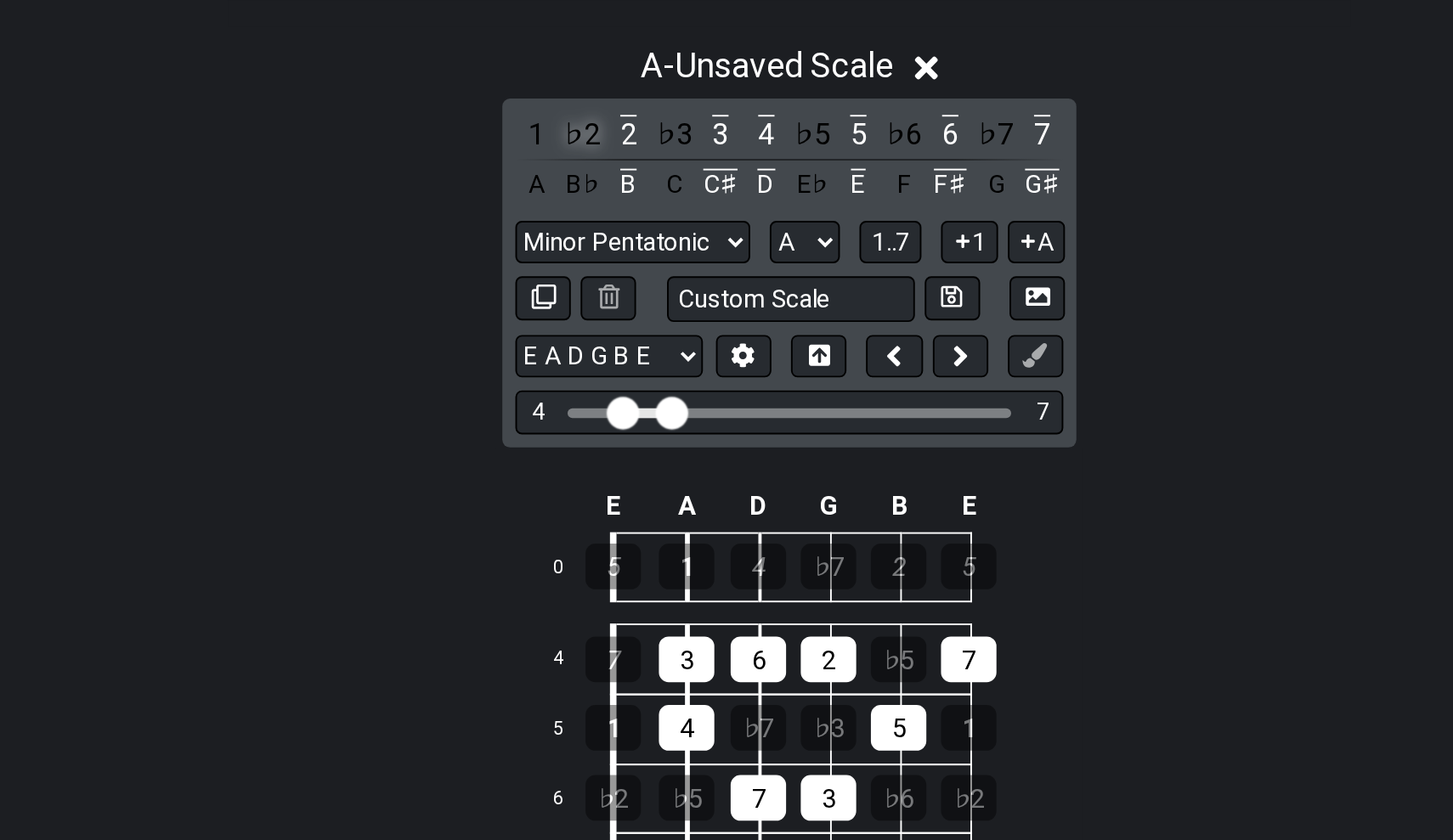
click at [607, 154] on div "♭2" at bounding box center [618, 166] width 22 height 23
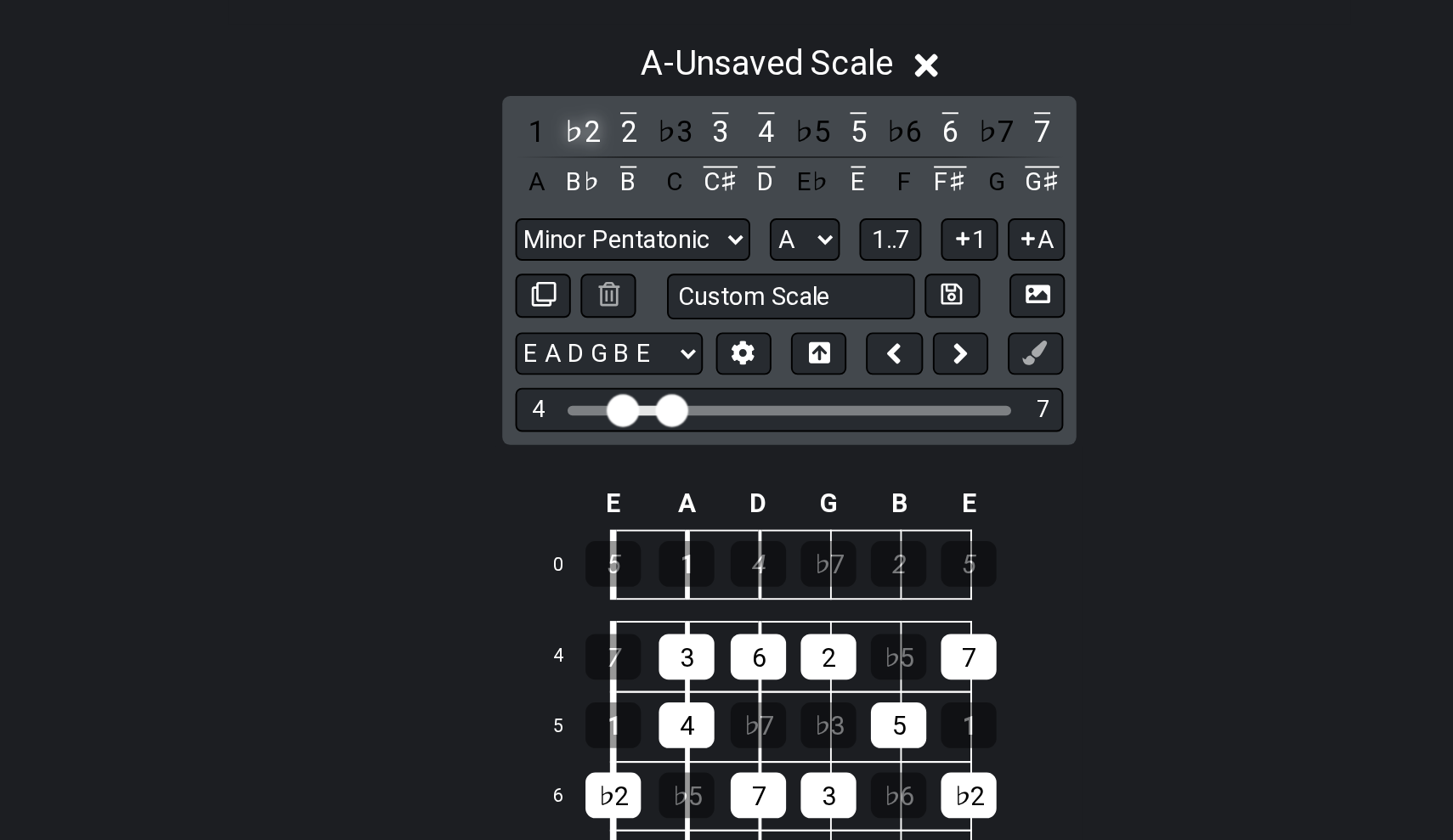
click at [607, 154] on div "♭2" at bounding box center [618, 166] width 22 height 23
click at [584, 154] on div "1" at bounding box center [595, 166] width 22 height 23
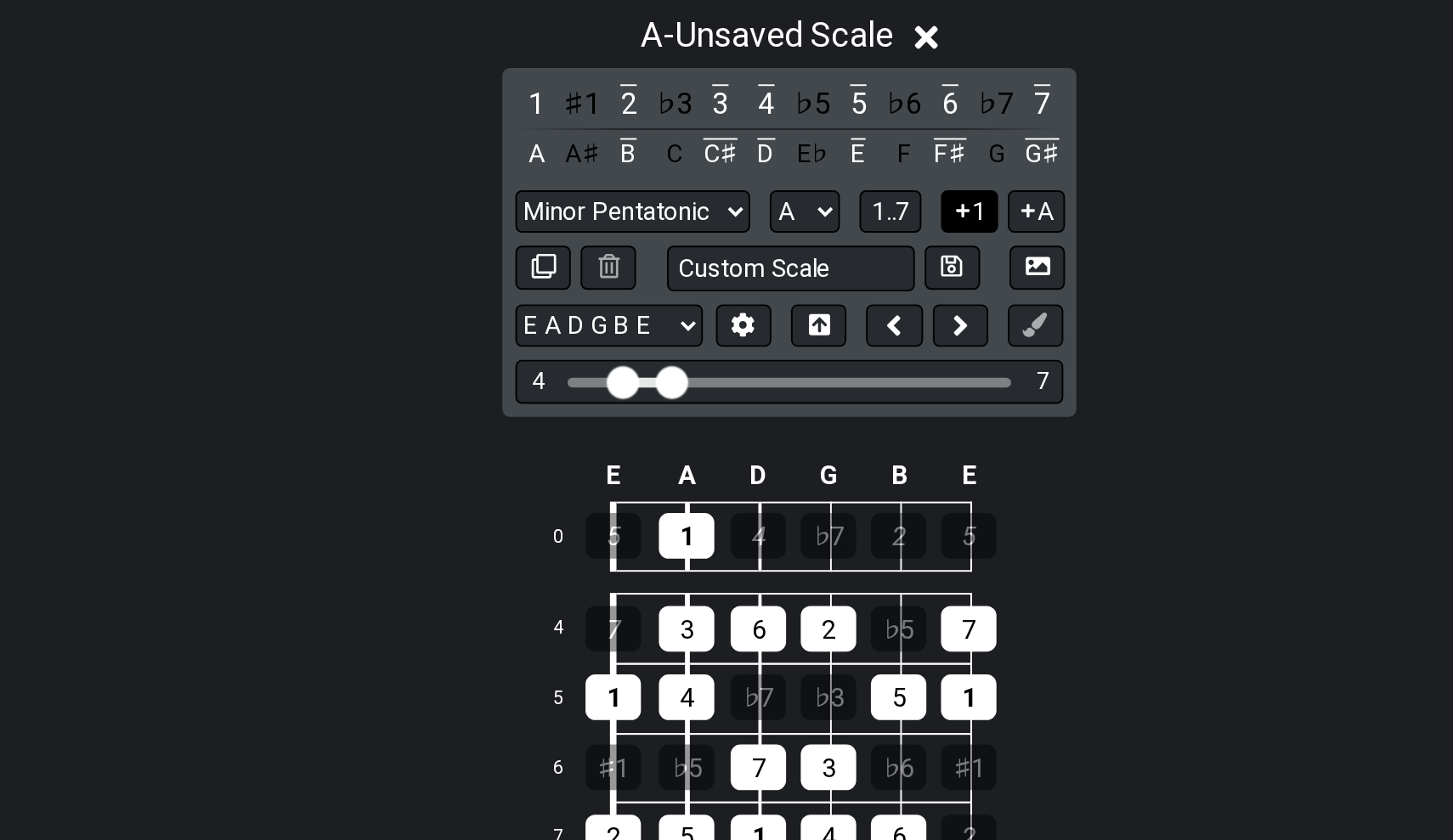
click at [806, 211] on button "1" at bounding box center [820, 223] width 29 height 23
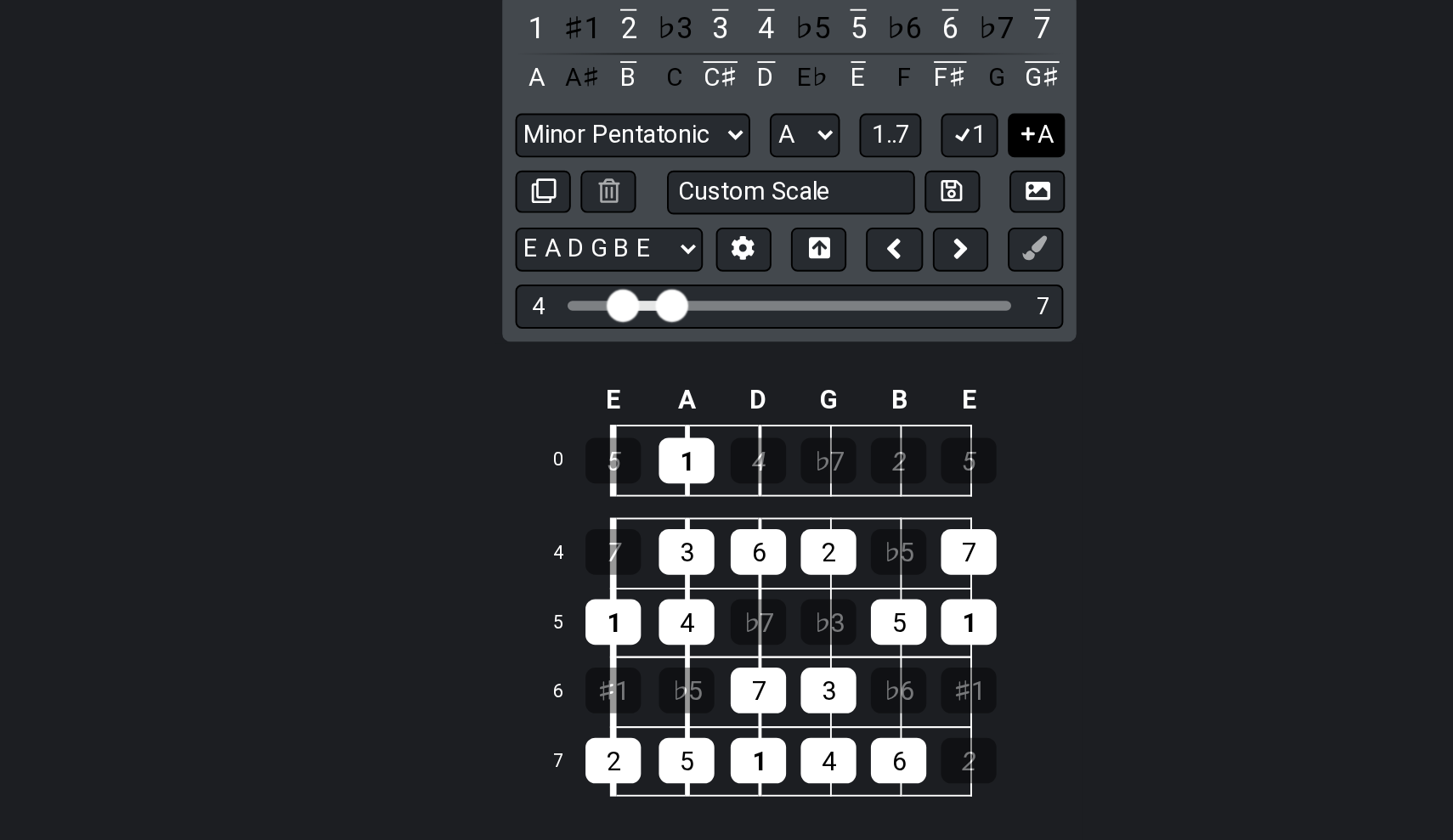
click at [840, 238] on button "A" at bounding box center [855, 249] width 30 height 23
click at [808, 242] on icon at bounding box center [816, 249] width 16 height 13
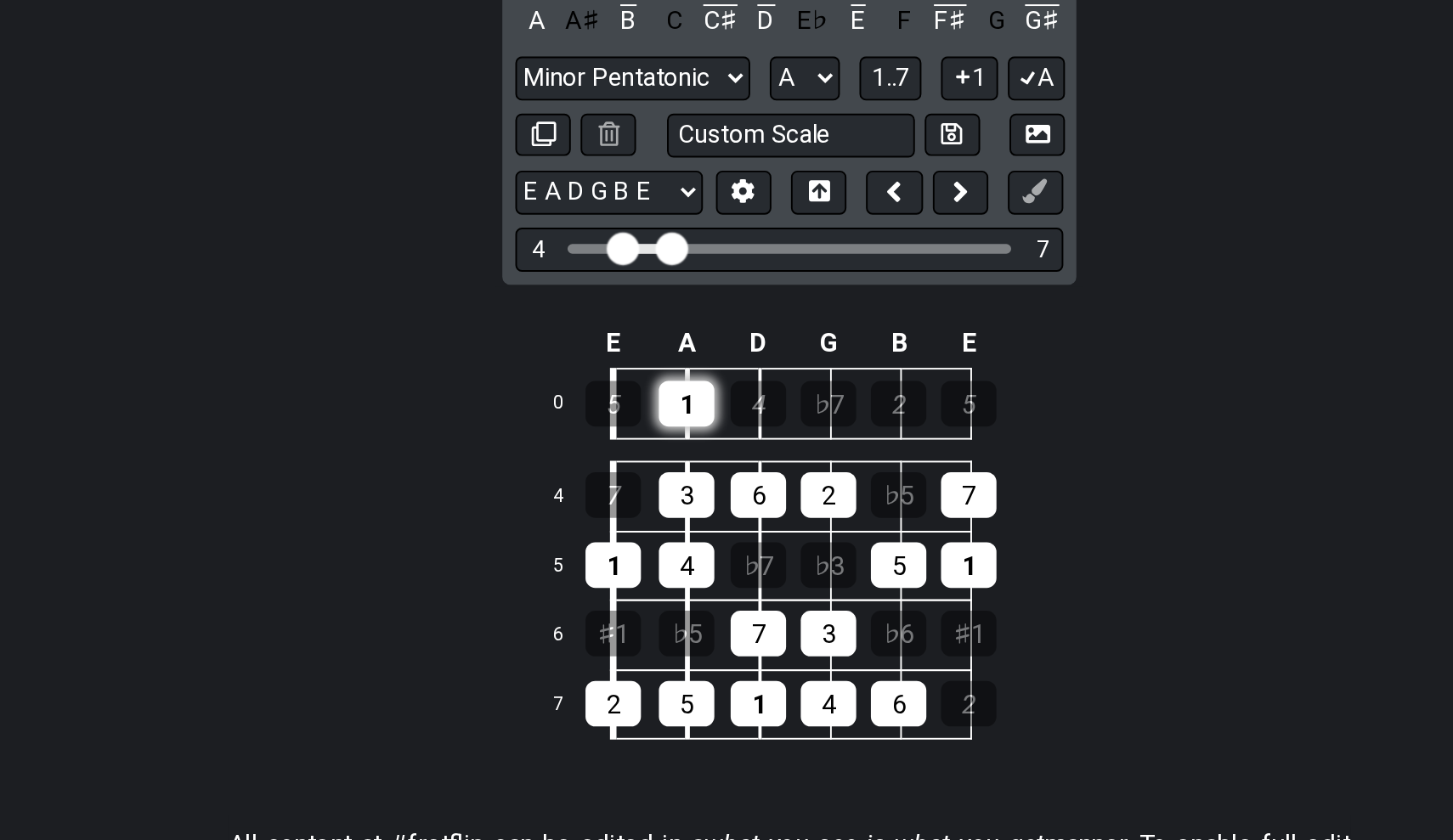
click at [659, 407] on div "1" at bounding box center [673, 418] width 29 height 23
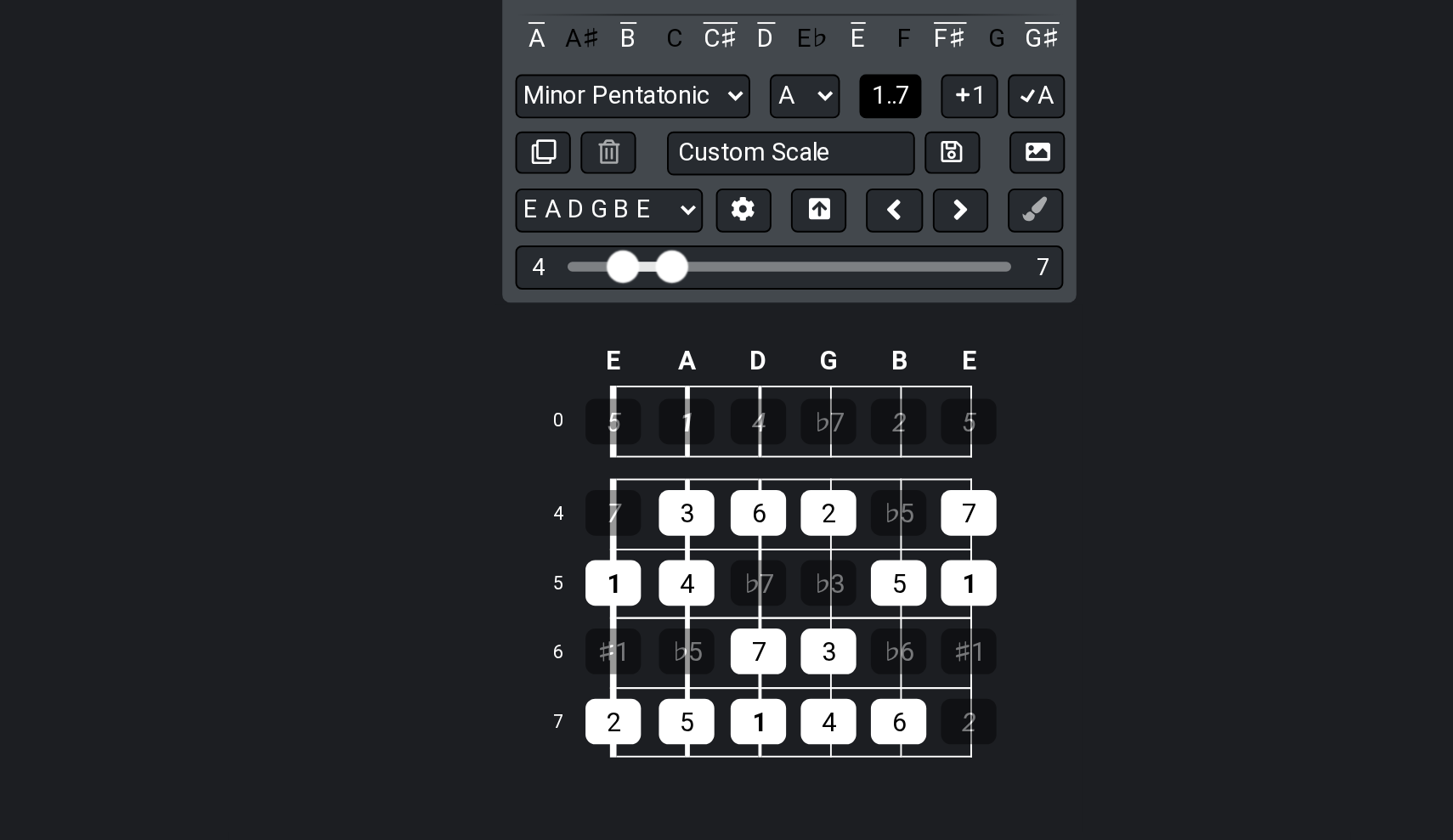
click at [769, 241] on span "1..7" at bounding box center [779, 249] width 21 height 15
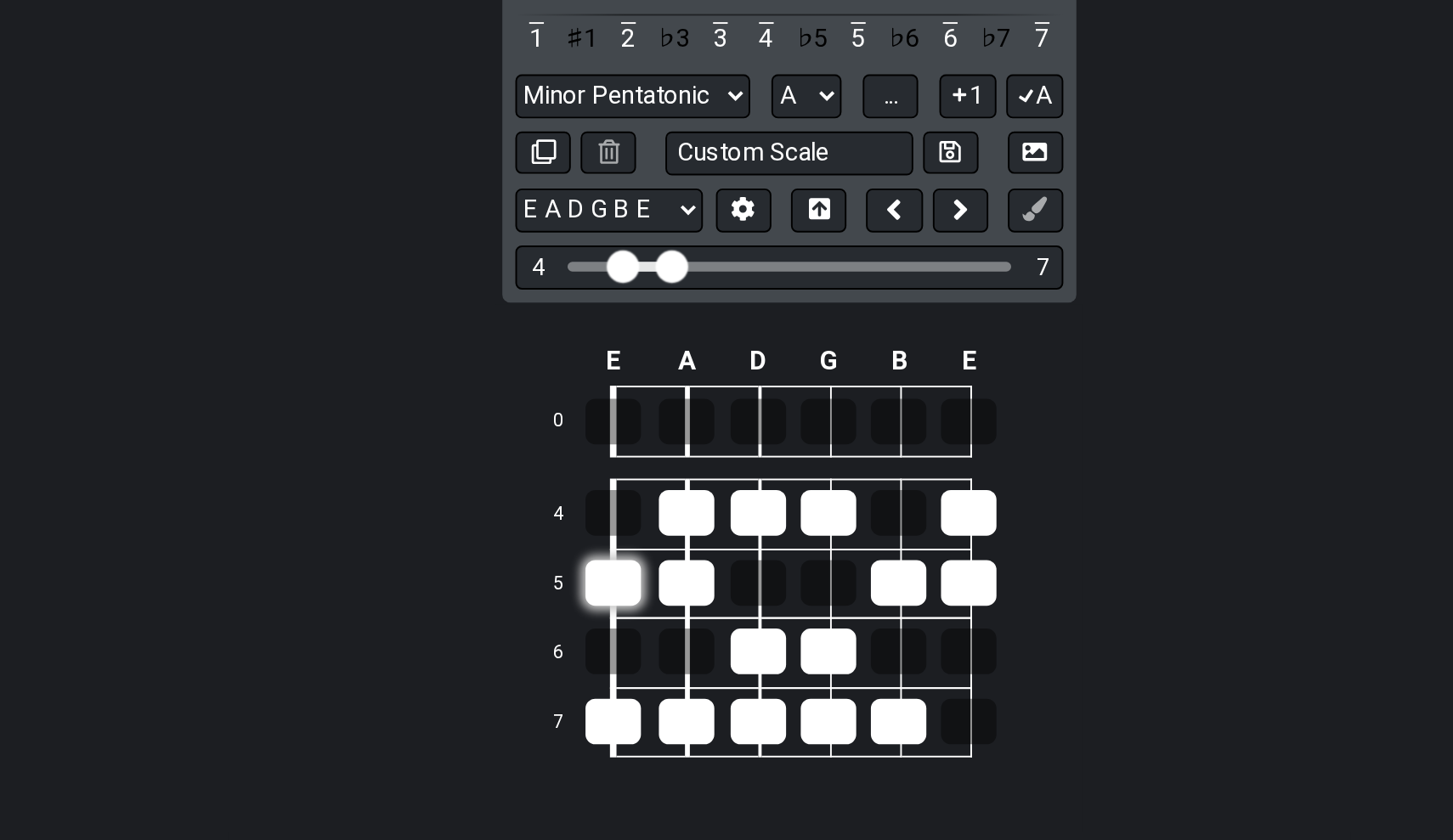
click at [620, 491] on div at bounding box center [634, 502] width 29 height 23
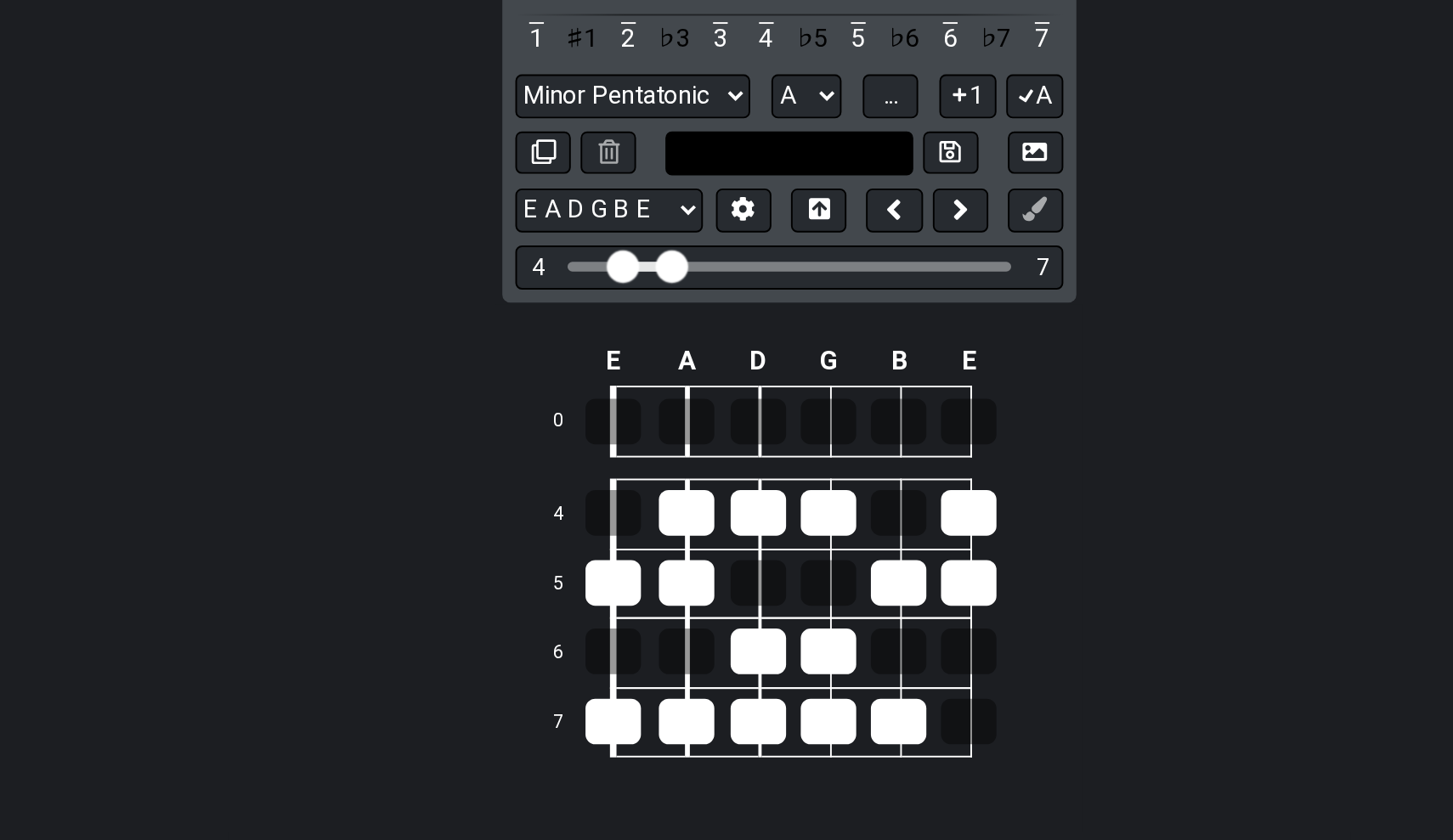
click at [661, 268] on input "text" at bounding box center [726, 279] width 129 height 23
type input "A major Scale"
click at [776, 241] on span "..." at bounding box center [779, 249] width 7 height 15
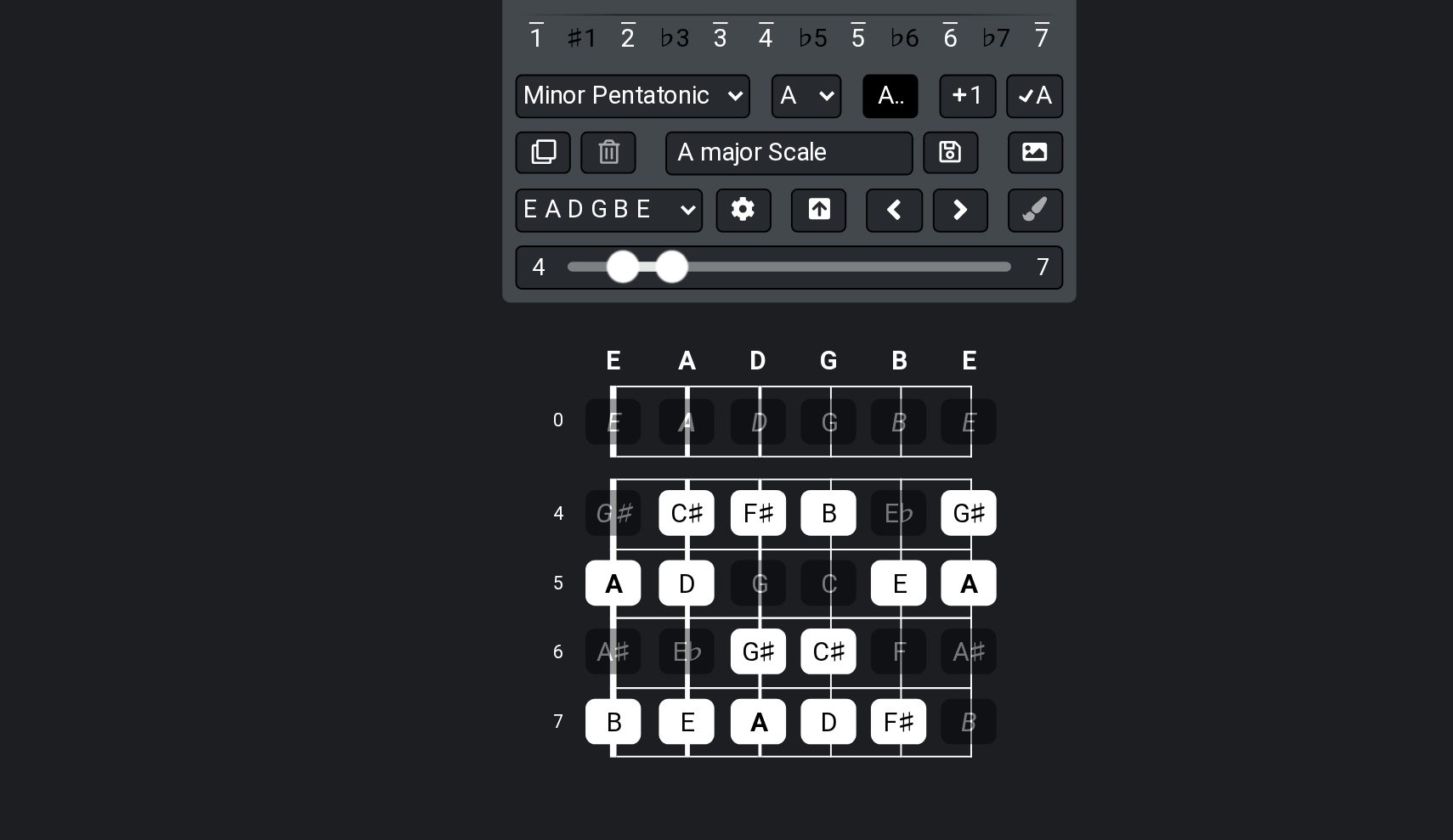
click at [772, 241] on span "A.." at bounding box center [778, 249] width 14 height 15
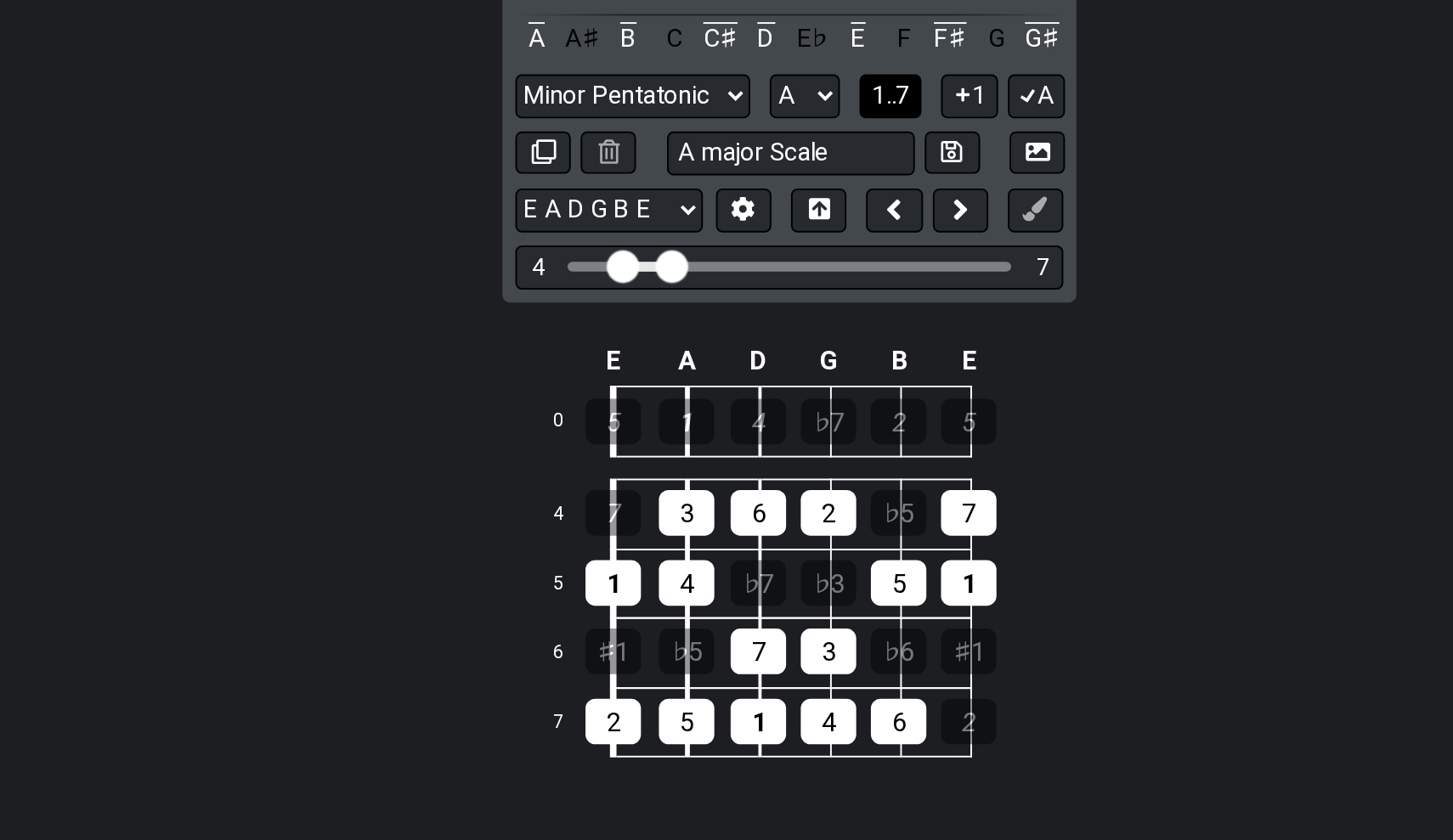
click at [769, 241] on span "1..7" at bounding box center [779, 249] width 21 height 15
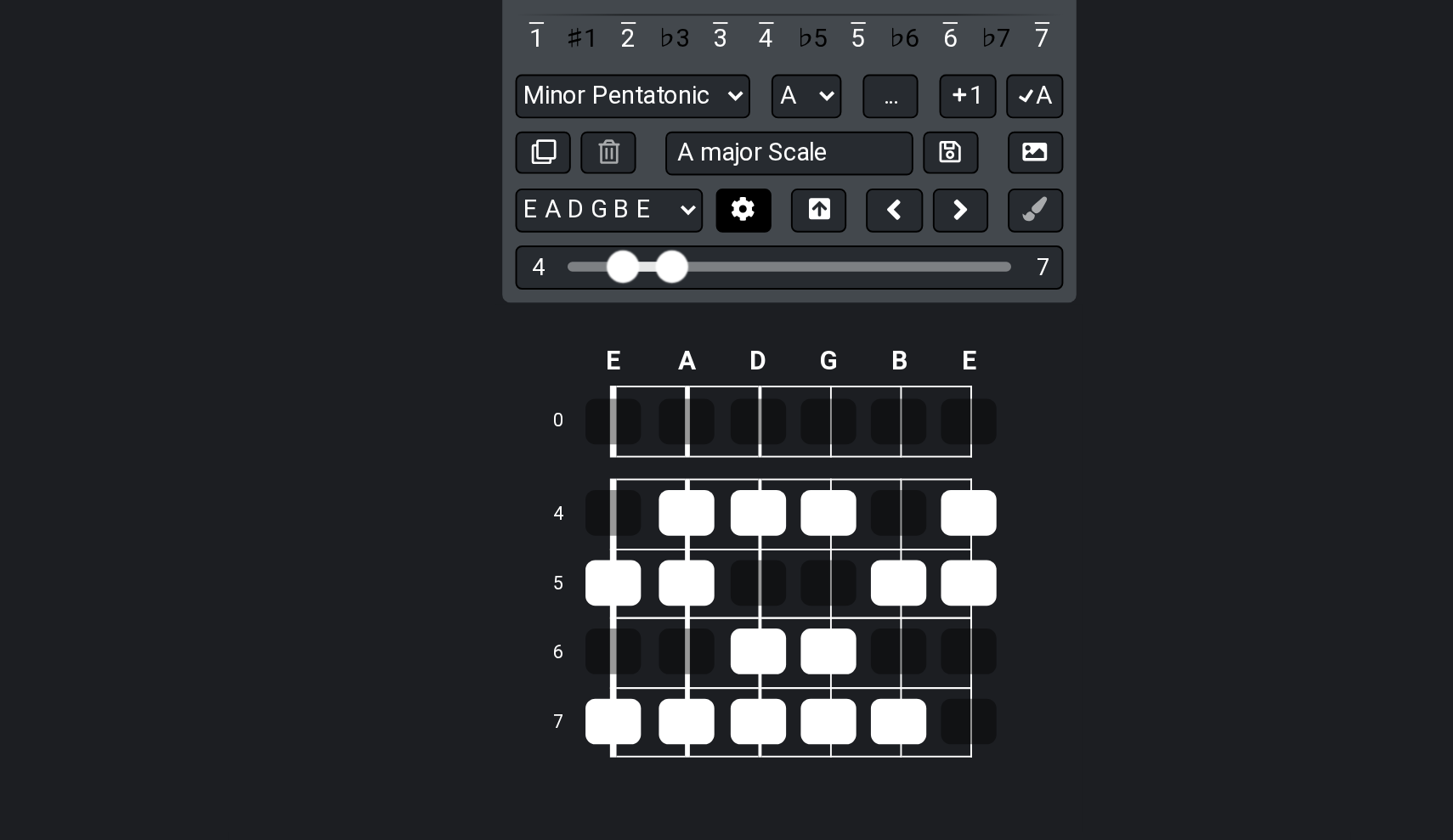
click at [688, 297] on button at bounding box center [702, 309] width 29 height 23
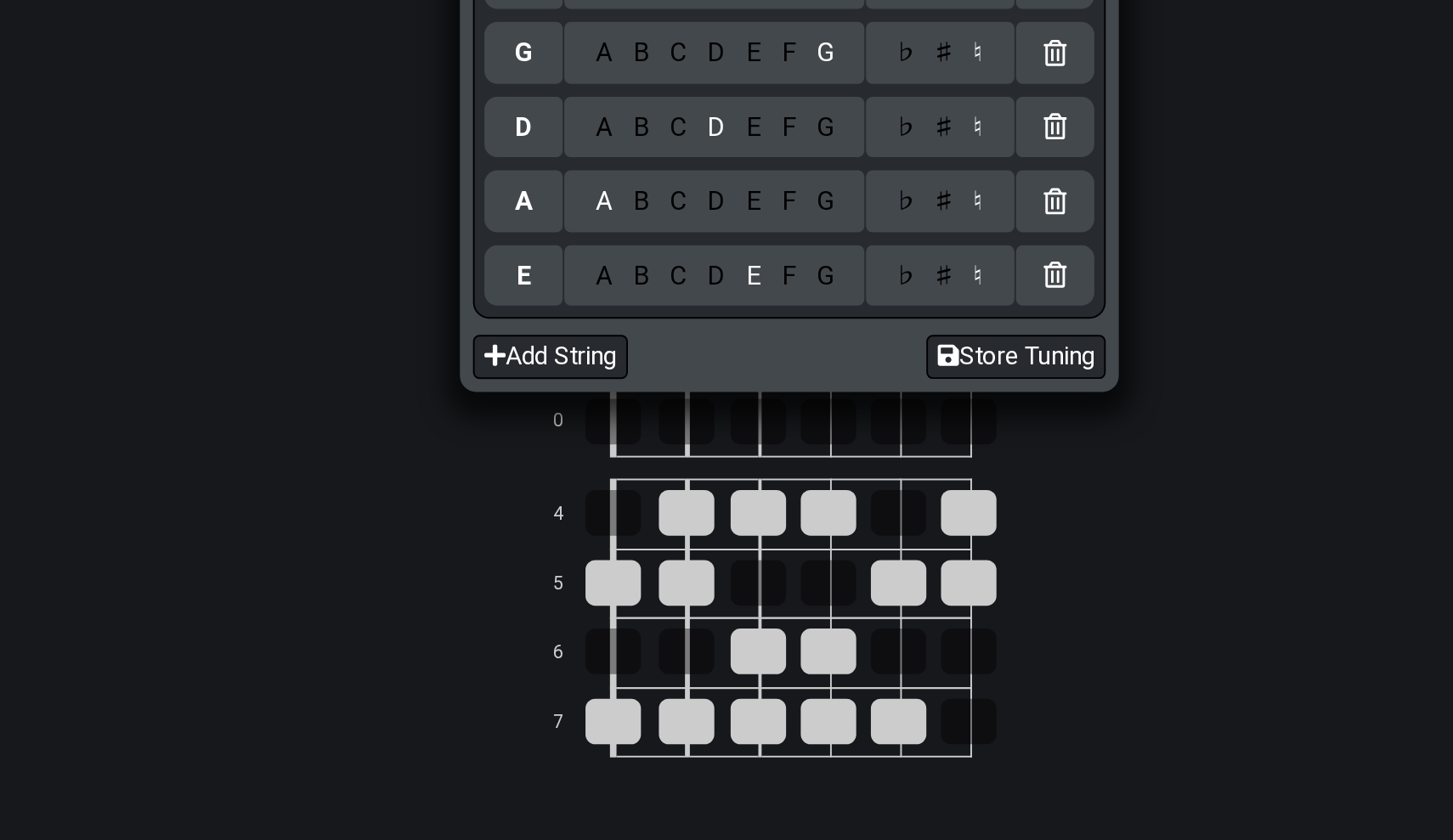
click at [738, 104] on div "Edit tuning, drag & drop to reorder. E A B C D E F G ♭ ♯ ♮ B A B C D E F G ♭ ♯ …" at bounding box center [726, 420] width 1453 height 840
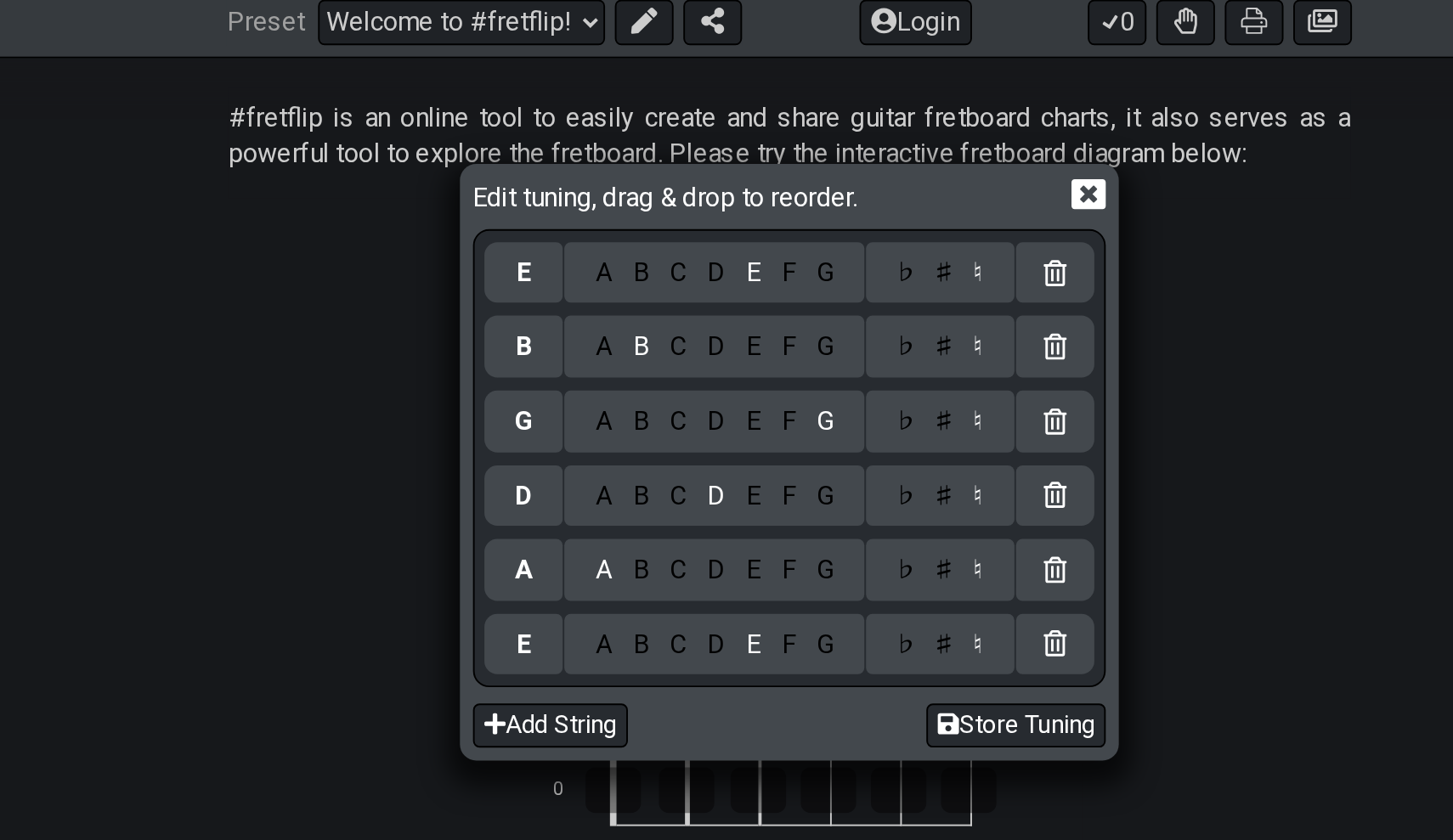
scroll to position [289, 0]
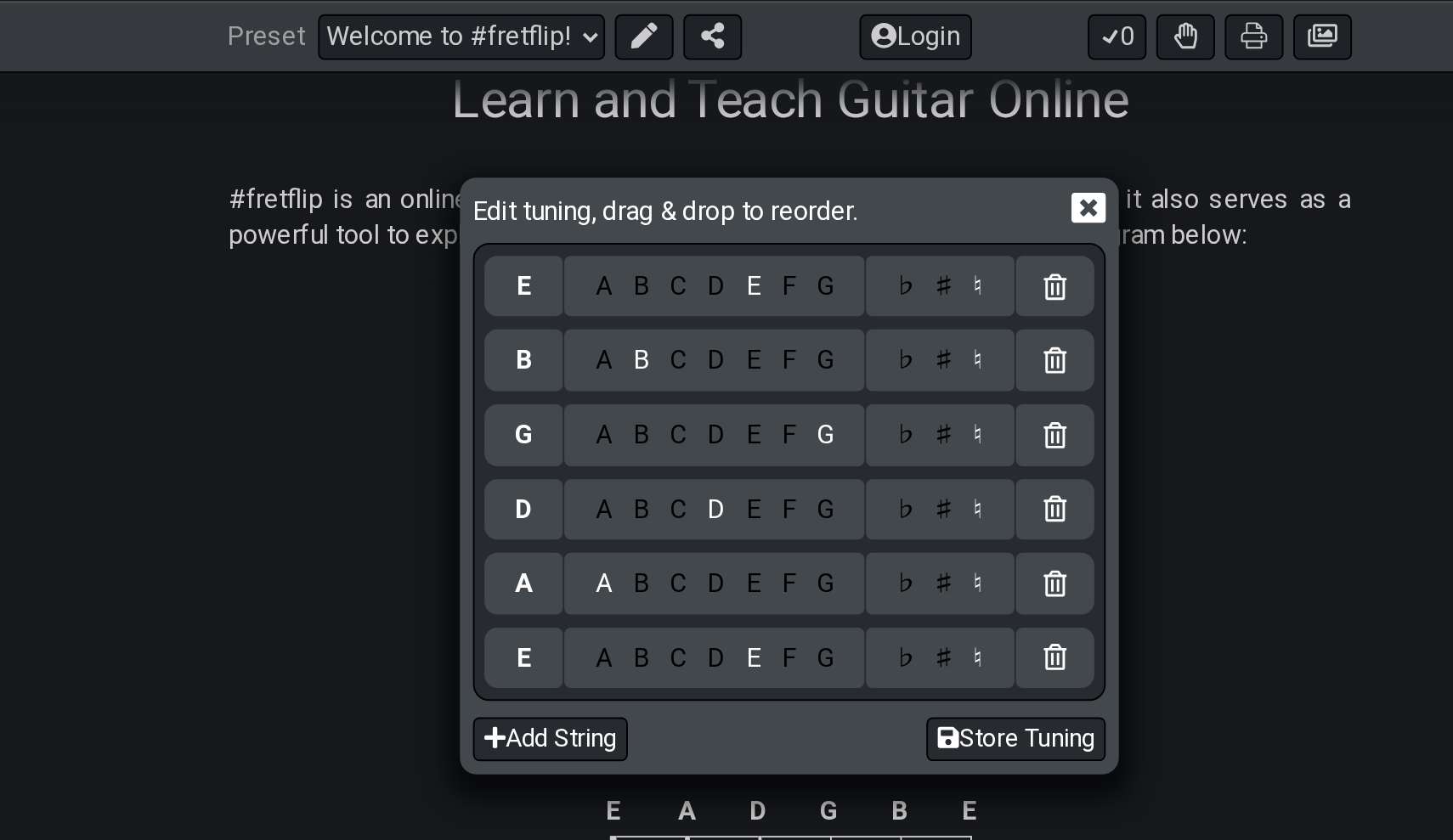
click at [873, 100] on icon at bounding box center [881, 108] width 18 height 18
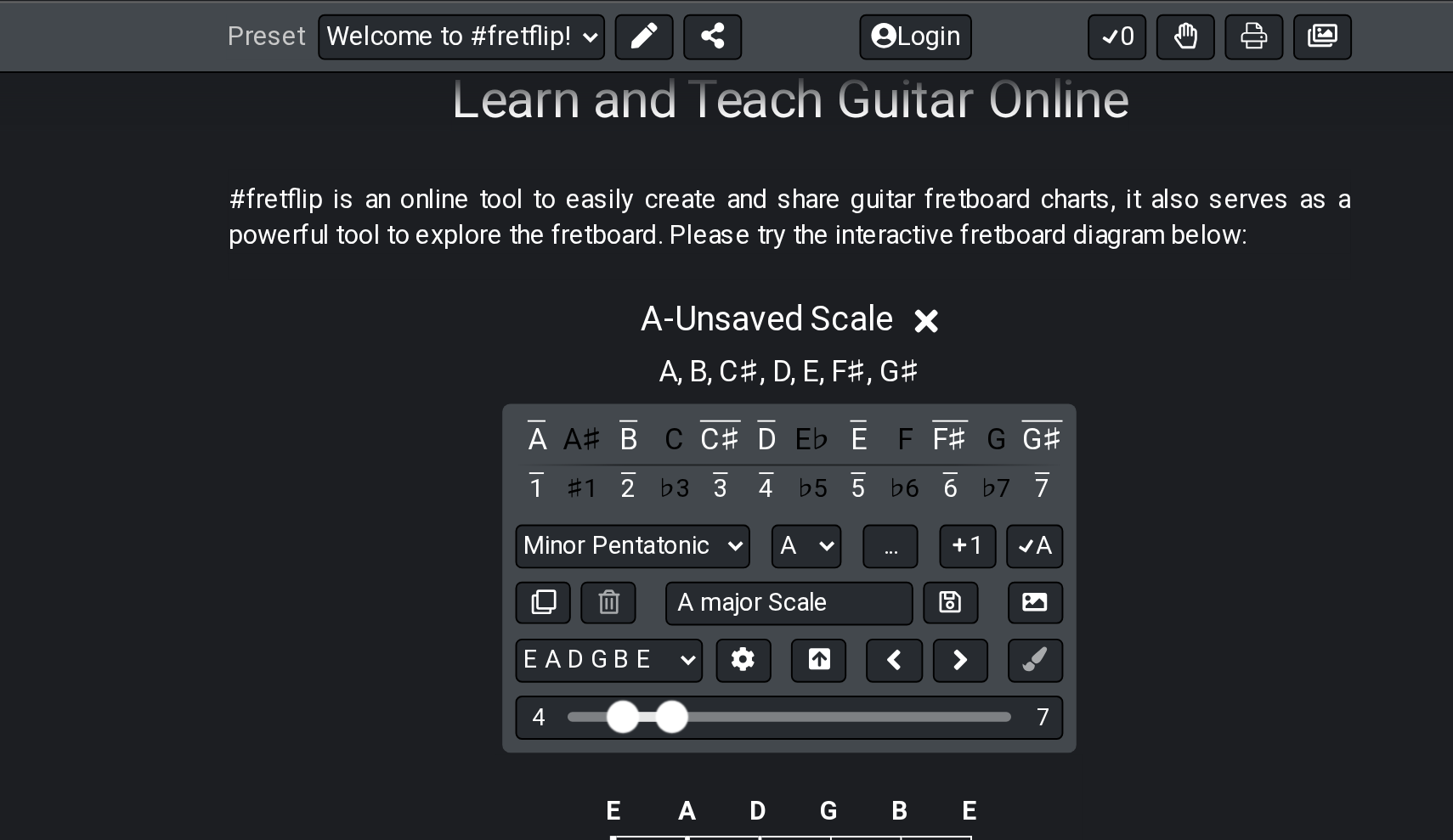
click at [570, 109] on p "#fretflip is an online tool to easily create and share guitar fretboard charts,…" at bounding box center [726, 114] width 585 height 38
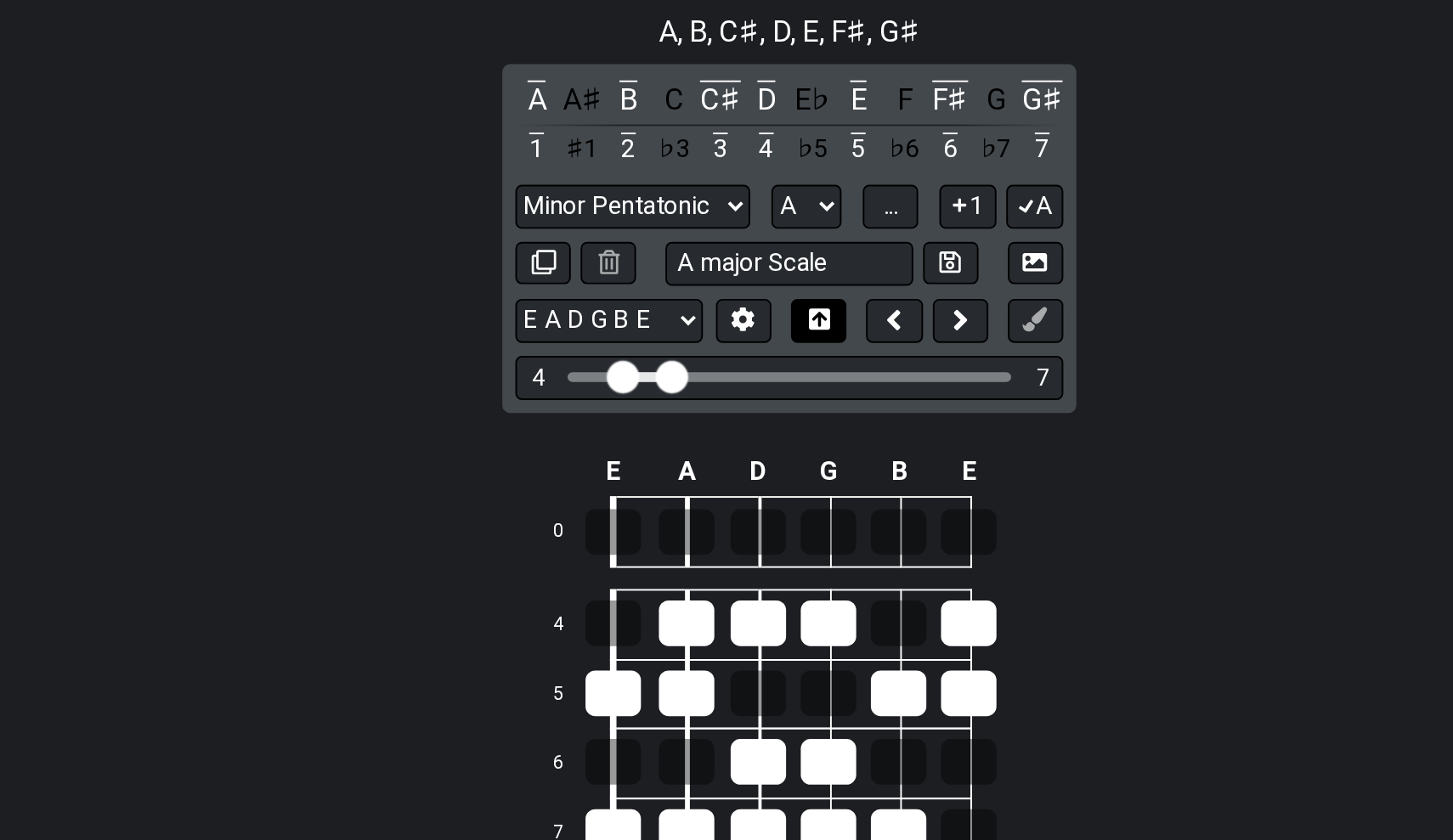
click at [736, 338] on icon at bounding box center [742, 343] width 11 height 11
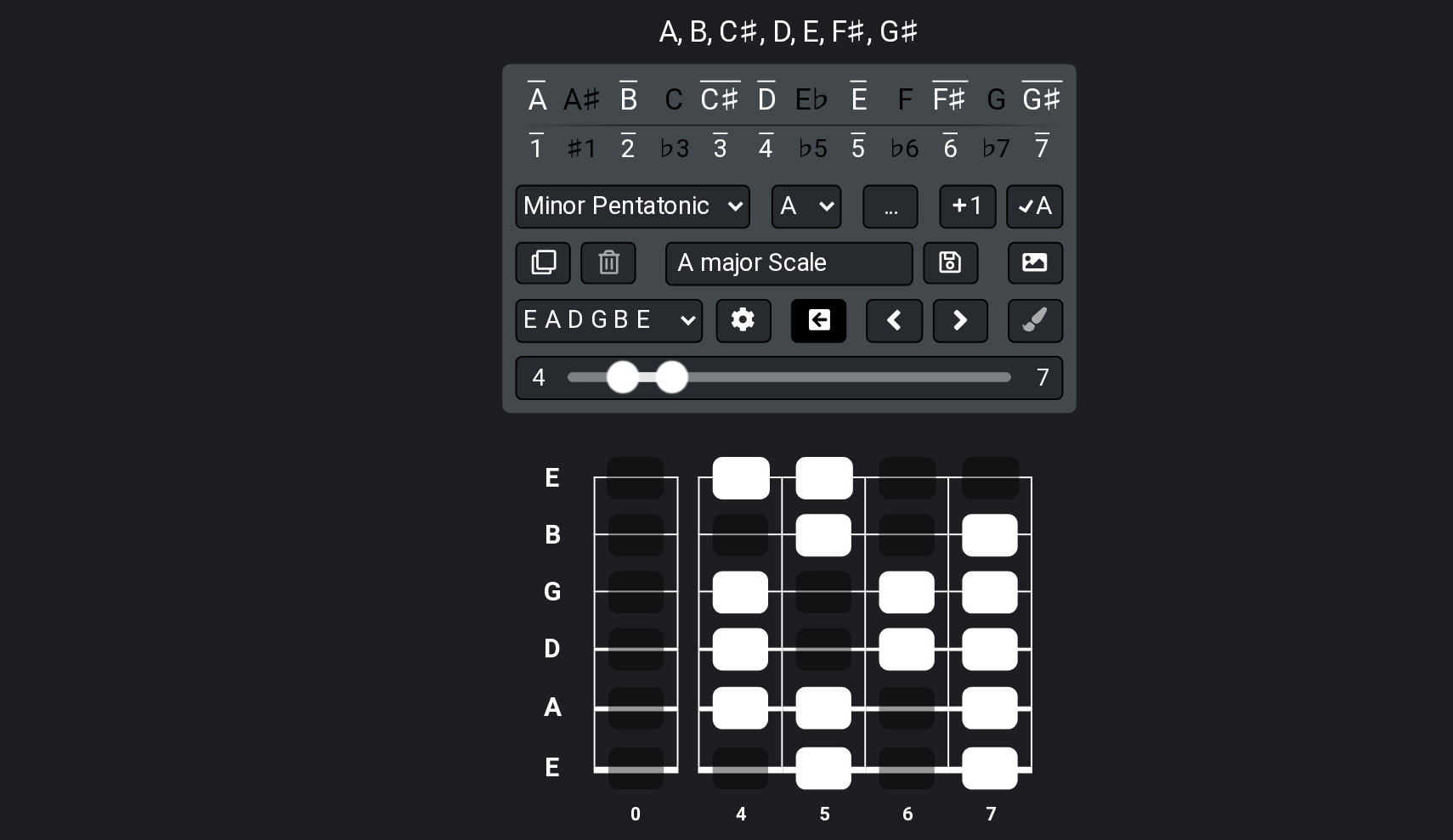
click at [735, 338] on icon at bounding box center [742, 343] width 13 height 11
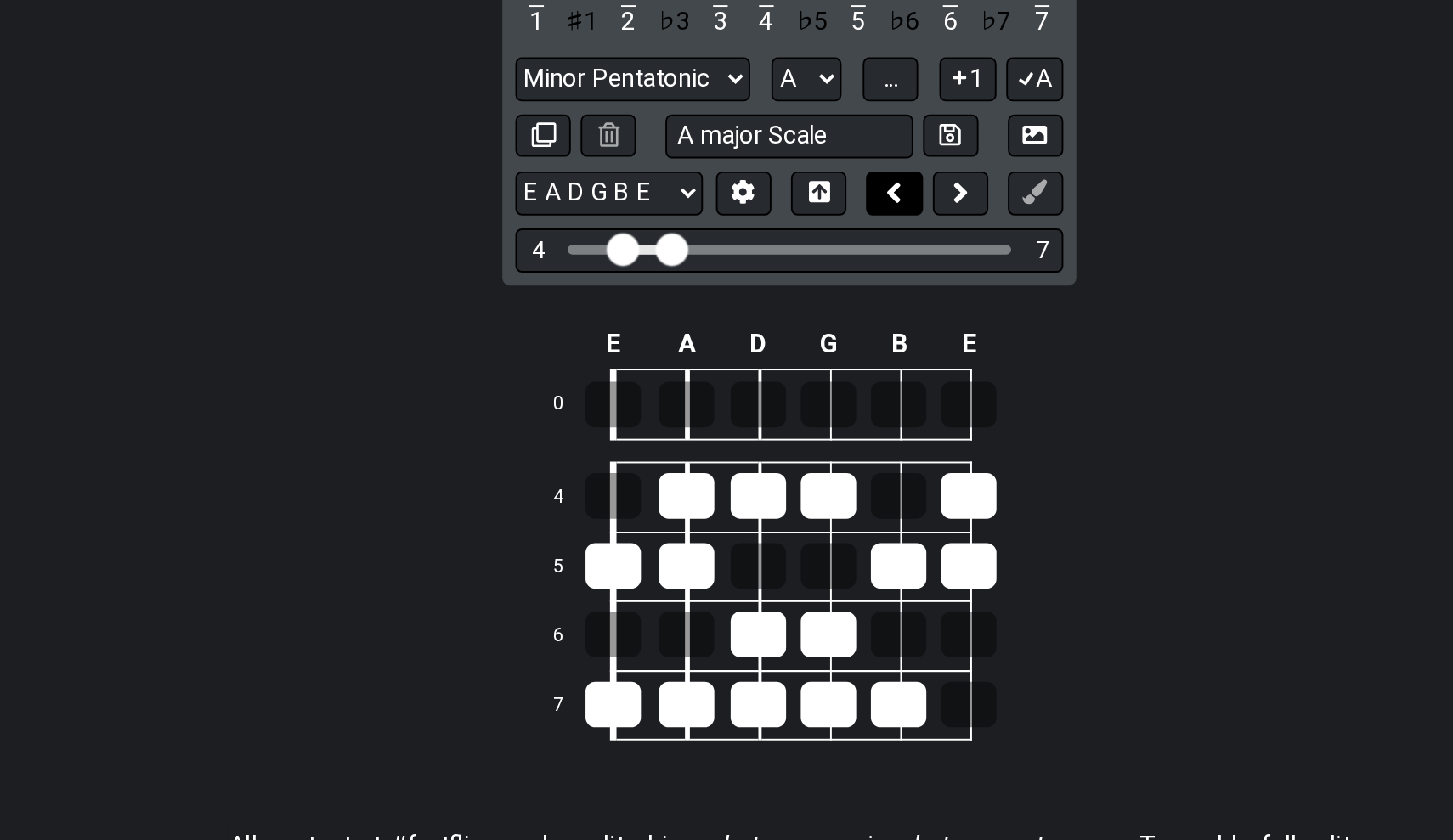
click at [777, 339] on icon at bounding box center [780, 344] width 7 height 11
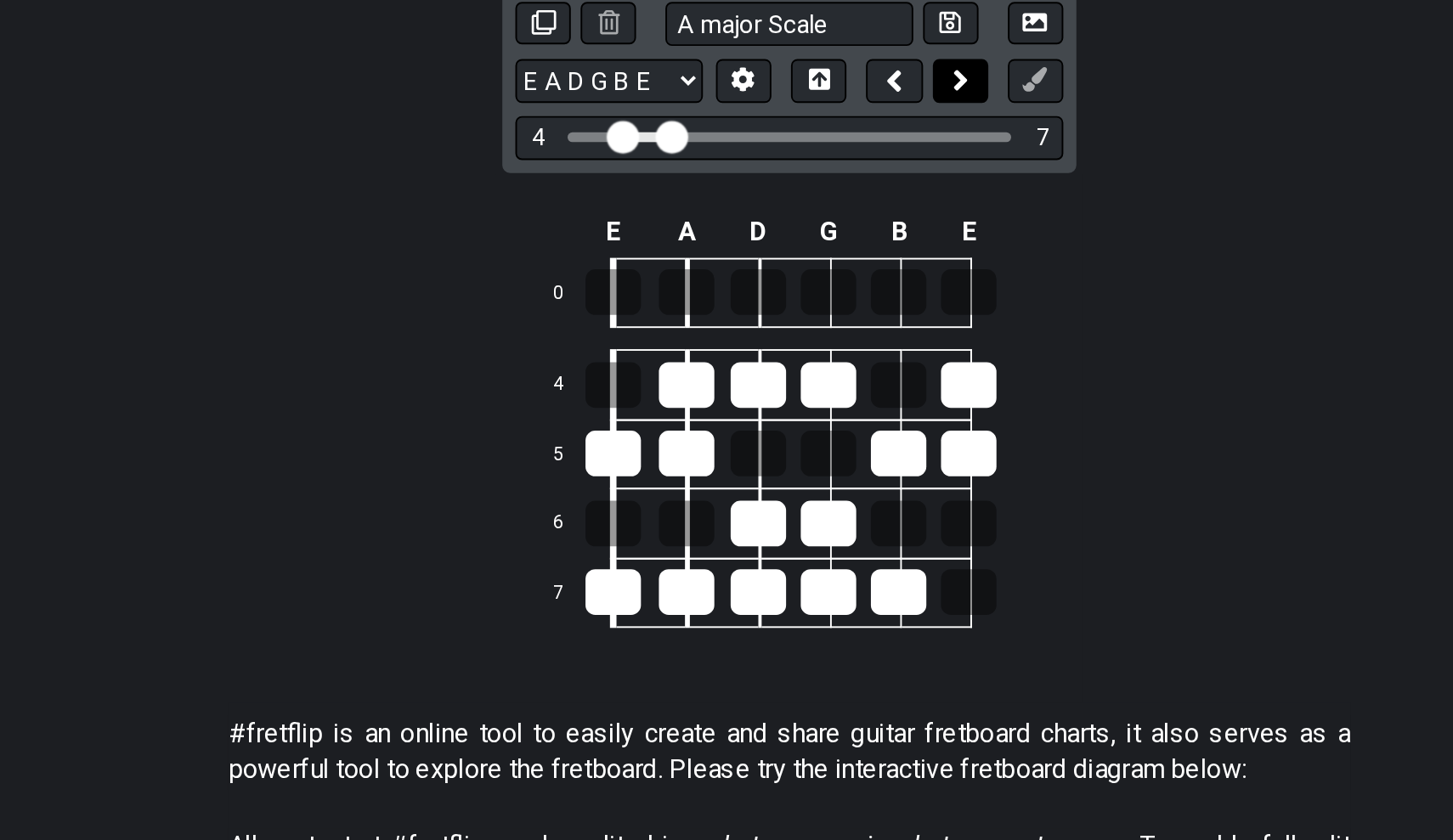
click at [812, 281] on icon at bounding box center [815, 286] width 7 height 11
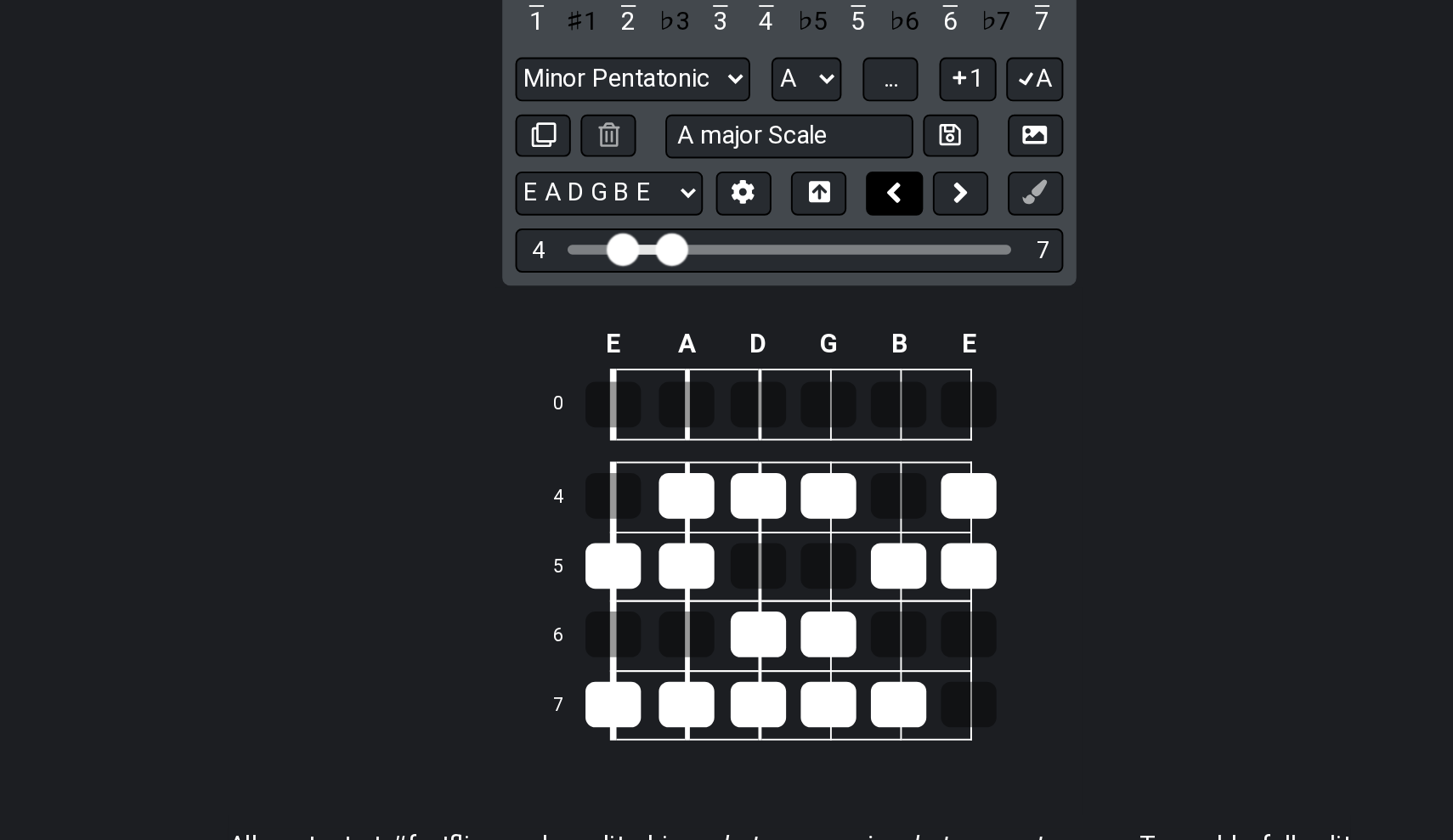
click at [777, 339] on icon at bounding box center [780, 344] width 7 height 11
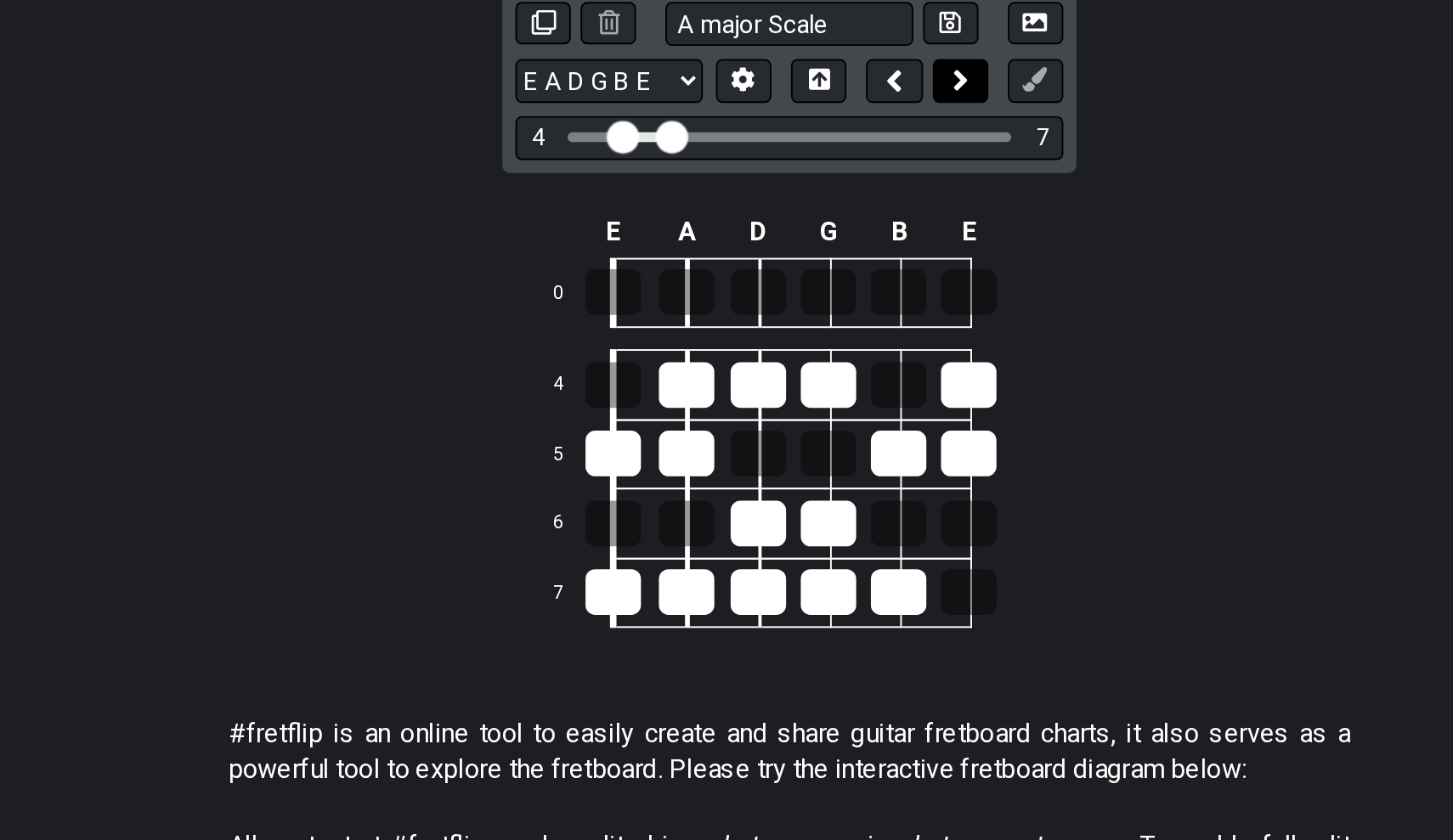
click at [811, 277] on icon at bounding box center [815, 285] width 8 height 17
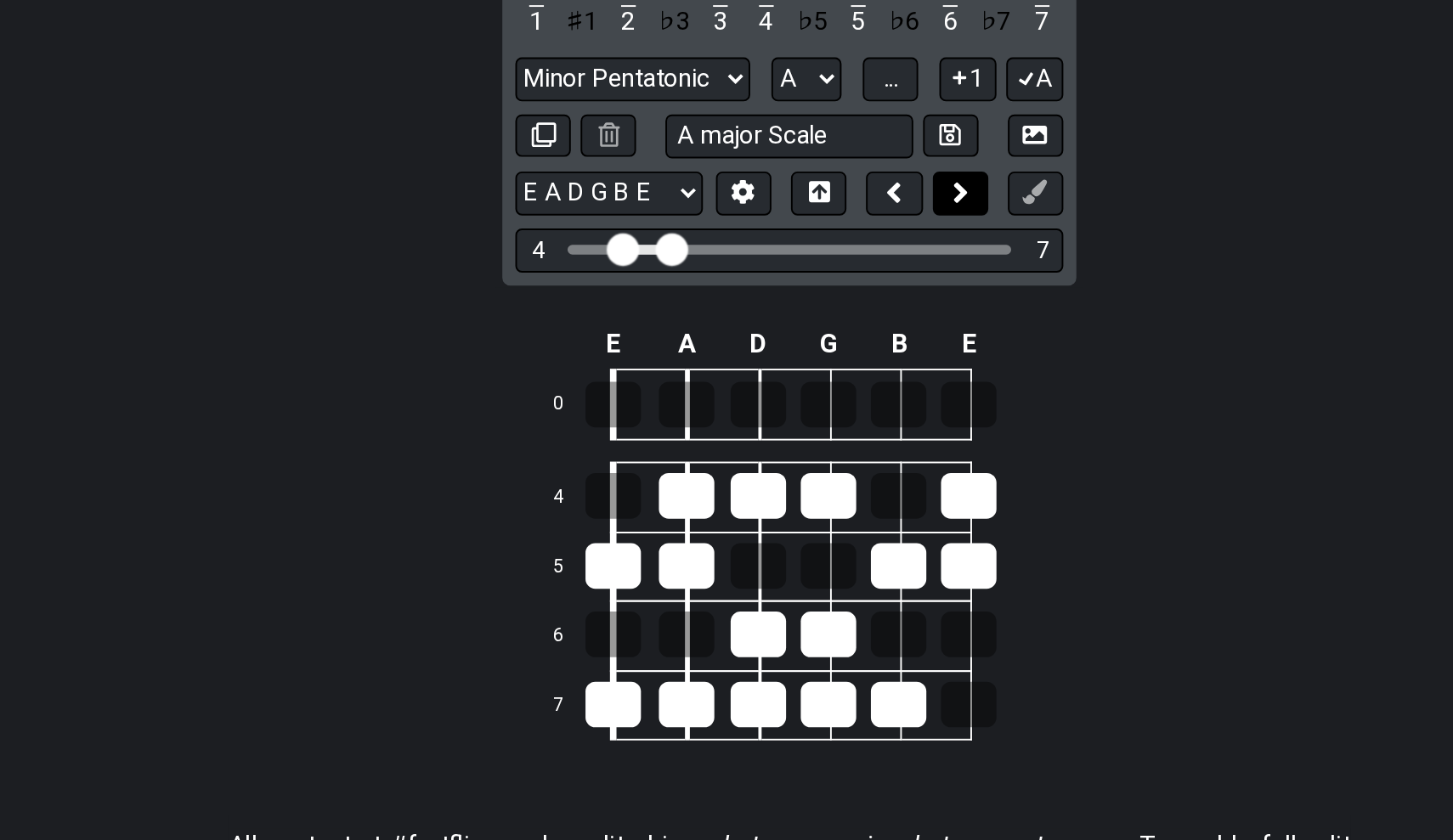
click at [811, 336] on icon at bounding box center [815, 344] width 8 height 17
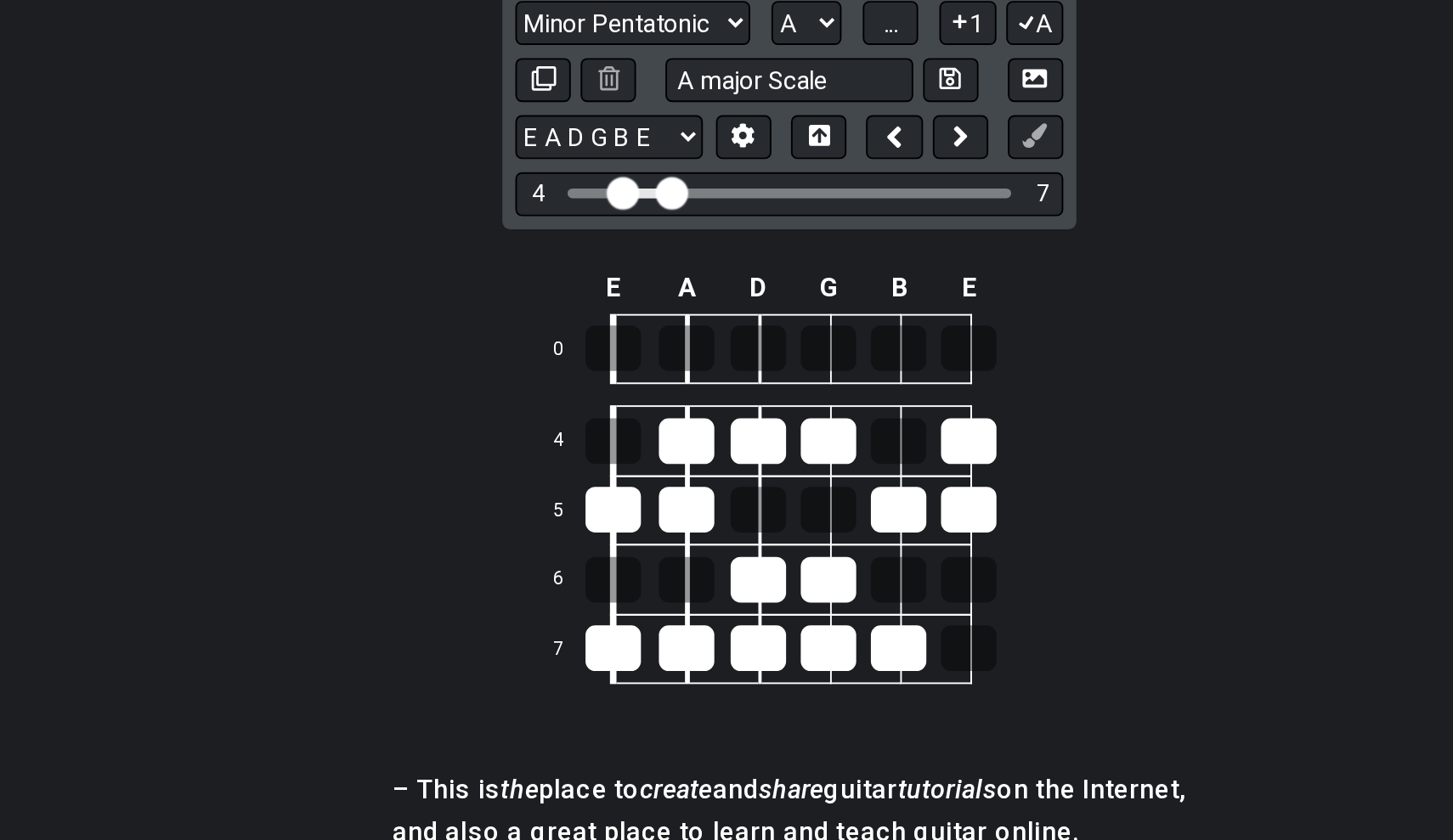
click at [574, 471] on div "E A D G B E 0 4 5 6 7" at bounding box center [726, 608] width 306 height 275
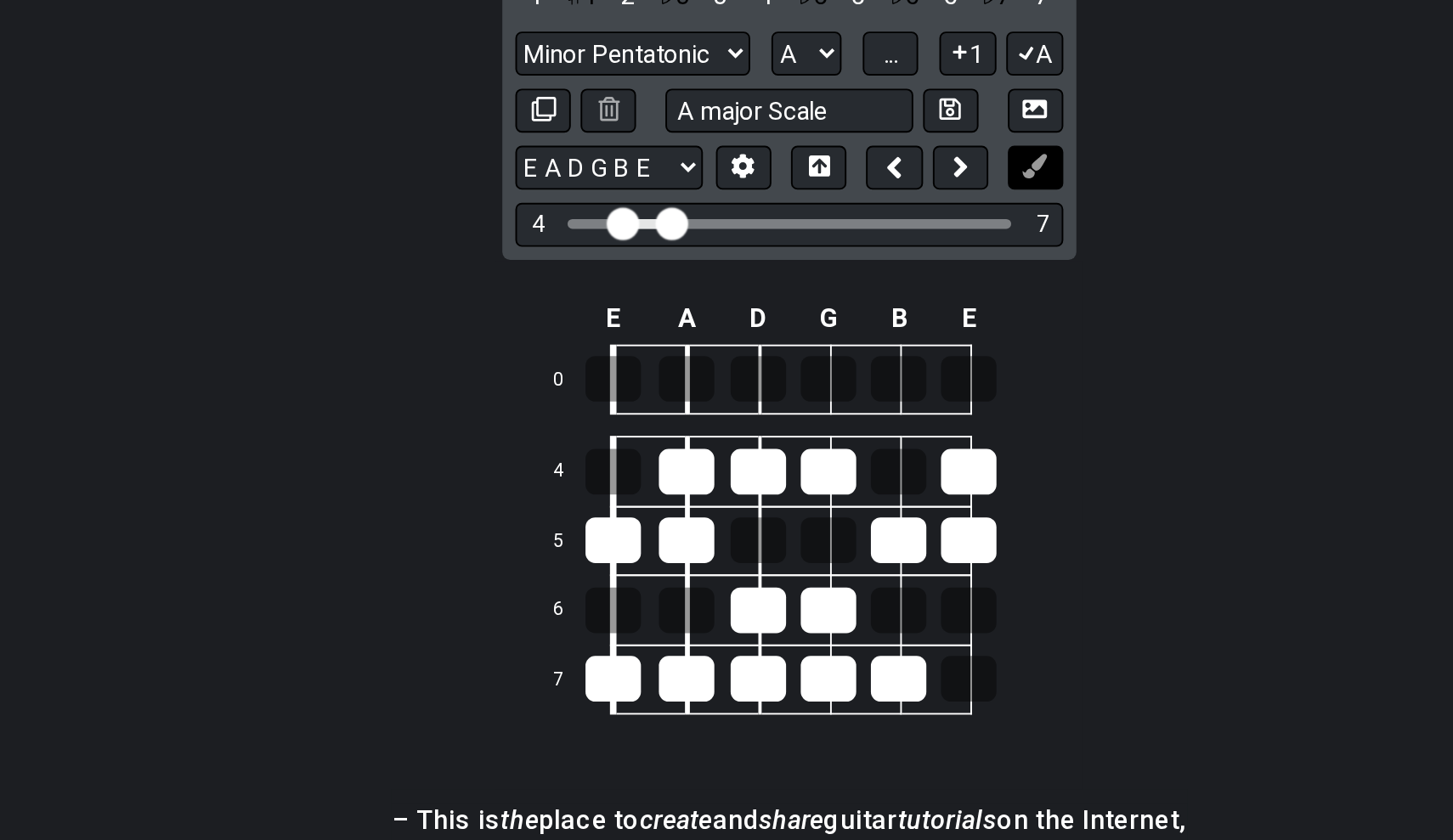
click at [840, 411] on button at bounding box center [854, 422] width 29 height 23
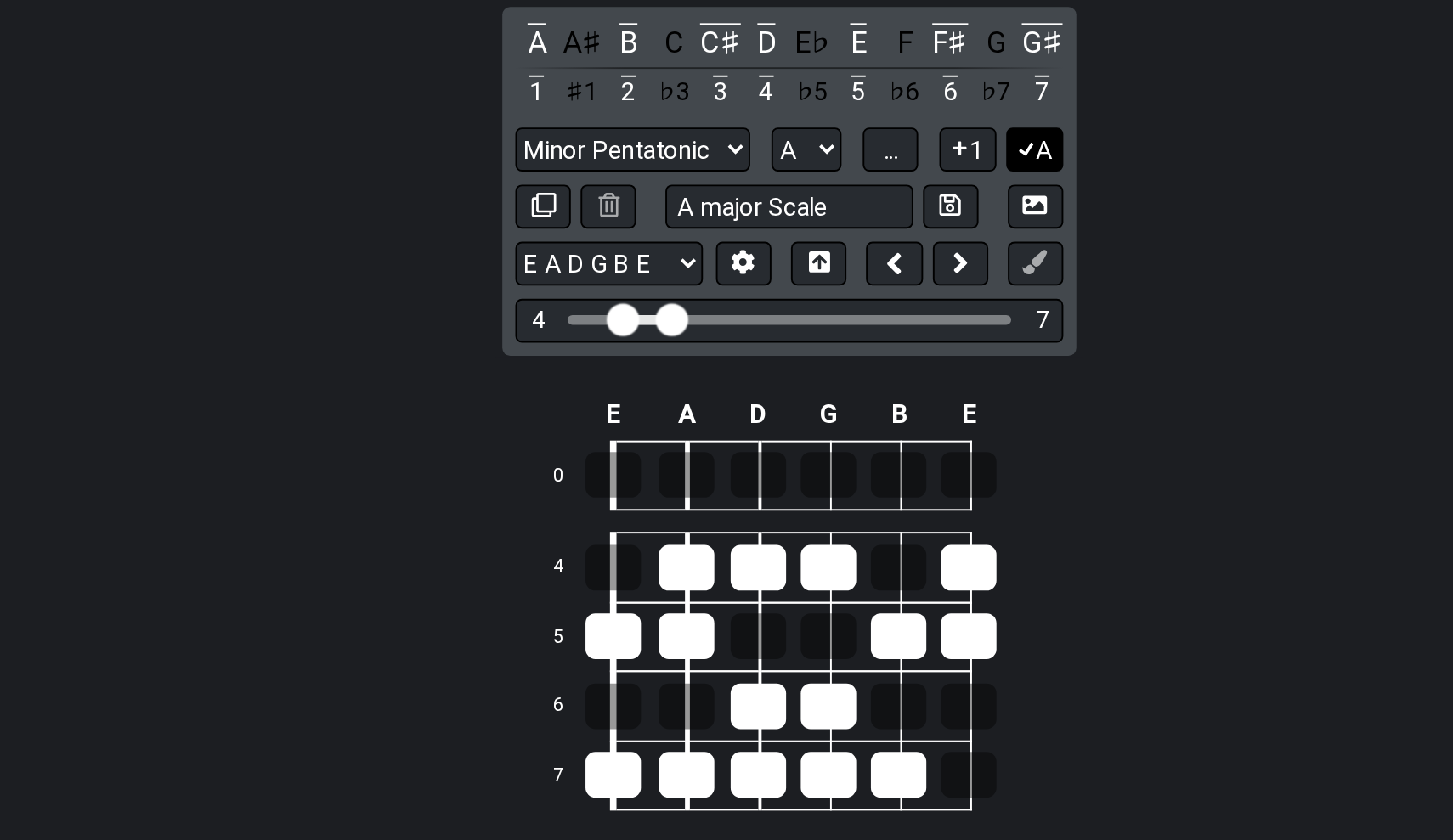
click at [842, 355] on icon at bounding box center [850, 362] width 16 height 13
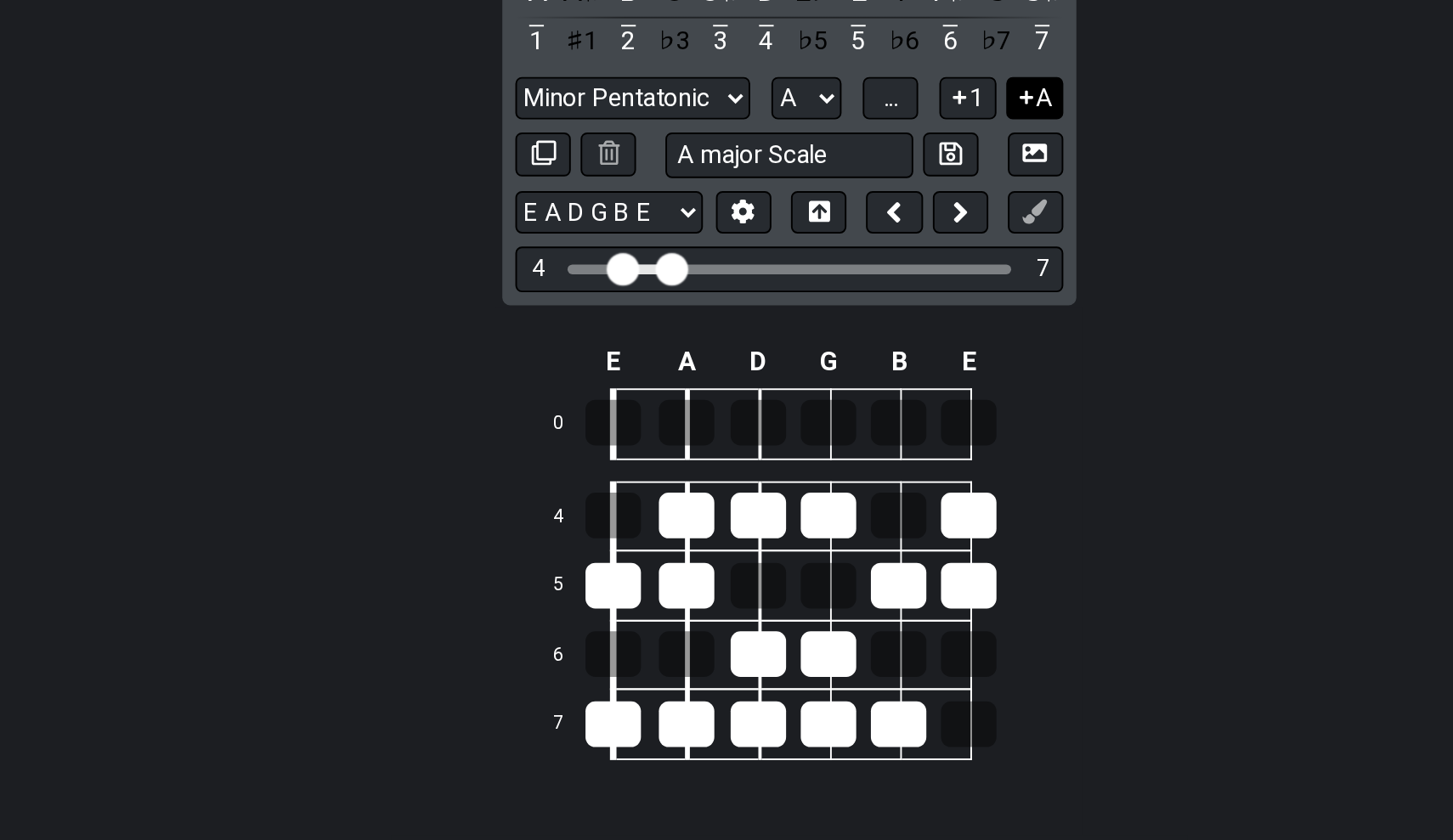
click at [842, 328] on icon at bounding box center [850, 335] width 16 height 13
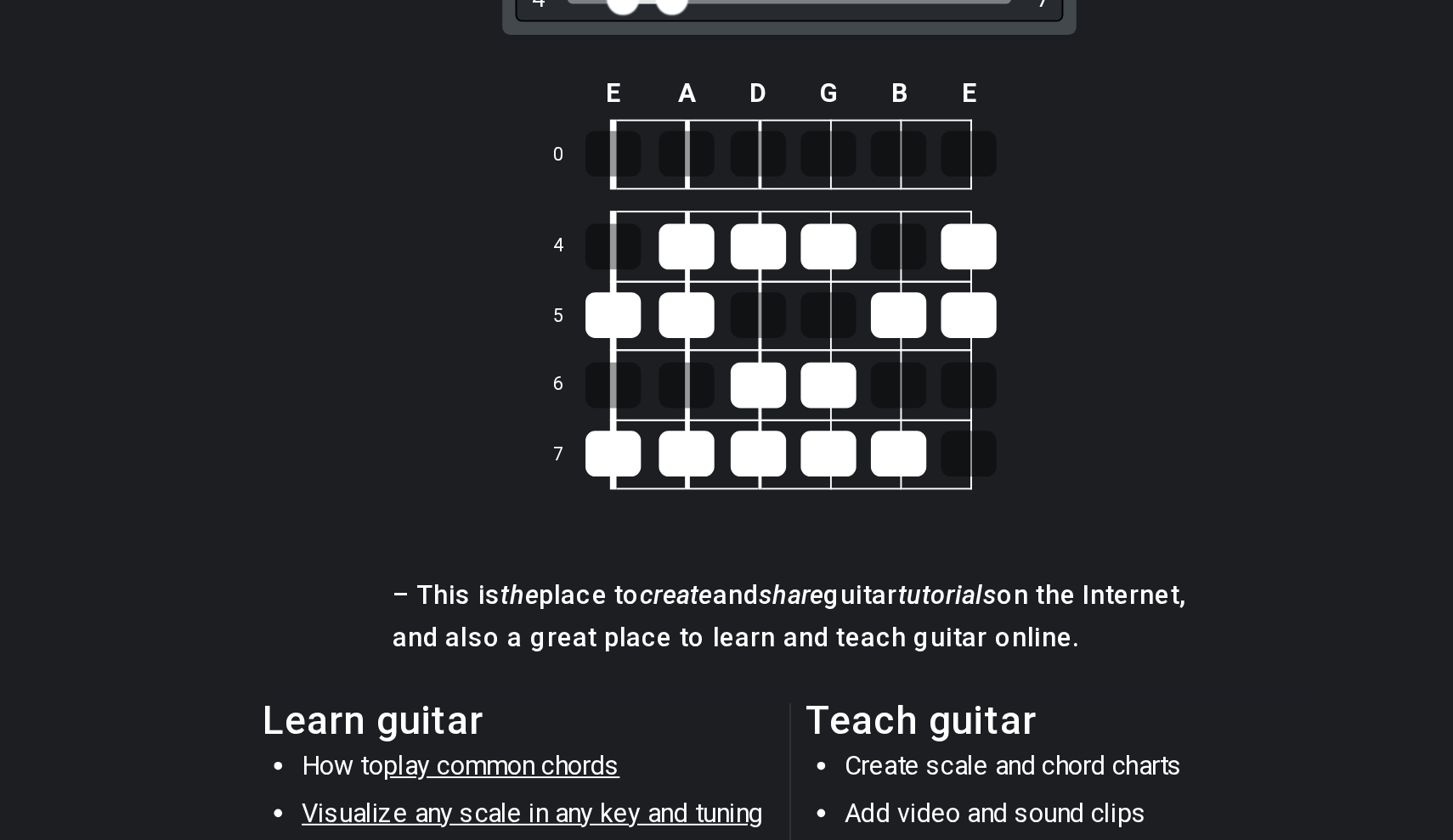
scroll to position [352, 0]
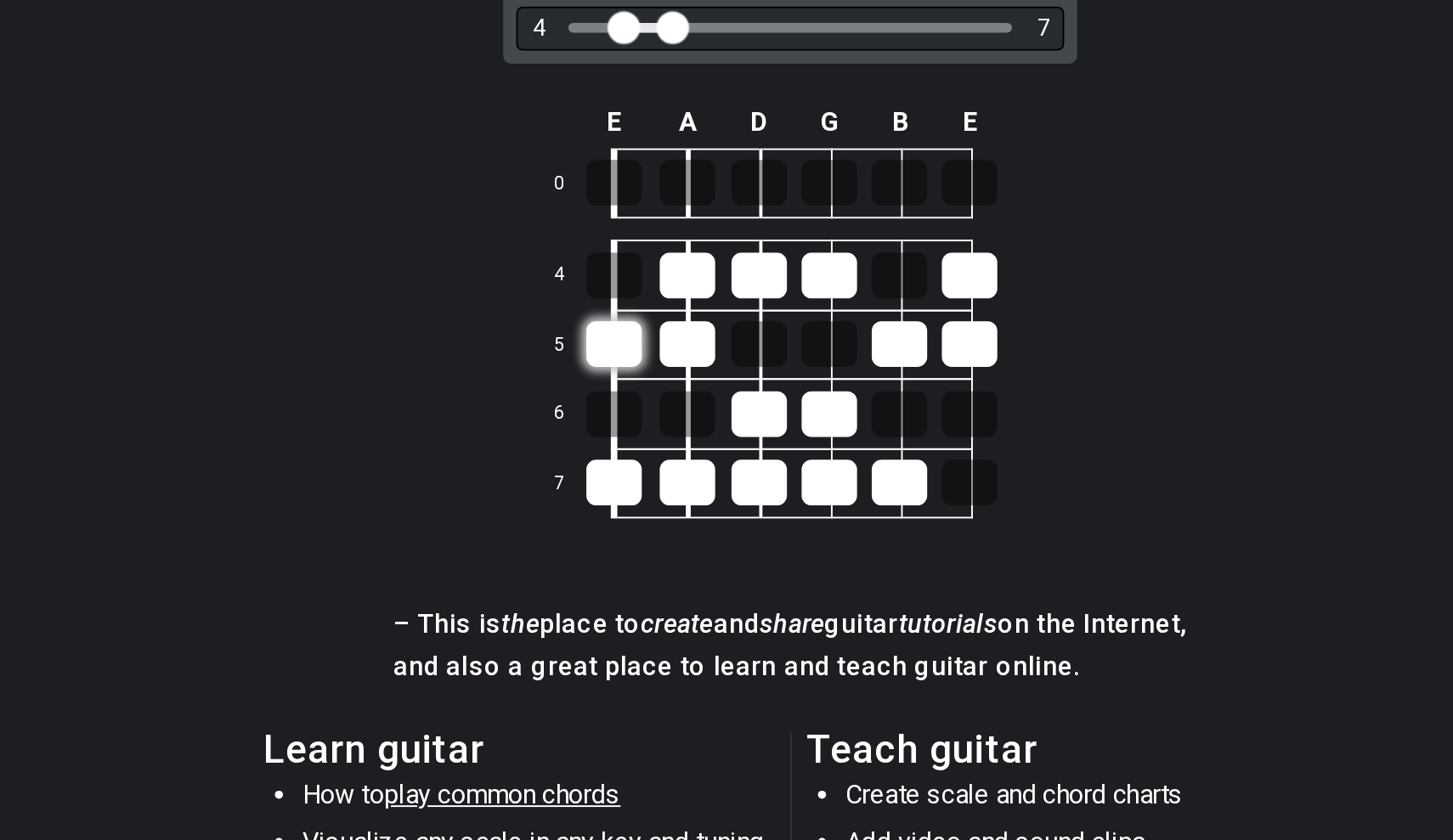
click at [620, 541] on div at bounding box center [634, 552] width 29 height 23
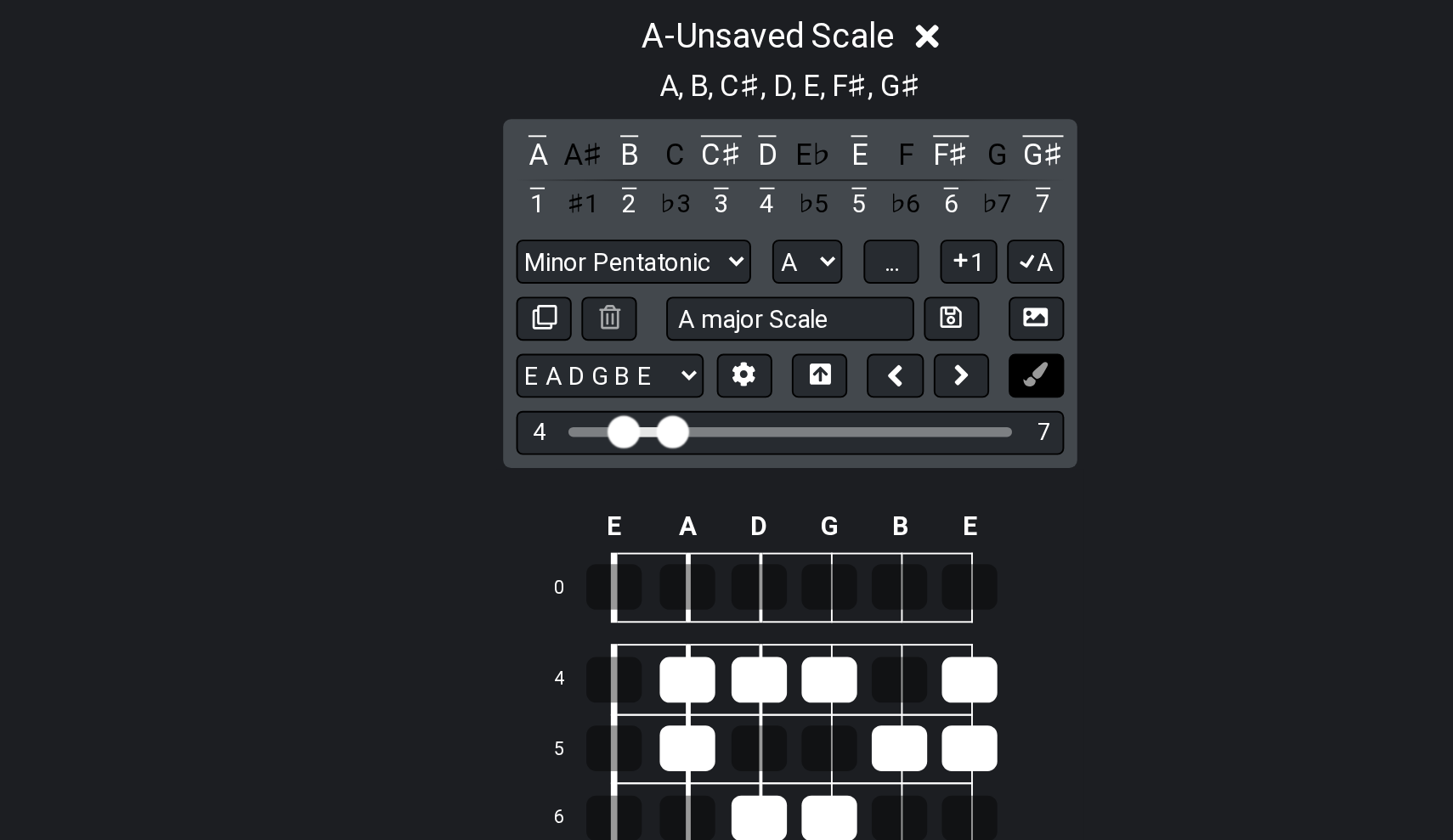
click at [848, 352] on icon at bounding box center [854, 358] width 13 height 13
click at [848, 324] on icon at bounding box center [854, 328] width 13 height 9
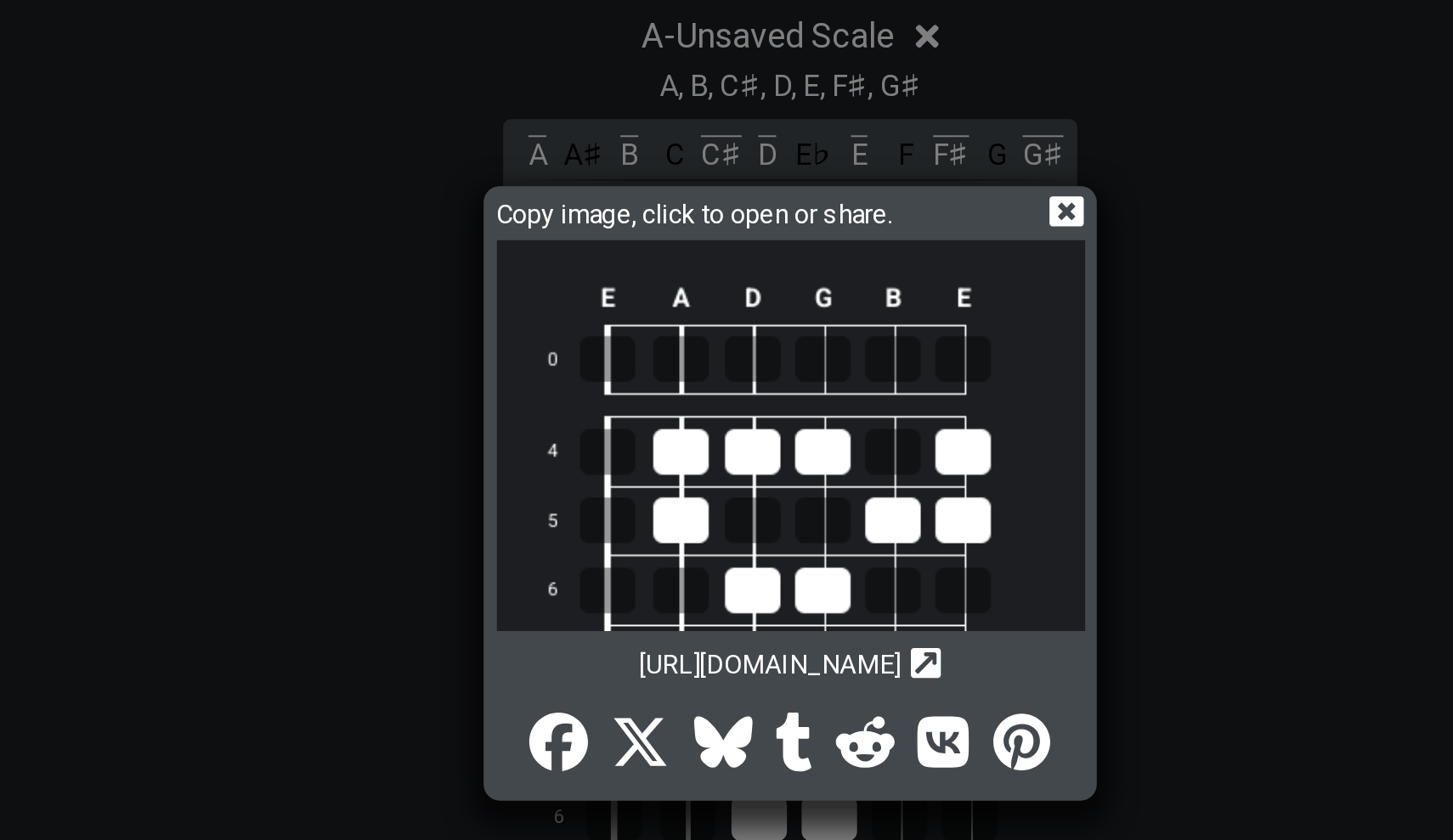
click at [574, 264] on div "Copy image, click to open or share." at bounding box center [727, 276] width 307 height 24
click at [862, 265] on icon at bounding box center [870, 272] width 18 height 16
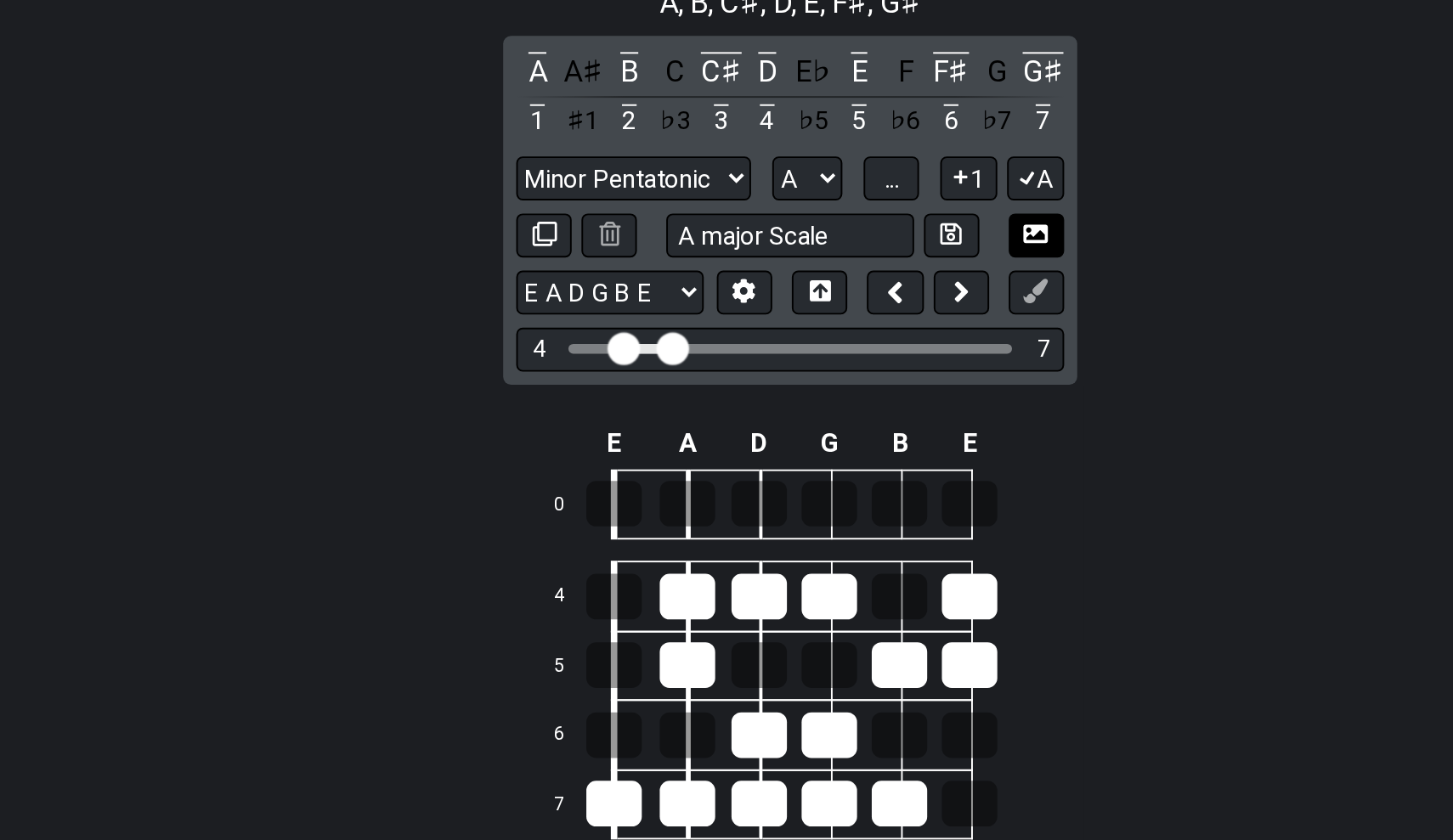
click at [840, 318] on button at bounding box center [854, 329] width 29 height 23
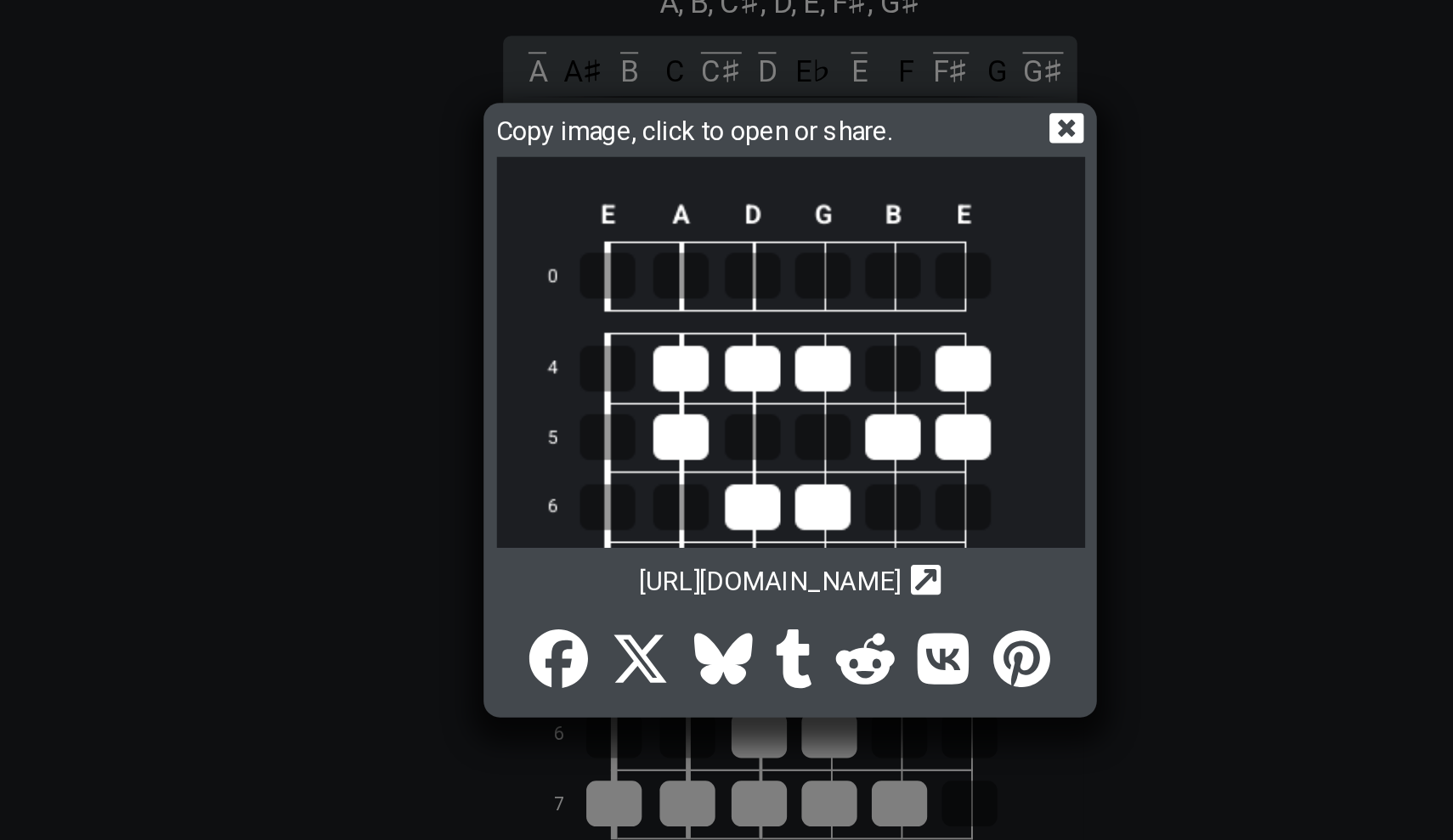
click at [862, 265] on icon at bounding box center [870, 272] width 18 height 16
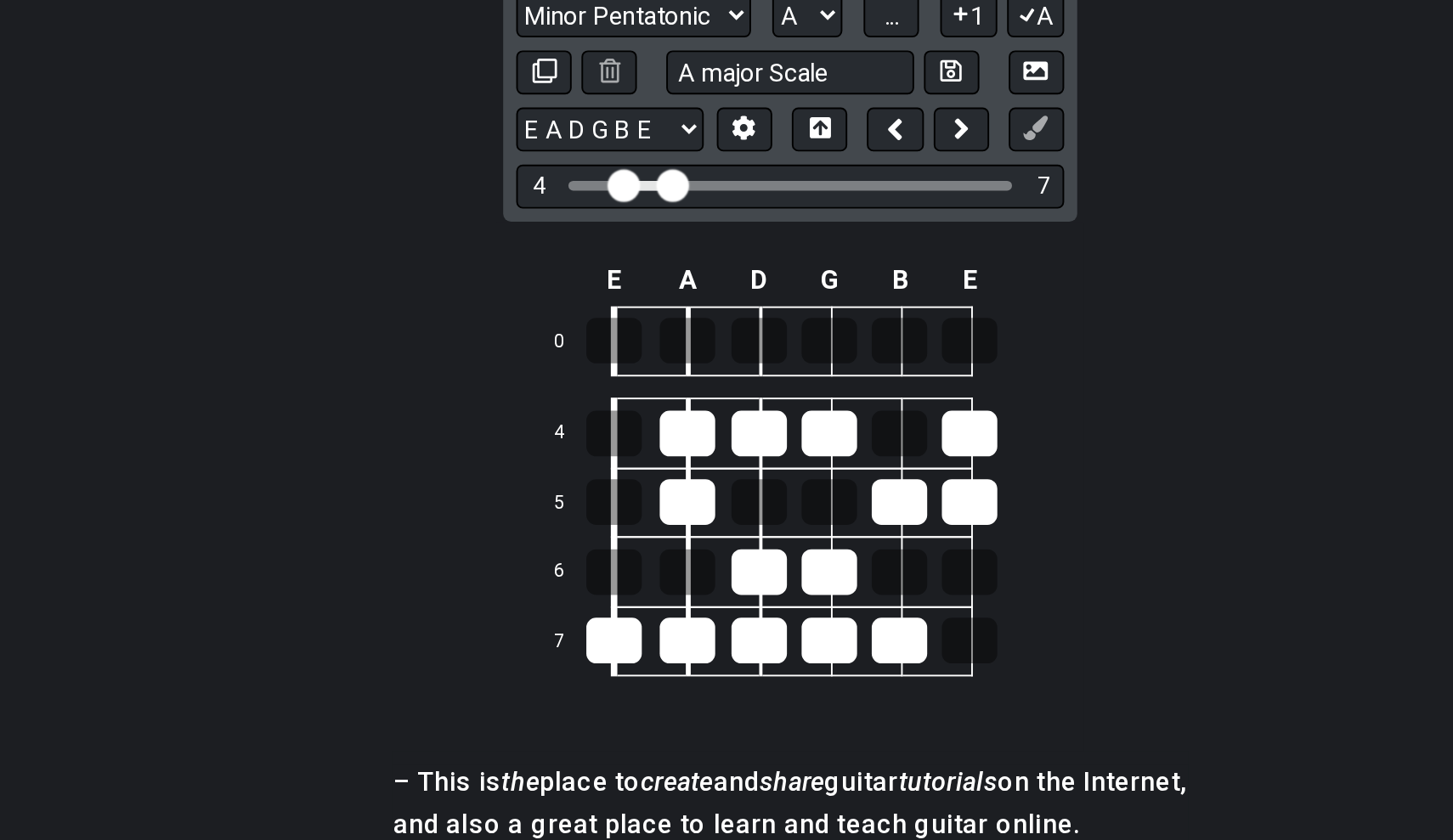
click at [766, 347] on div at bounding box center [797, 358] width 63 height 23
click at [801, 347] on button at bounding box center [815, 358] width 29 height 23
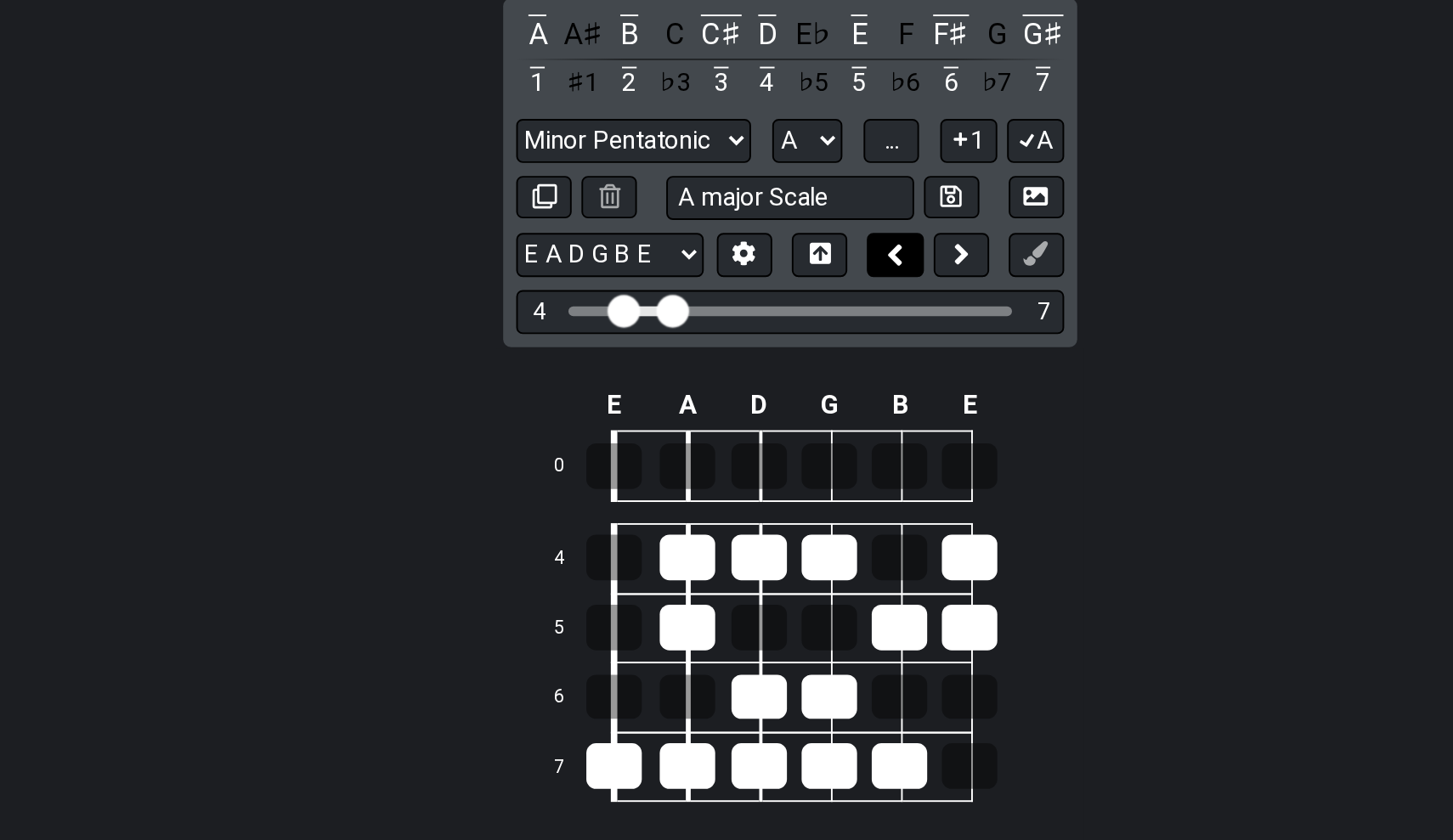
click at [766, 413] on button at bounding box center [780, 424] width 29 height 23
click at [807, 292] on icon at bounding box center [815, 298] width 16 height 13
click at [842, 292] on icon at bounding box center [850, 298] width 16 height 13
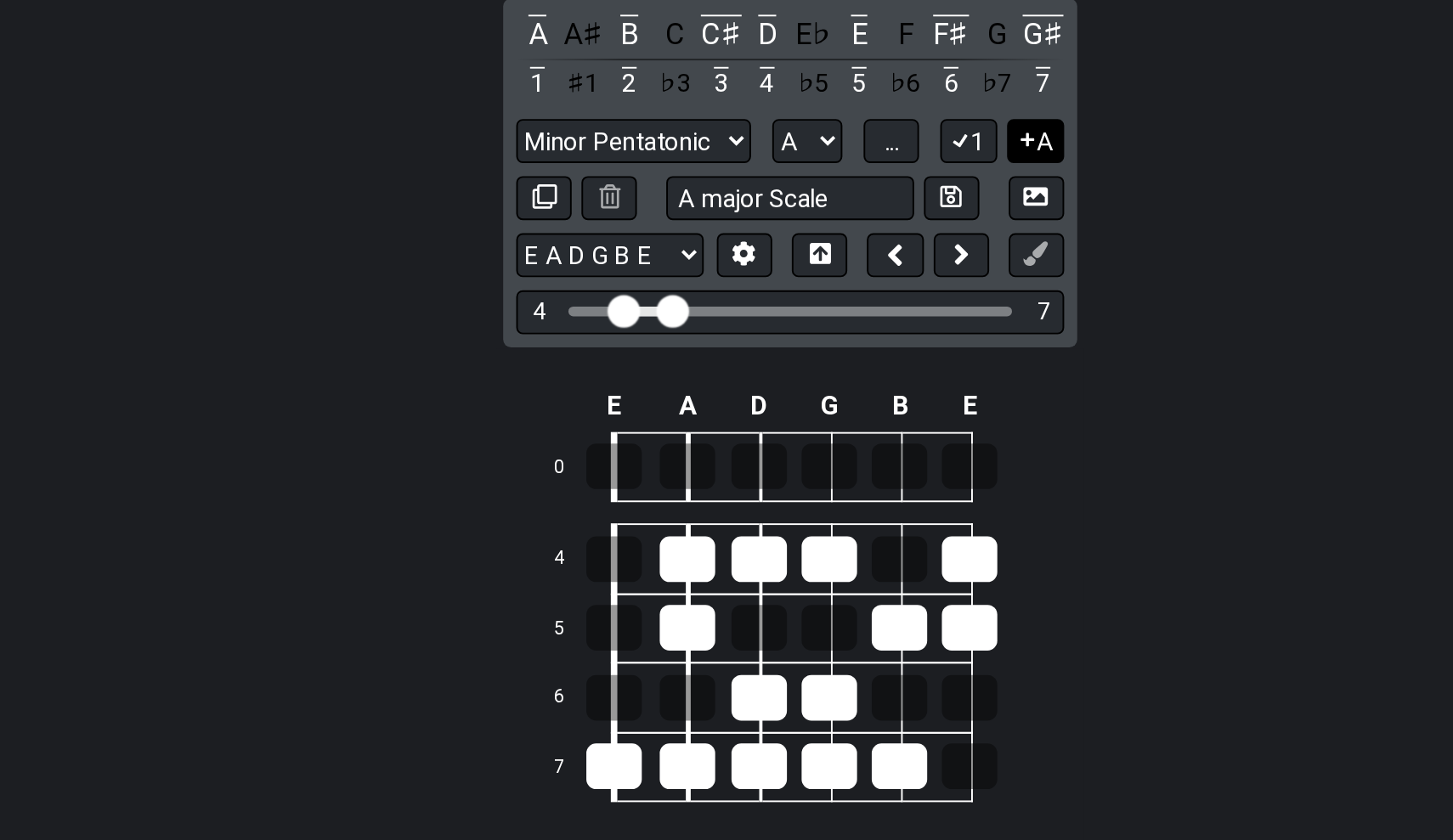
click at [842, 292] on icon at bounding box center [850, 298] width 16 height 13
click at [807, 292] on icon at bounding box center [815, 298] width 16 height 13
click at [776, 292] on span "..." at bounding box center [779, 299] width 7 height 15
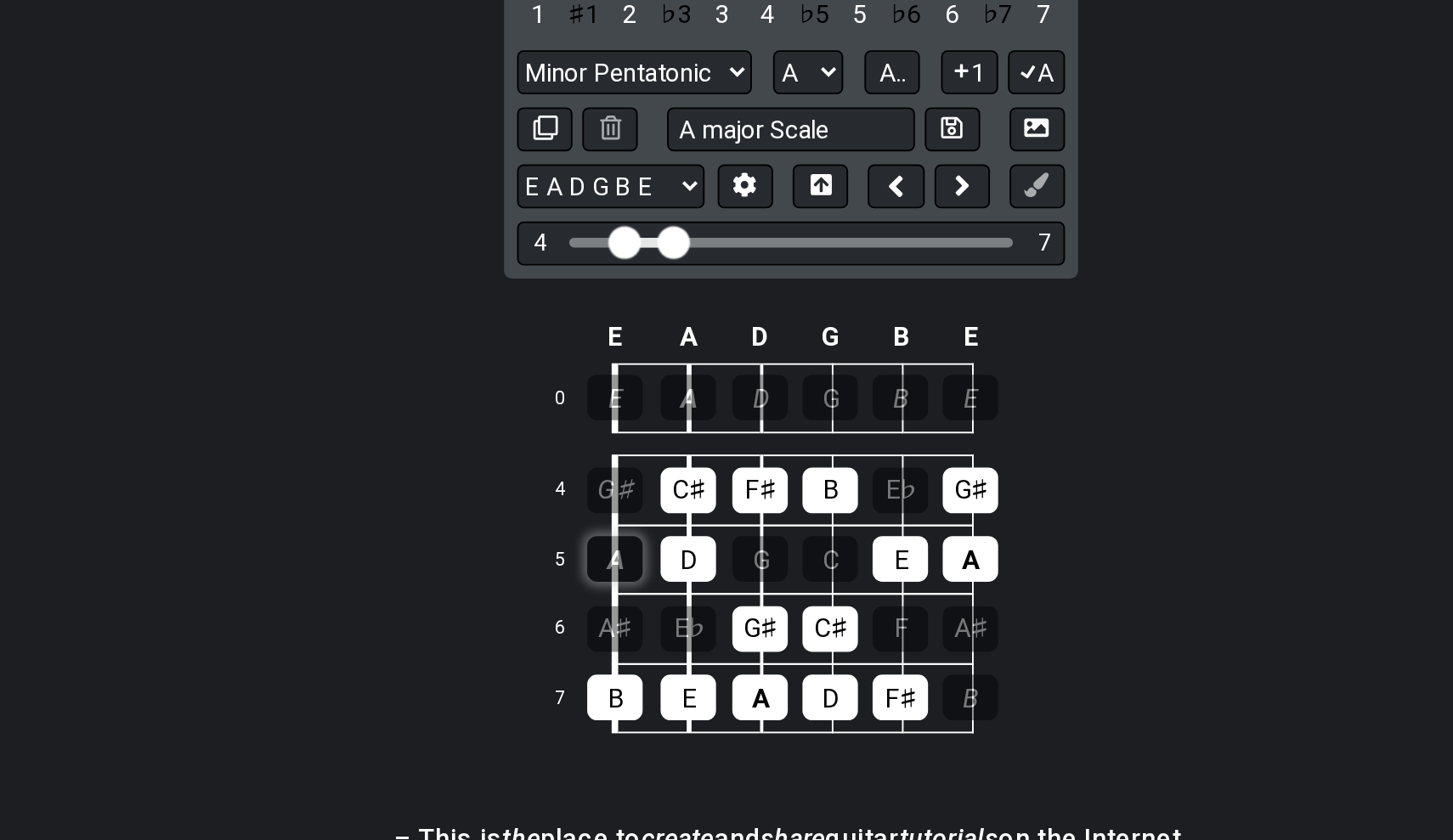
click at [620, 541] on div "A" at bounding box center [634, 552] width 29 height 23
